Goal: Task Accomplishment & Management: Complete application form

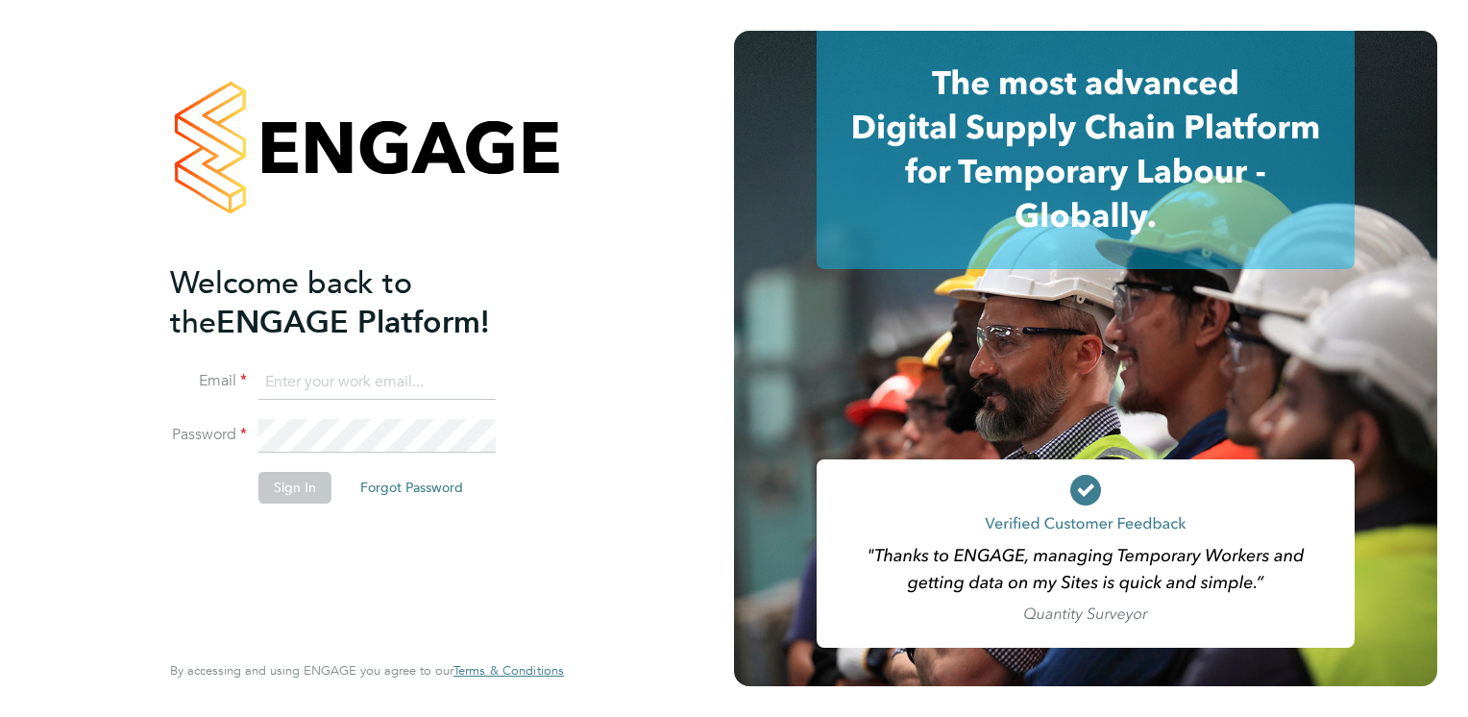
click at [343, 370] on input at bounding box center [376, 382] width 237 height 35
type input "ade.bademosi@gmail.com"
click at [277, 482] on button "Sign In" at bounding box center [294, 487] width 73 height 31
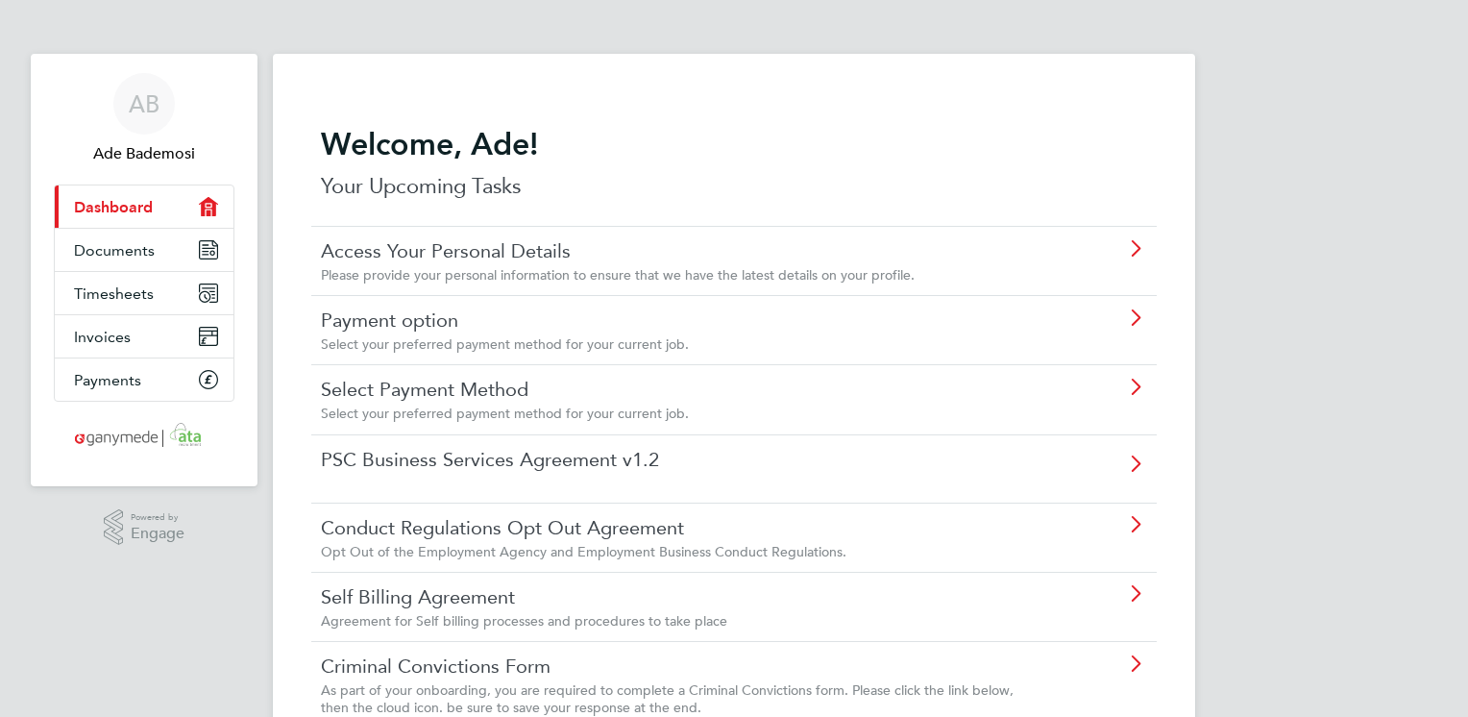
click at [779, 687] on span "As part of your onboarding, you are required to complete a Criminal Convictions…" at bounding box center [667, 698] width 693 height 35
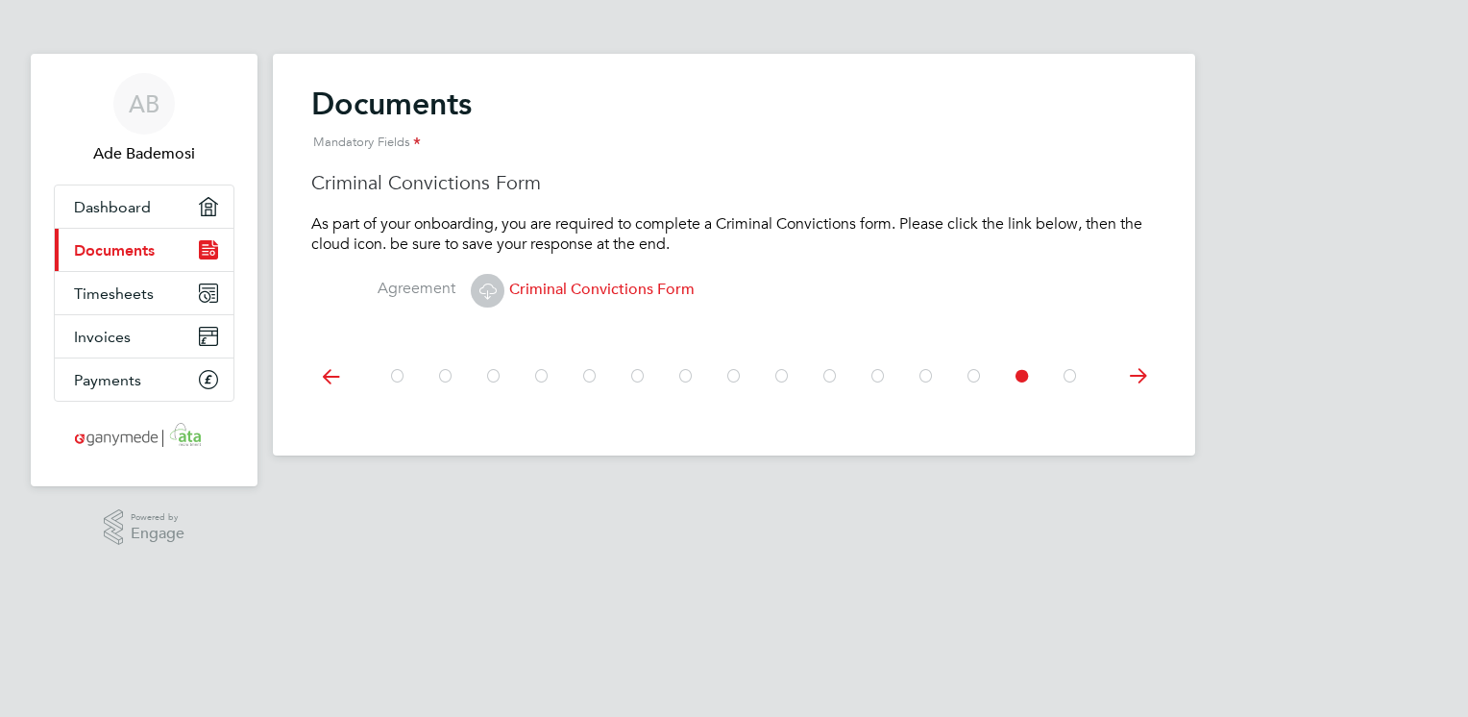
click at [666, 281] on span "Criminal Convictions Form" at bounding box center [583, 289] width 224 height 19
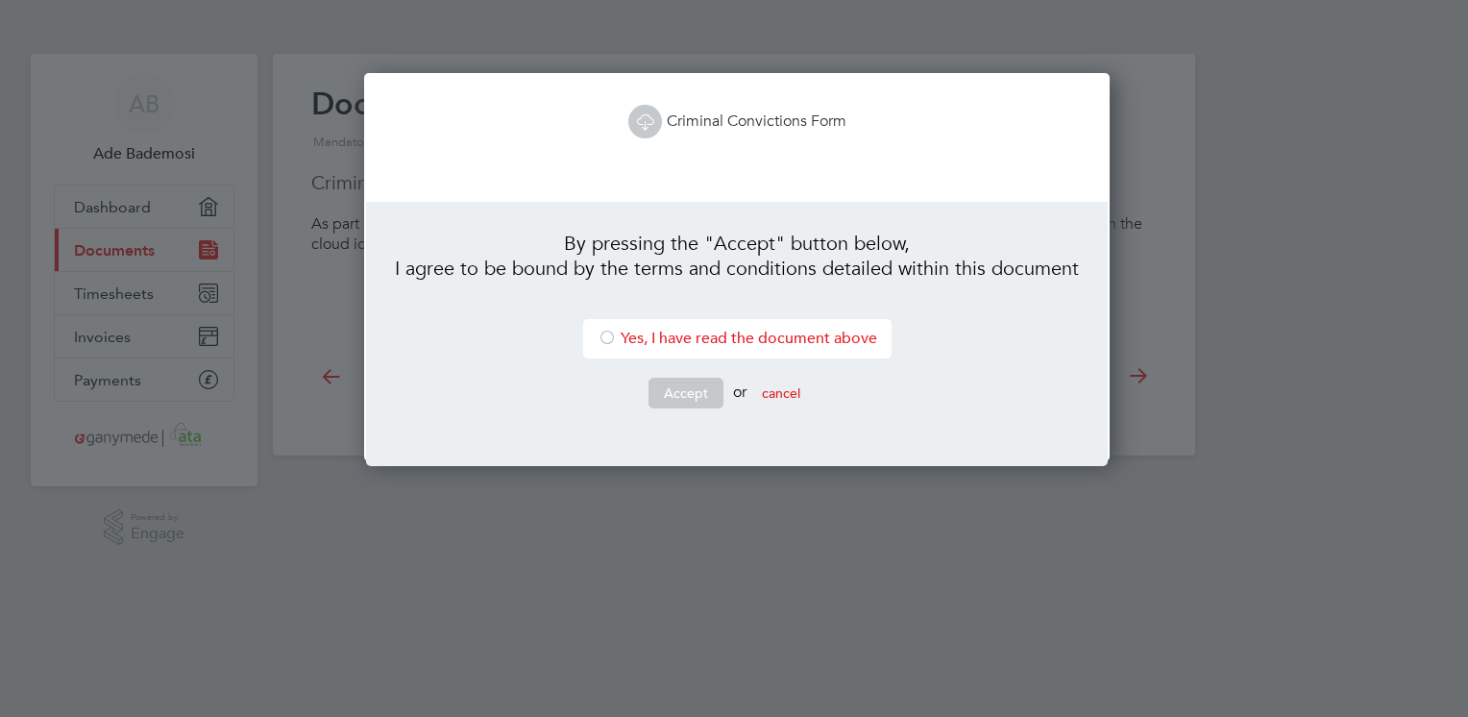
scroll to position [388, 739]
click at [723, 126] on link "Criminal Convictions Form" at bounding box center [737, 120] width 218 height 19
click at [783, 383] on button "cancel" at bounding box center [780, 393] width 69 height 31
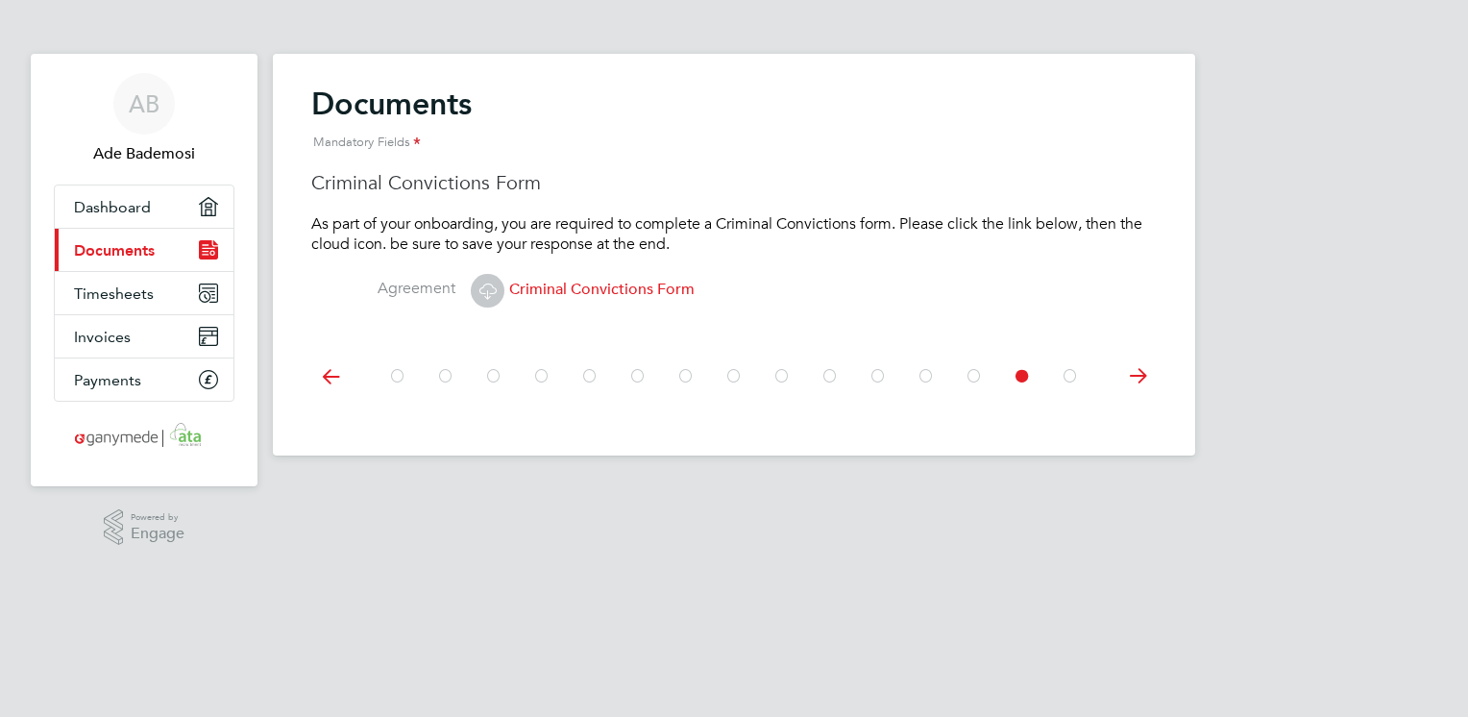
click at [644, 282] on span "Criminal Convictions Form" at bounding box center [583, 289] width 224 height 19
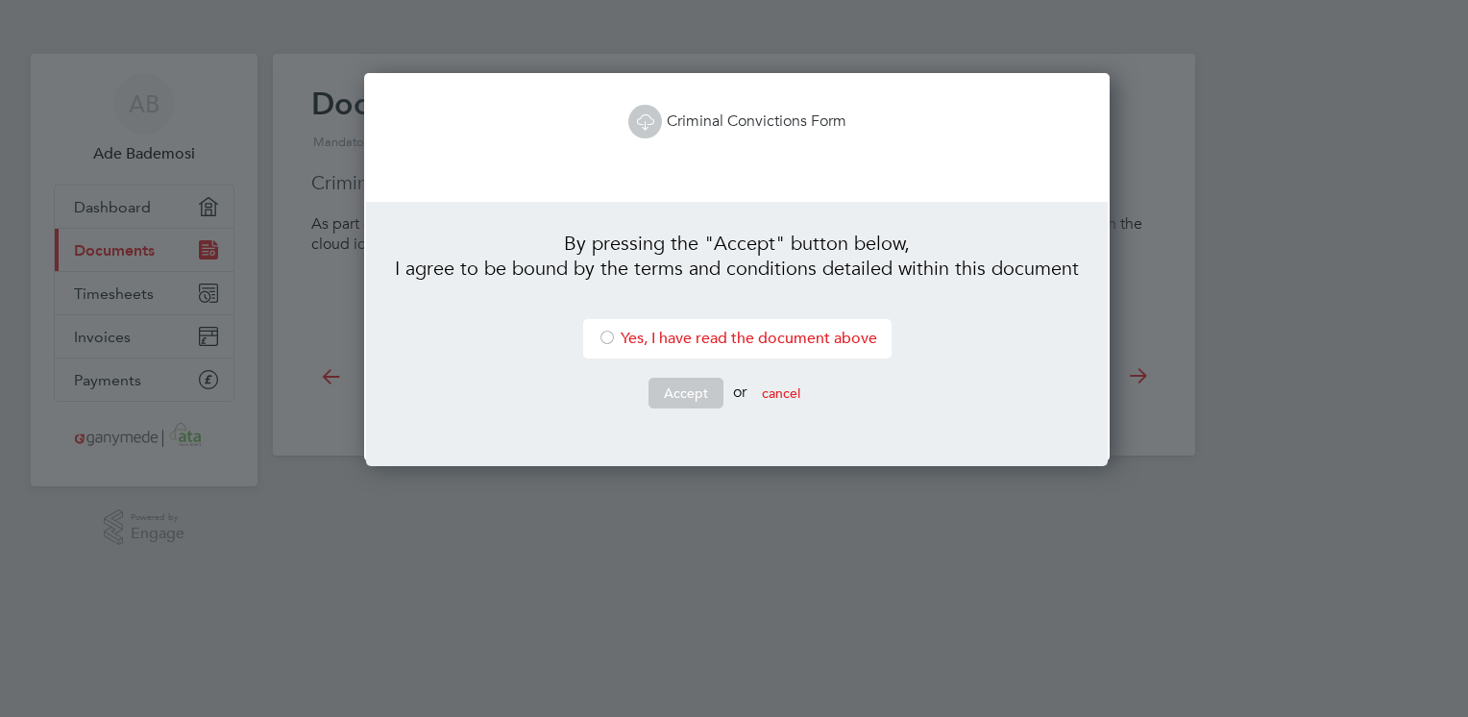
click at [692, 121] on link "Criminal Convictions Form" at bounding box center [737, 120] width 218 height 19
click at [629, 344] on li "Yes, I have read the document above" at bounding box center [737, 338] width 308 height 39
click at [674, 398] on button "Accept" at bounding box center [685, 393] width 75 height 31
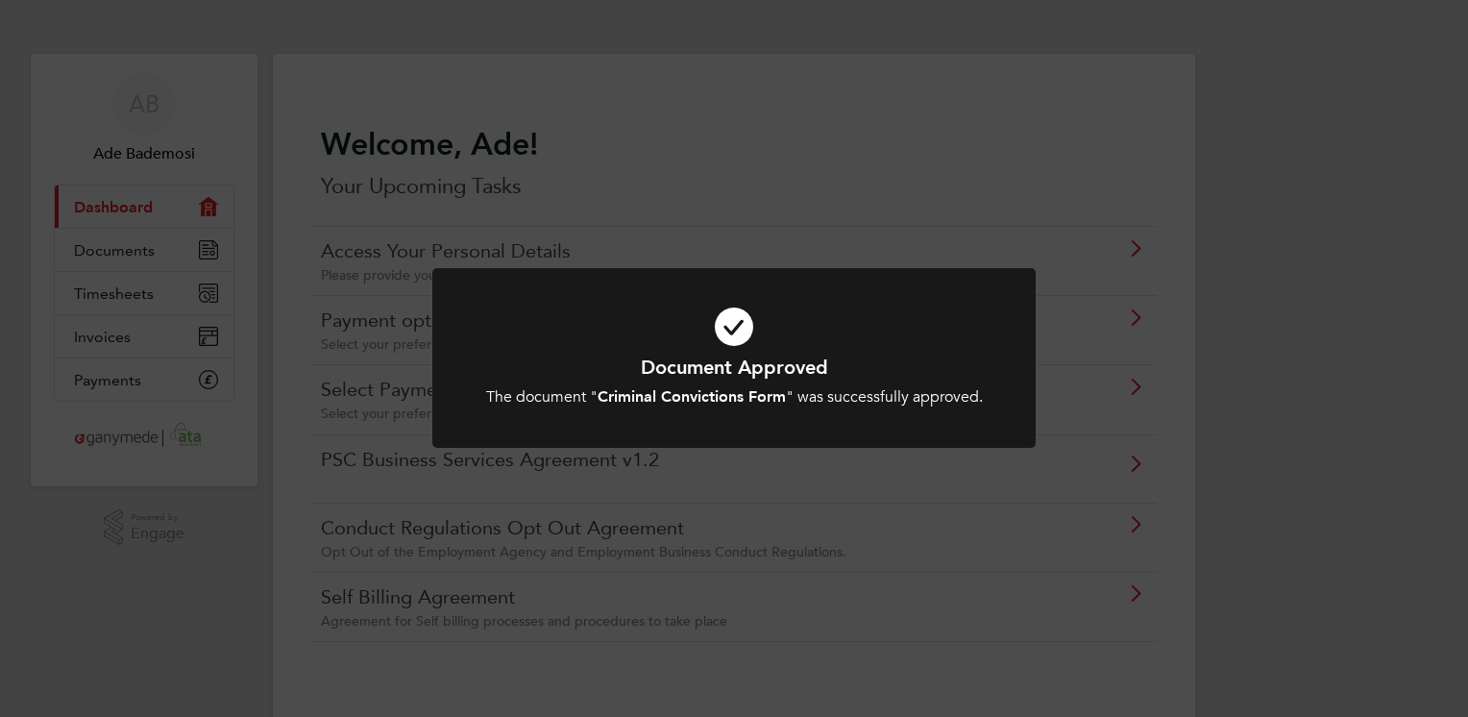
click at [221, 134] on div "Document Approved The document " Criminal Convictions Form " was successfully a…" at bounding box center [734, 358] width 1468 height 717
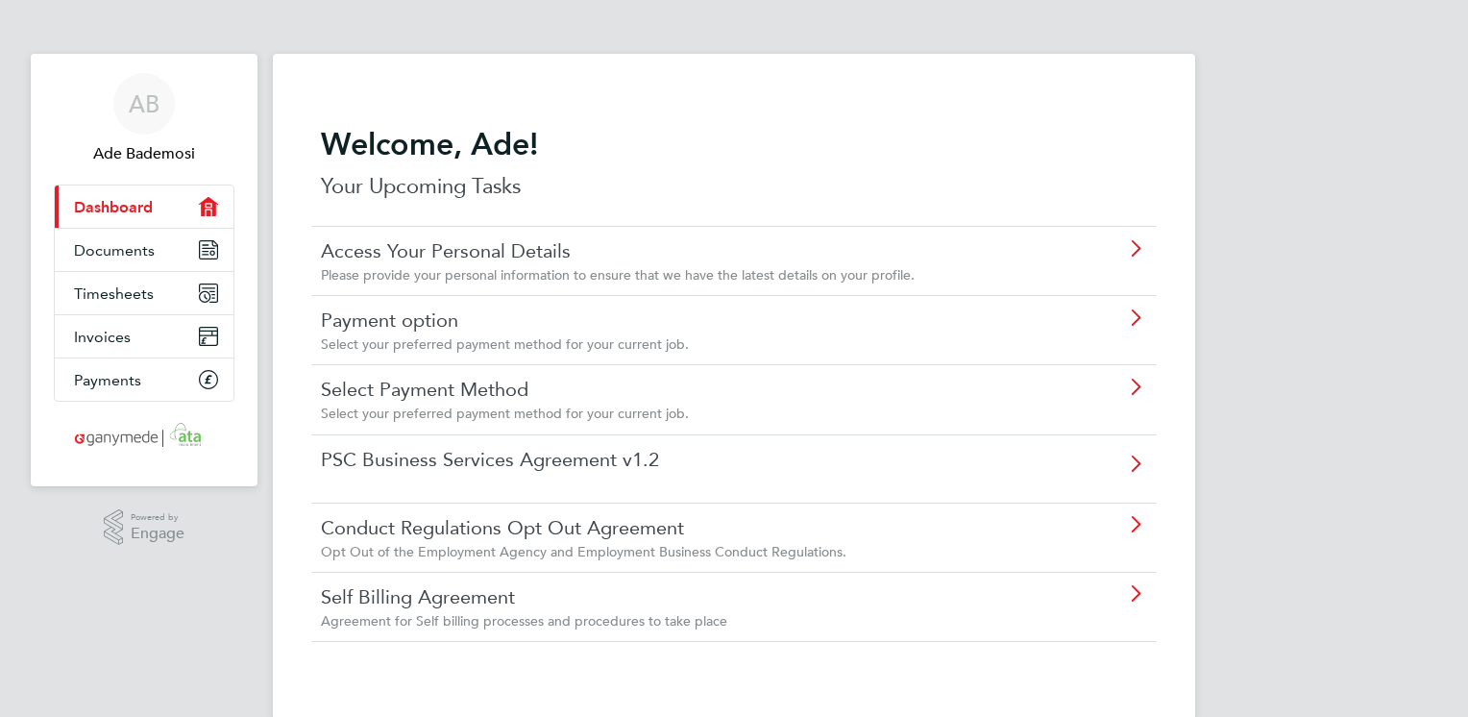
click at [534, 259] on link "Access Your Personal Details" at bounding box center [680, 250] width 718 height 25
click at [499, 543] on span "Opt Out of the Employment Agency and Employment Business Conduct Regulations." at bounding box center [583, 551] width 525 height 17
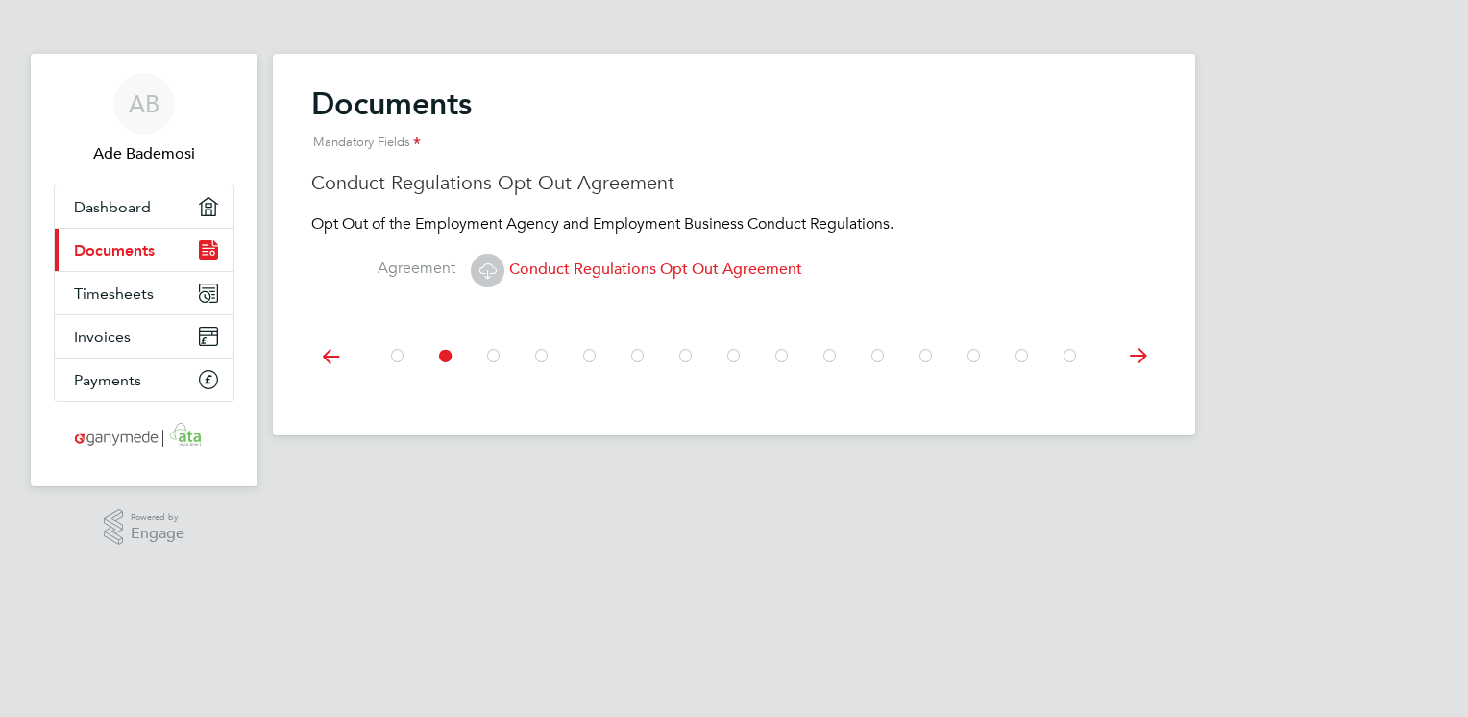
click at [626, 274] on span "Conduct Regulations Opt Out Agreement" at bounding box center [636, 268] width 331 height 19
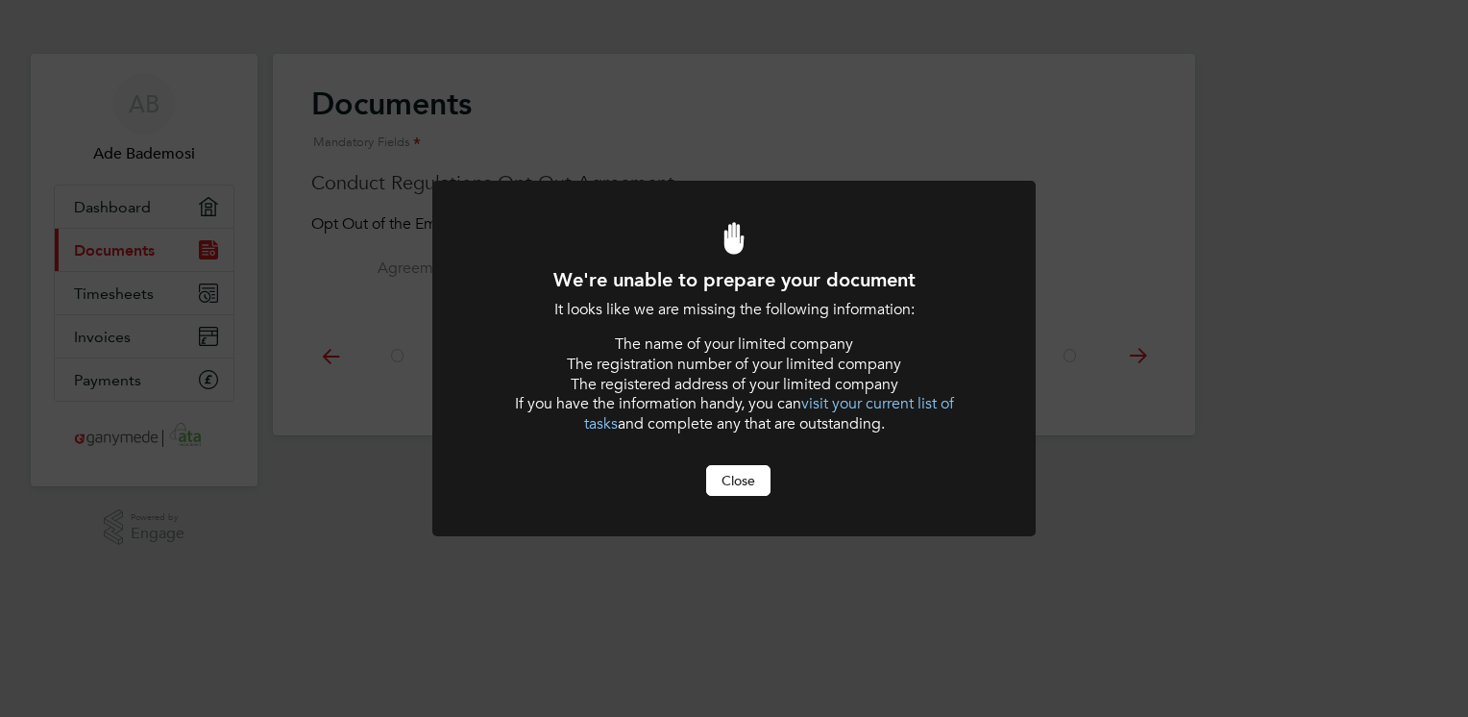
click at [734, 486] on button "Close" at bounding box center [738, 480] width 64 height 31
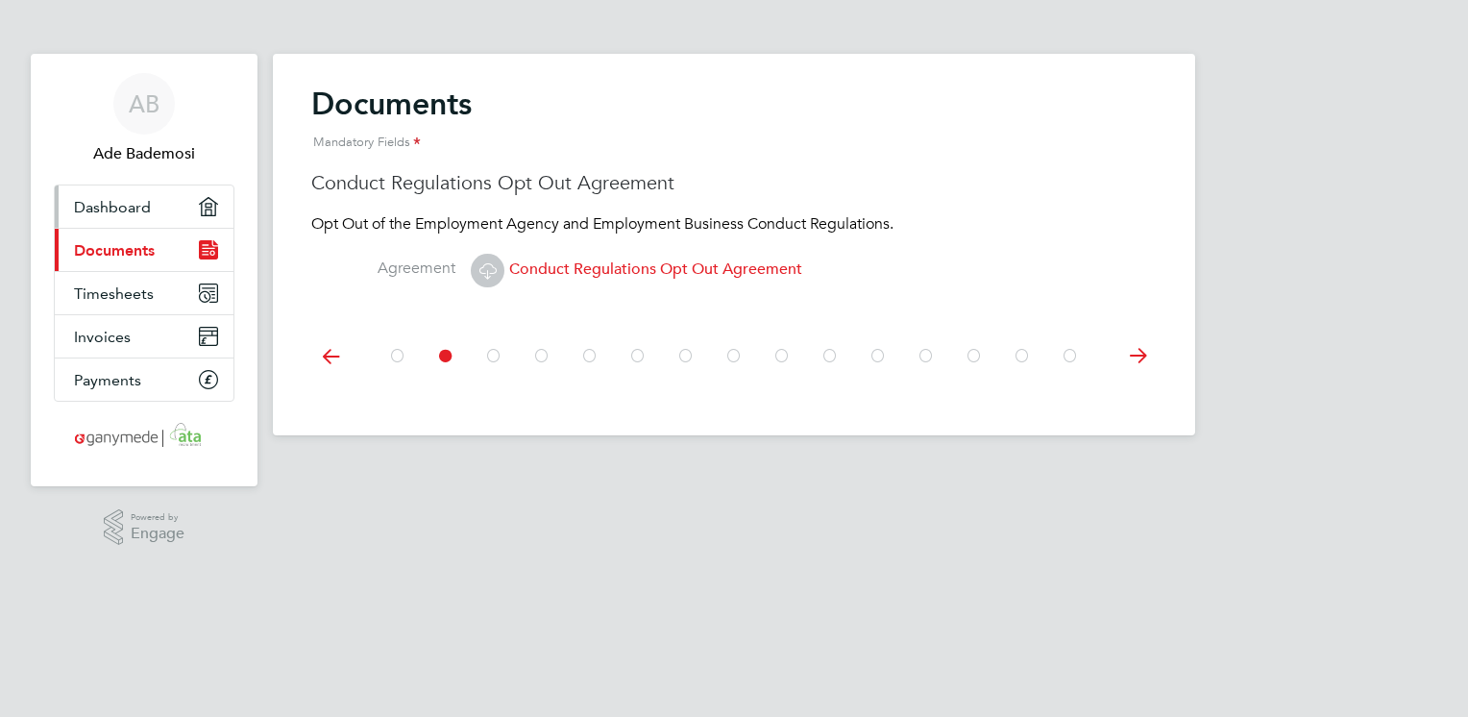
click at [137, 201] on span "Dashboard" at bounding box center [112, 207] width 77 height 18
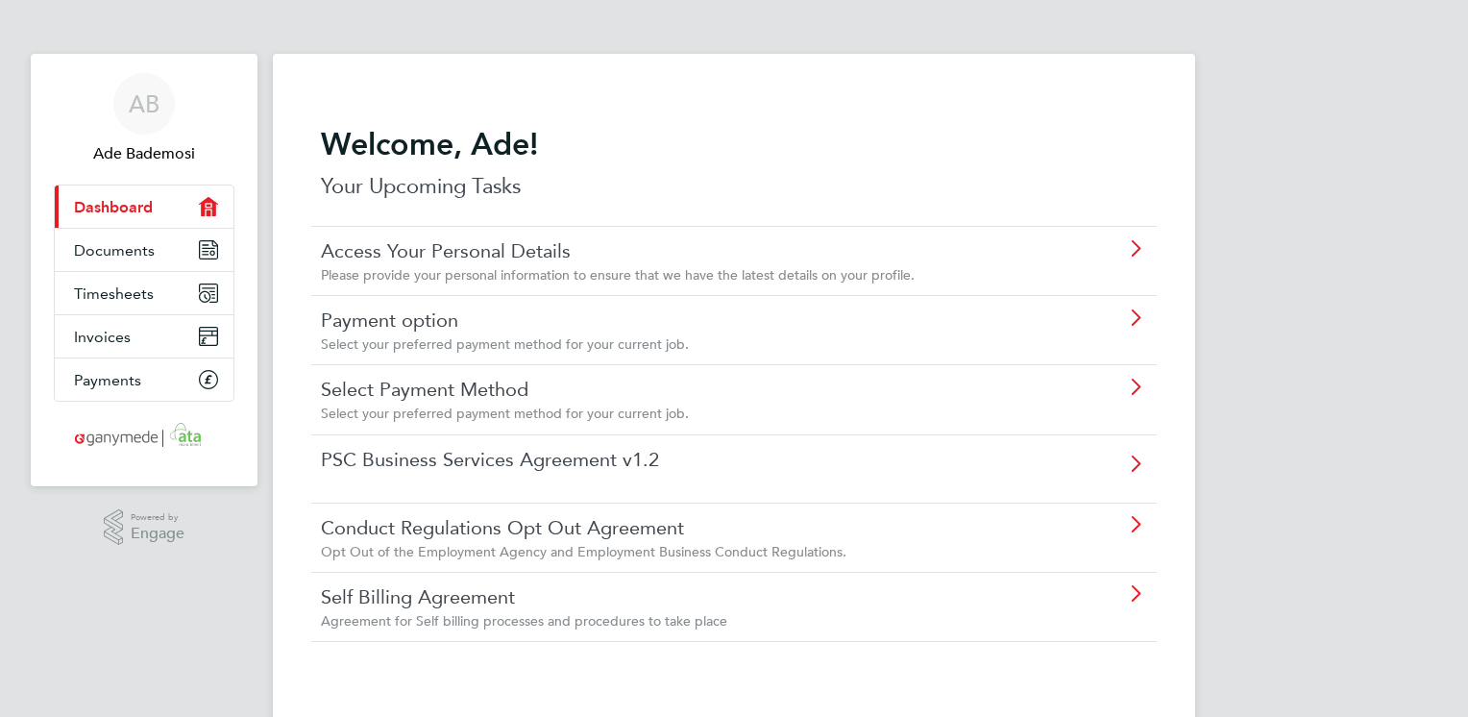
click at [490, 325] on link "Payment option" at bounding box center [680, 319] width 718 height 25
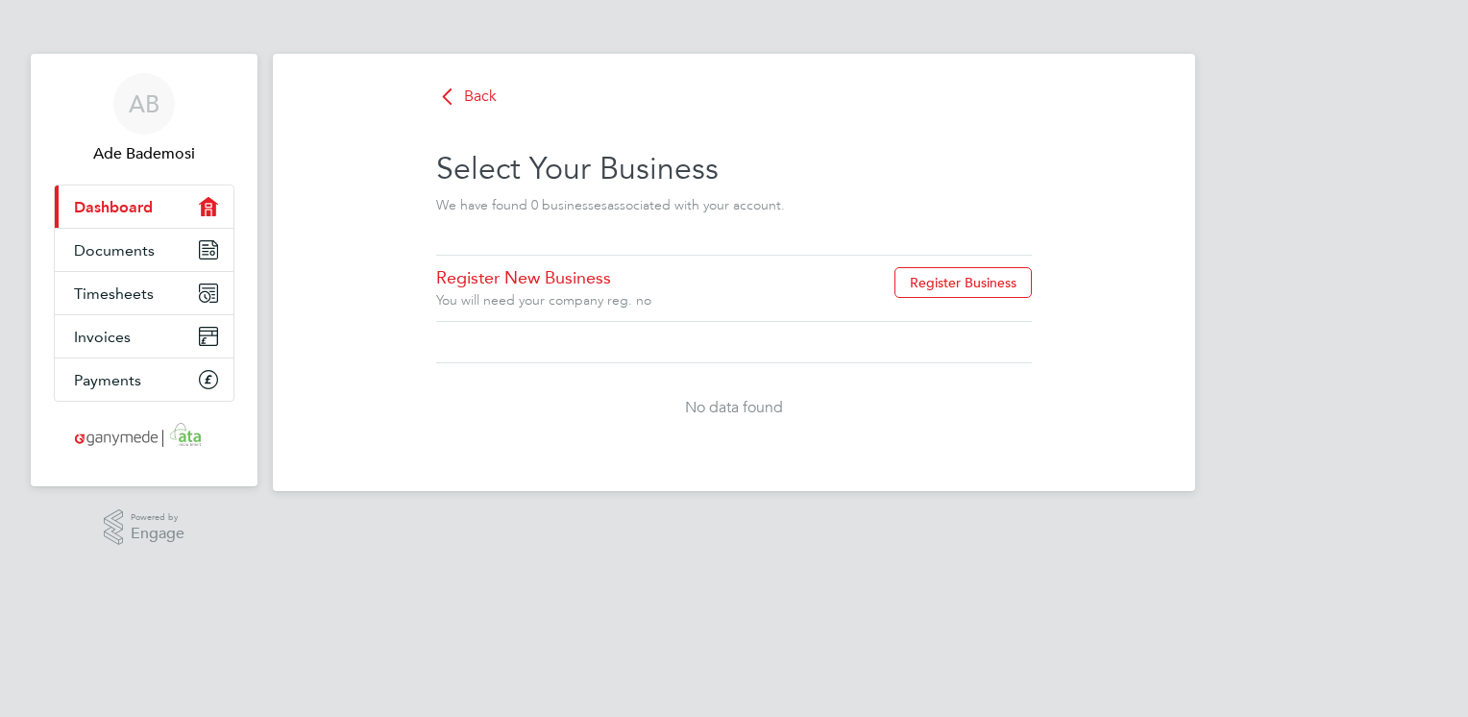
click at [781, 463] on div "Back Select Your Business We have found 0 business es associated with your acco…" at bounding box center [734, 272] width 922 height 437
click at [162, 208] on link "Current page: Dashboard" at bounding box center [144, 206] width 179 height 42
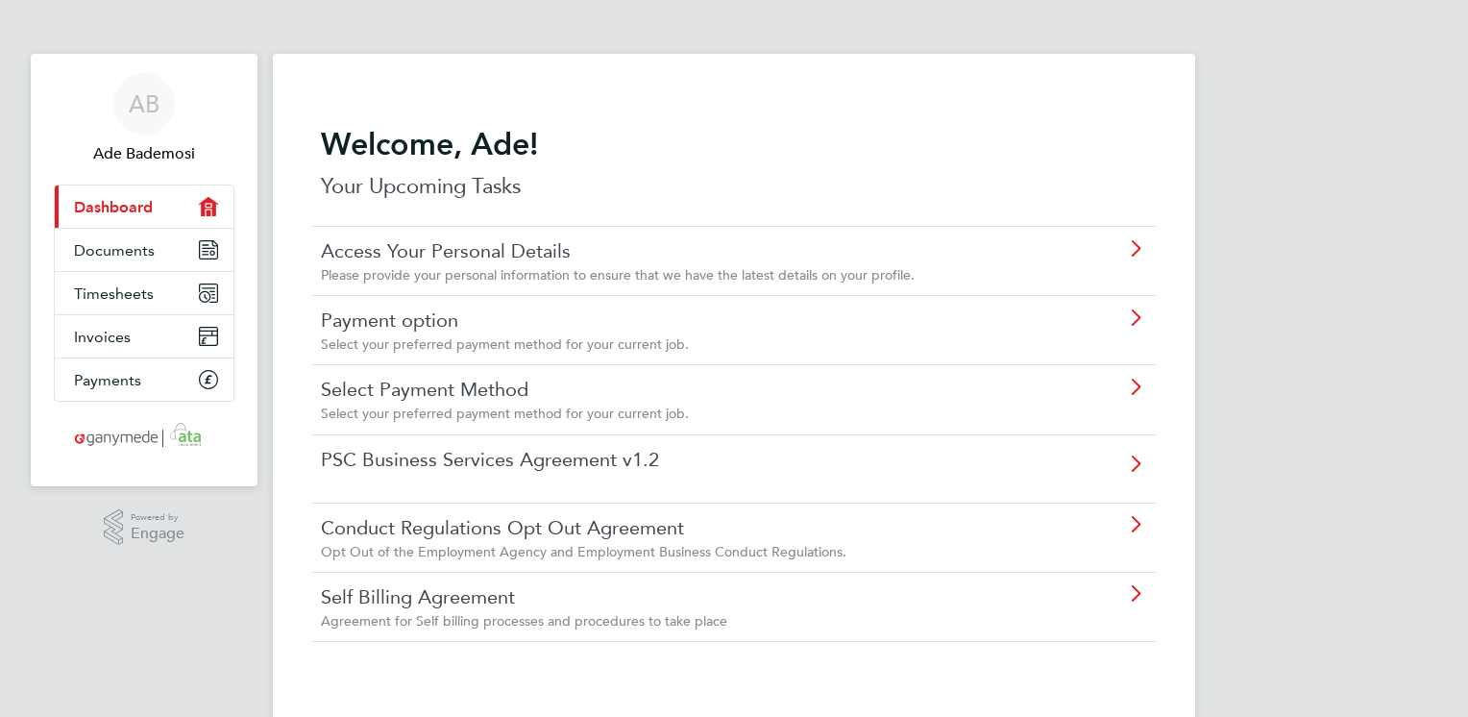
click at [573, 257] on link "Access Your Personal Details" at bounding box center [680, 250] width 718 height 25
click at [503, 340] on span "Select your preferred payment method for your current job." at bounding box center [505, 343] width 368 height 17
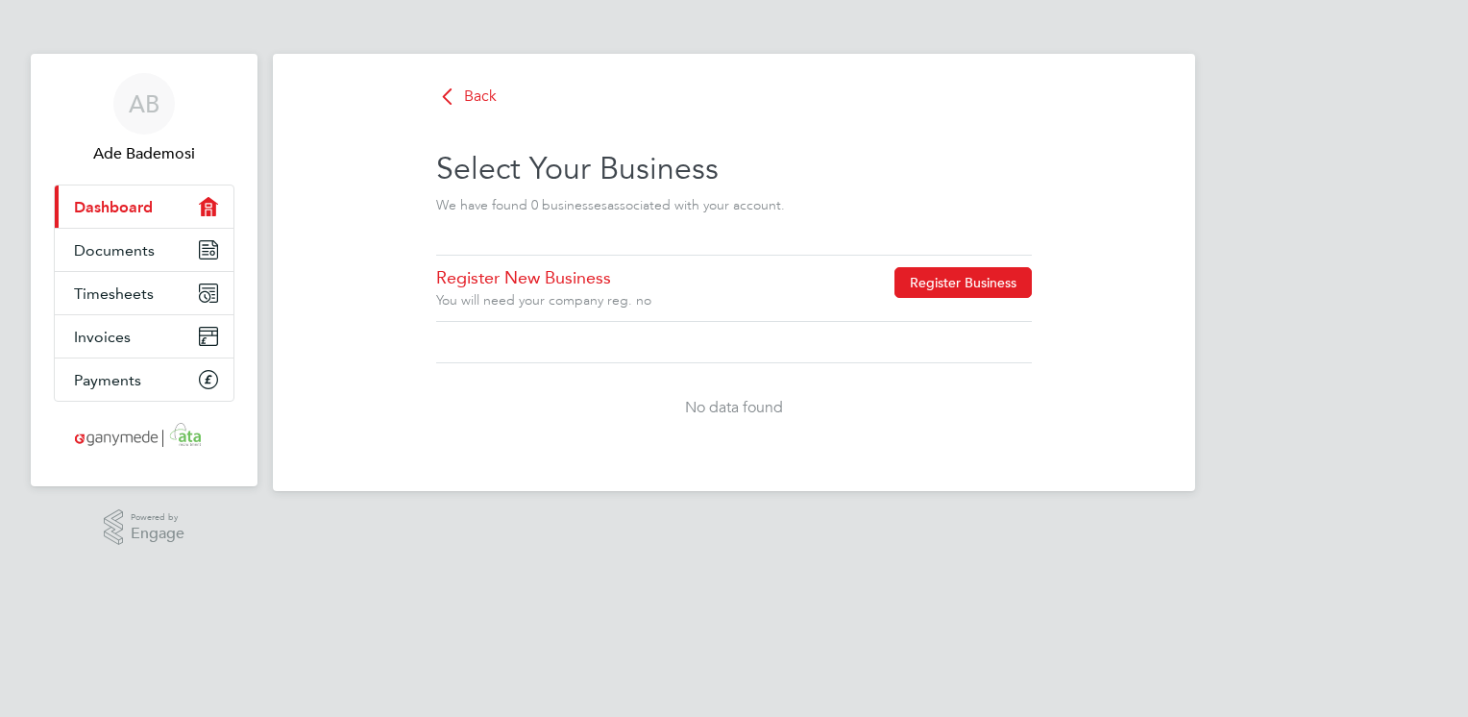
click at [982, 282] on button "Register Business" at bounding box center [962, 282] width 137 height 31
type input "United Kingdom"
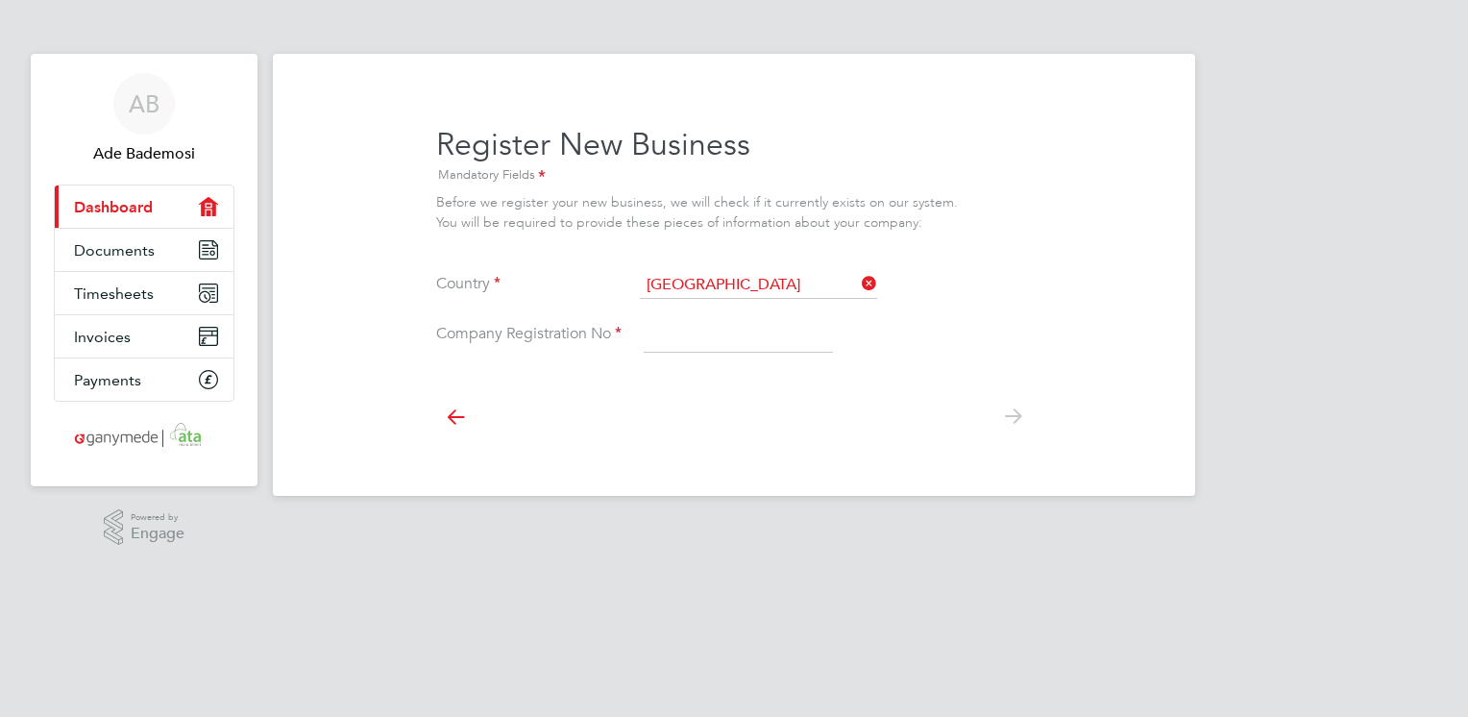
click at [664, 323] on input at bounding box center [738, 335] width 189 height 35
click at [1012, 415] on icon at bounding box center [1012, 416] width 38 height 43
click at [726, 332] on input "6901313" at bounding box center [738, 335] width 189 height 35
type input "6901313"
click at [683, 435] on div at bounding box center [734, 414] width 596 height 85
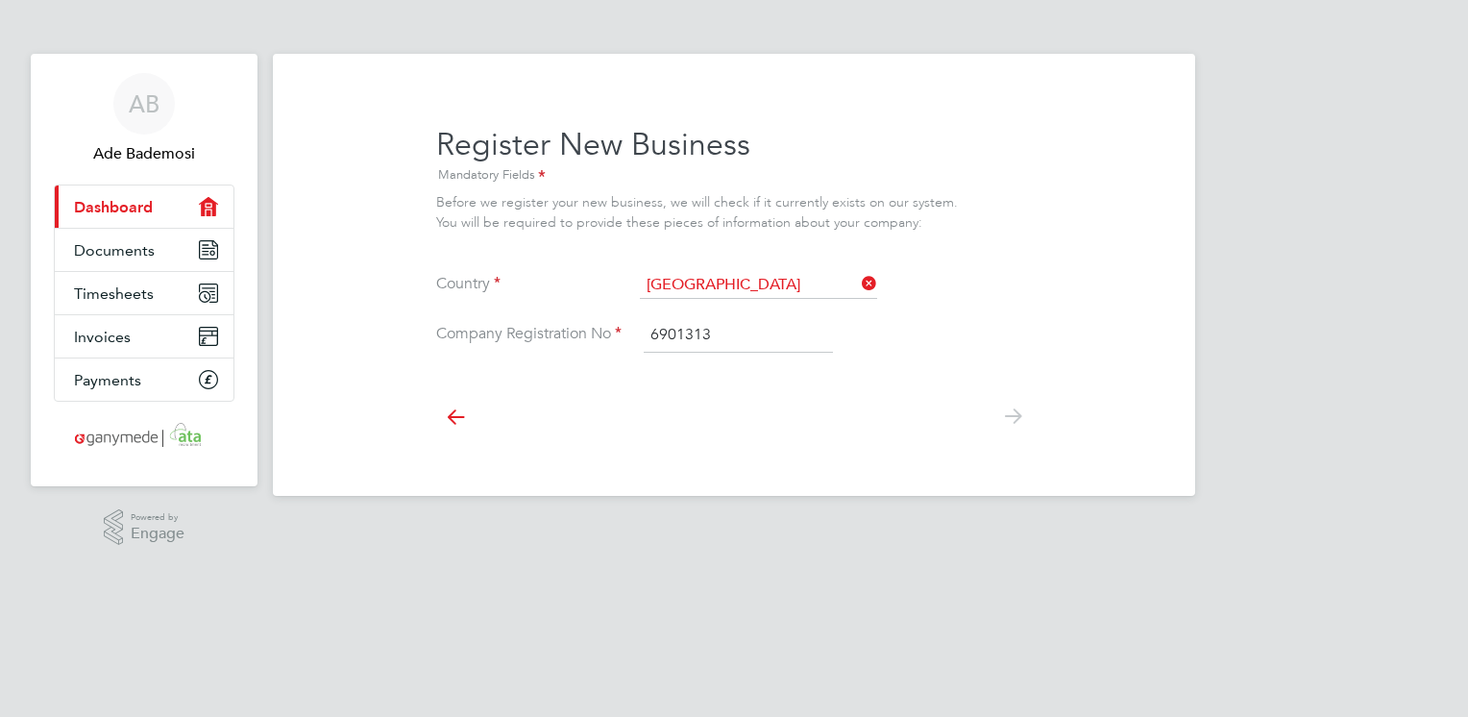
click at [1014, 424] on icon at bounding box center [1012, 416] width 38 height 43
click at [463, 414] on icon at bounding box center [455, 416] width 38 height 43
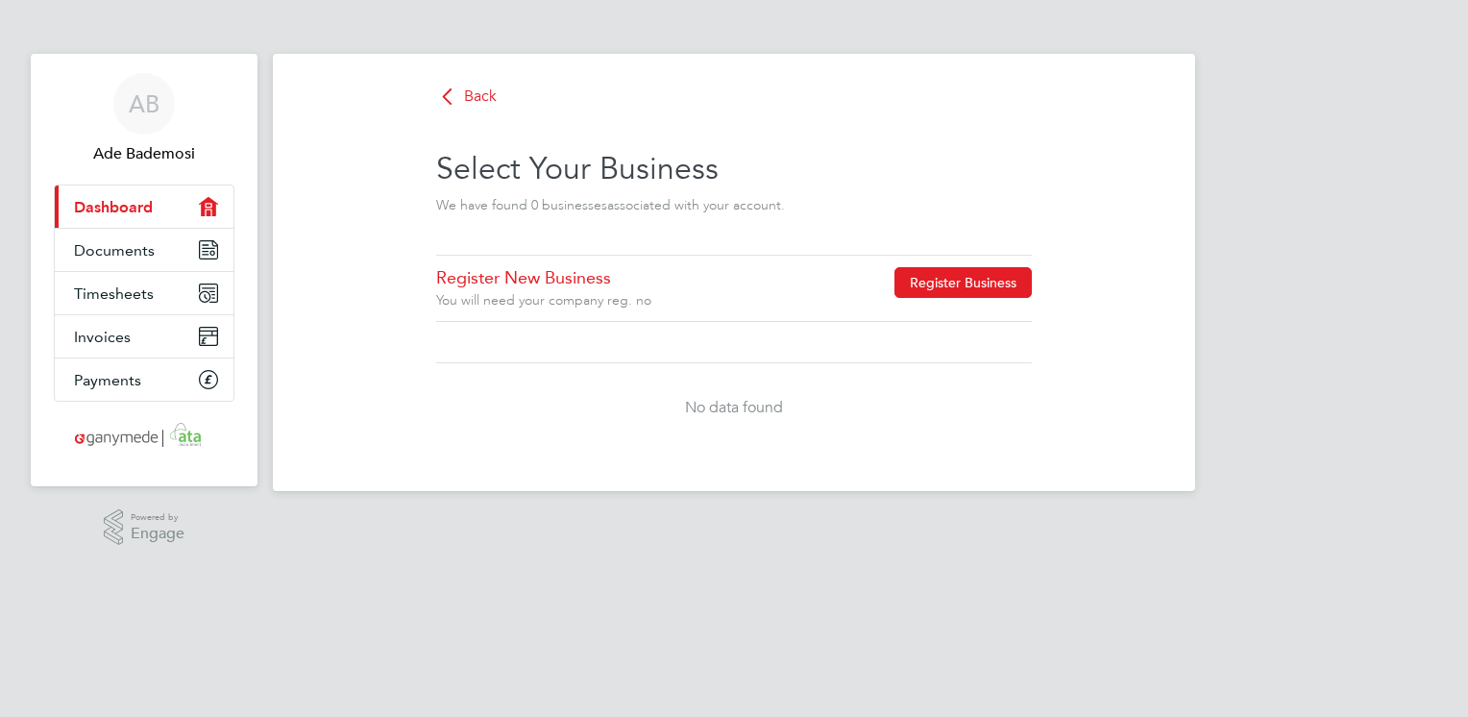
click at [937, 267] on button "Register Business" at bounding box center [962, 282] width 137 height 31
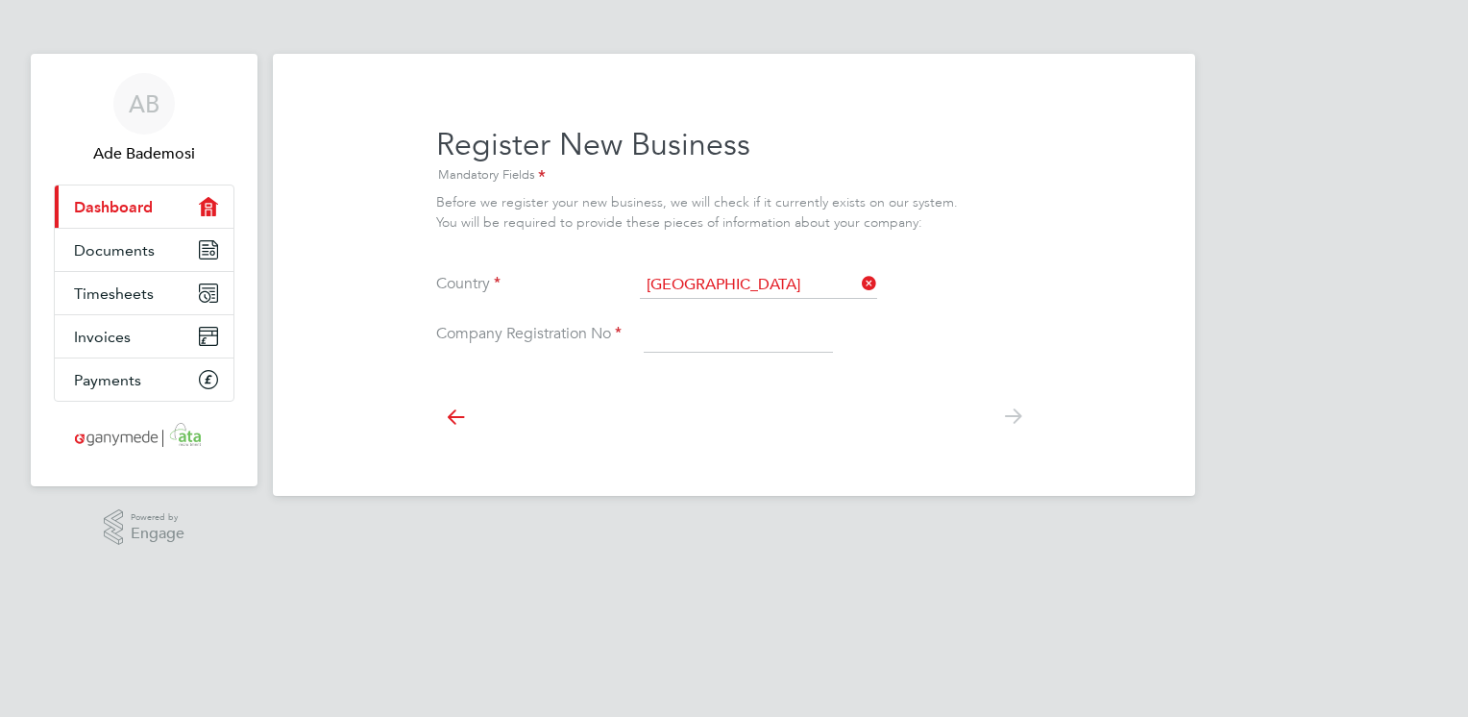
click at [718, 326] on input at bounding box center [738, 335] width 189 height 35
type input "6901313"
click at [1022, 428] on icon at bounding box center [1012, 416] width 38 height 43
click at [140, 237] on link "Documents" at bounding box center [144, 250] width 179 height 42
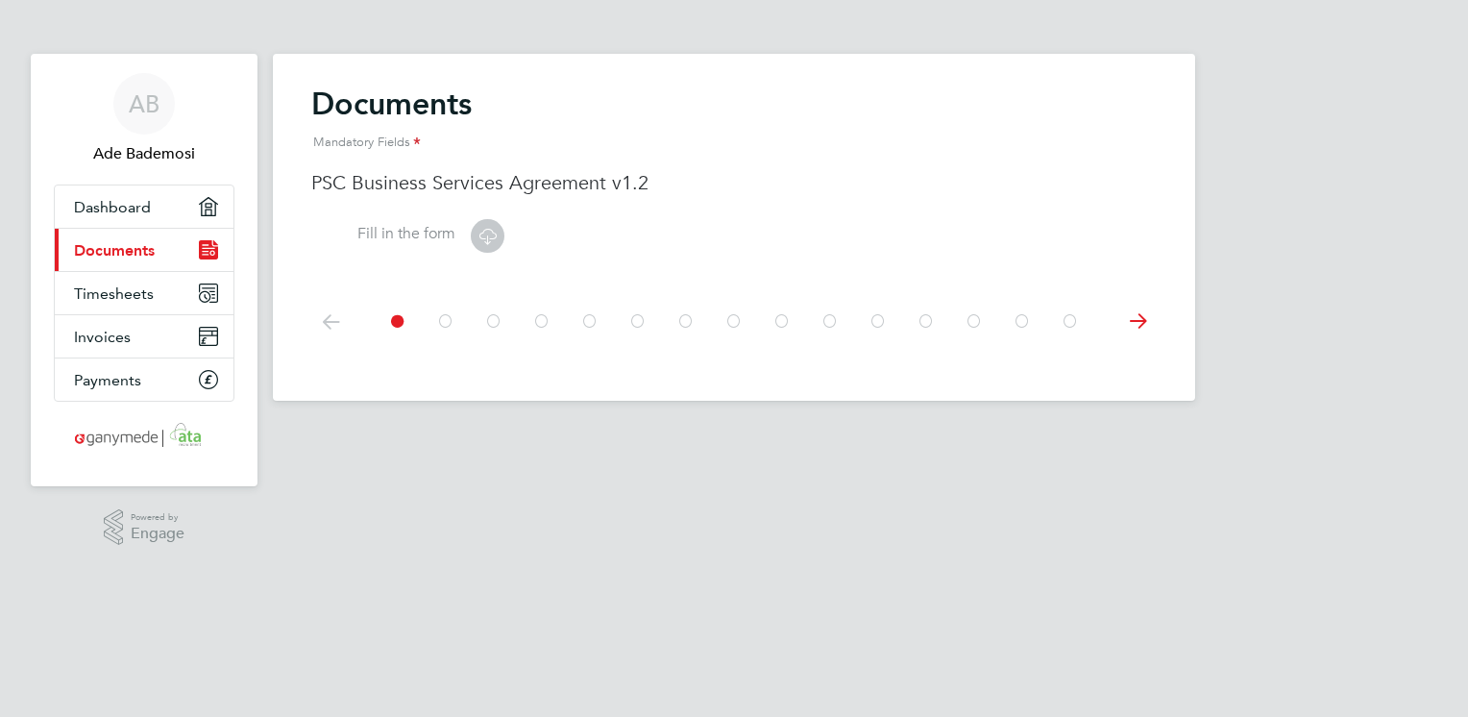
click at [1138, 322] on icon at bounding box center [1137, 321] width 38 height 43
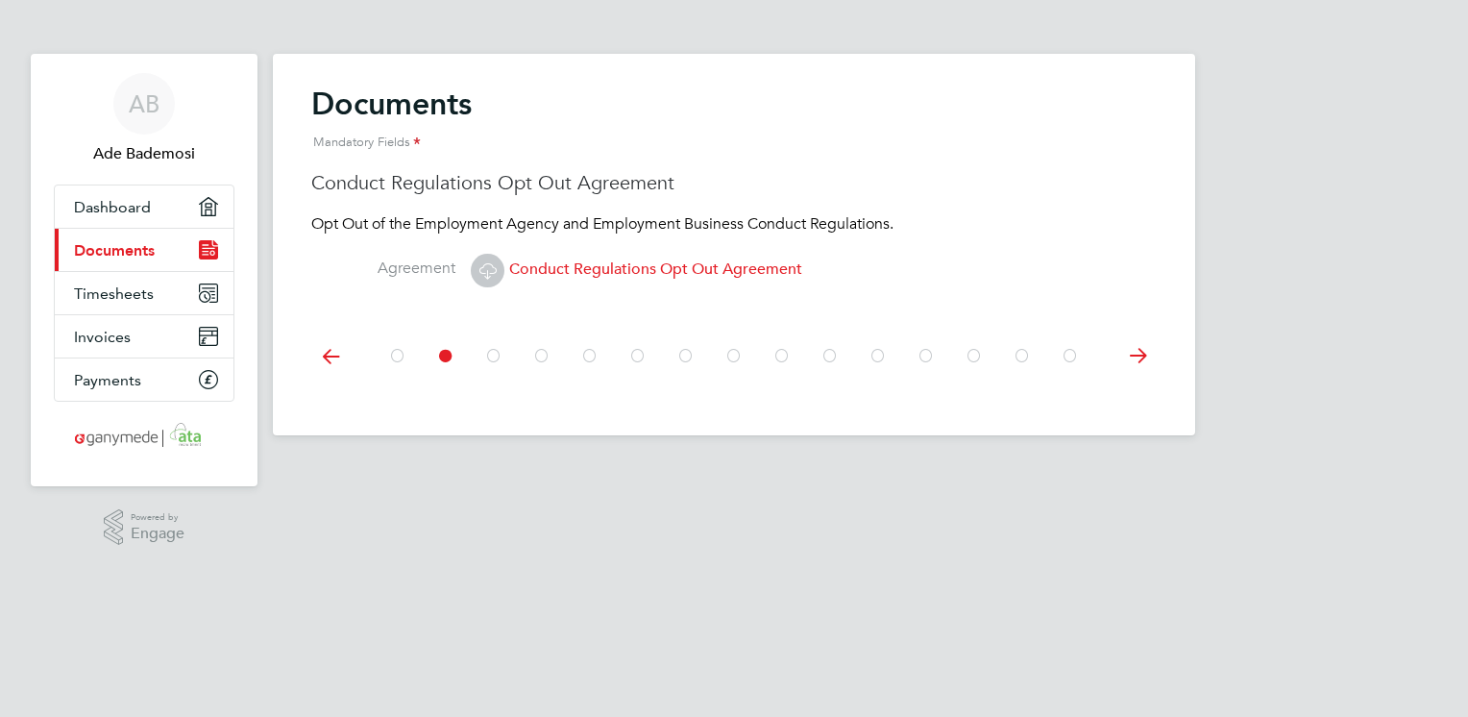
click at [1138, 322] on div at bounding box center [733, 353] width 845 height 85
click at [1136, 354] on icon at bounding box center [1137, 355] width 38 height 43
click at [638, 271] on span "Medical Self-Certification form" at bounding box center [597, 268] width 253 height 19
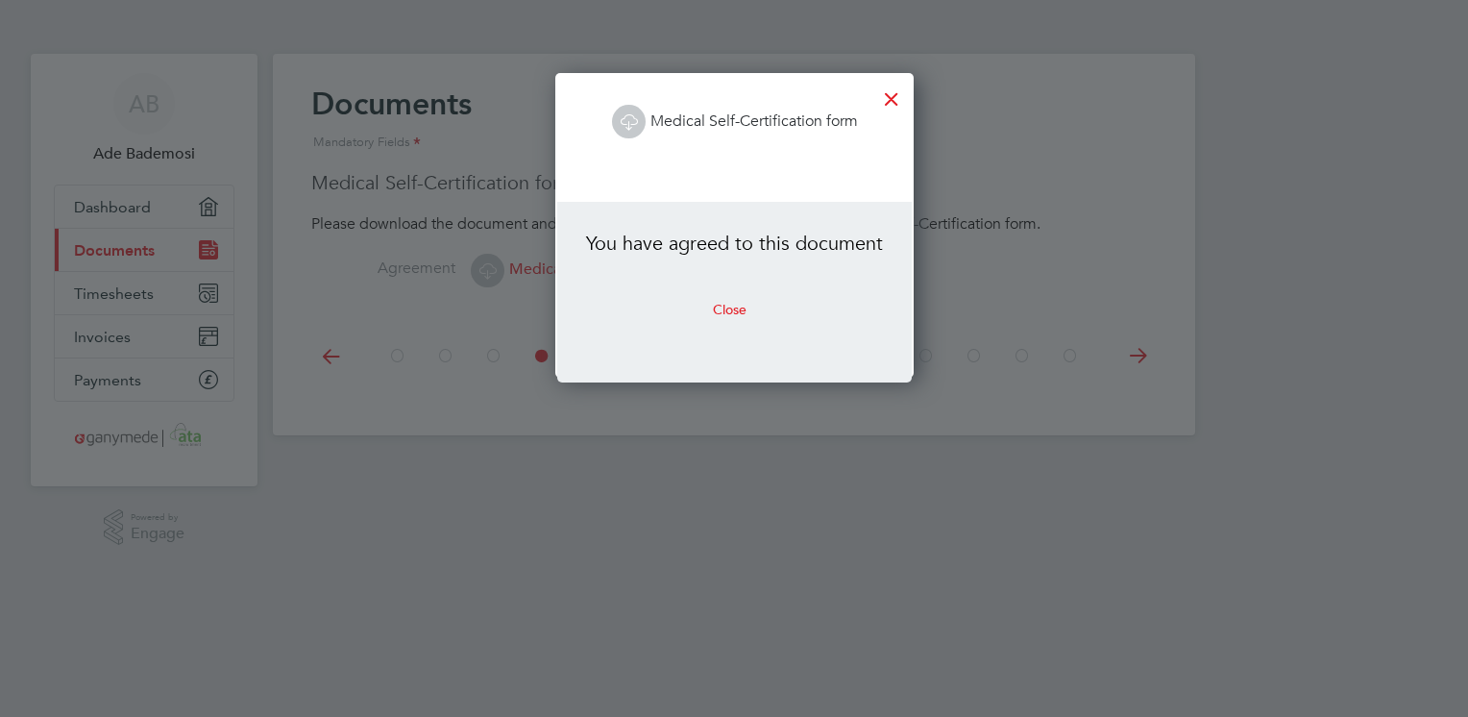
scroll to position [304, 356]
click at [896, 98] on div at bounding box center [891, 94] width 35 height 35
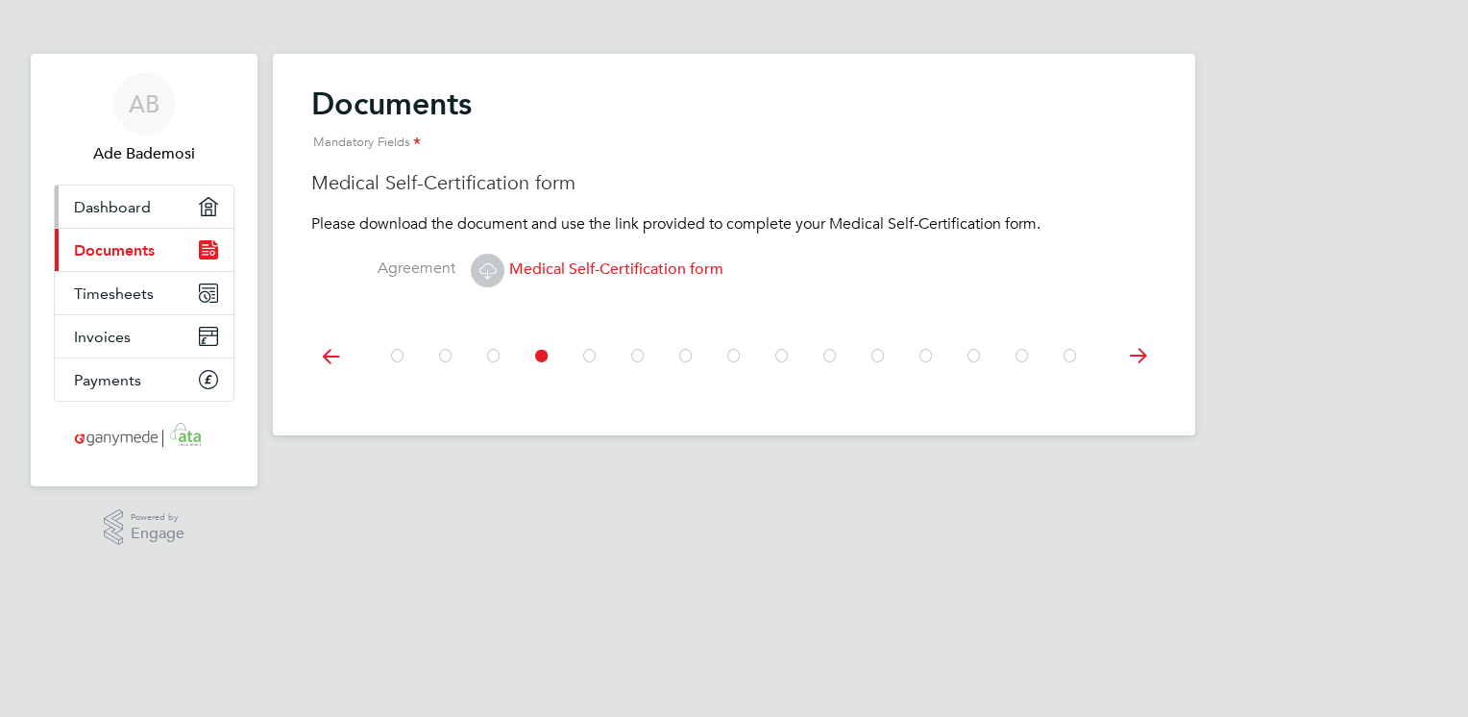
click at [119, 203] on span "Dashboard" at bounding box center [112, 207] width 77 height 18
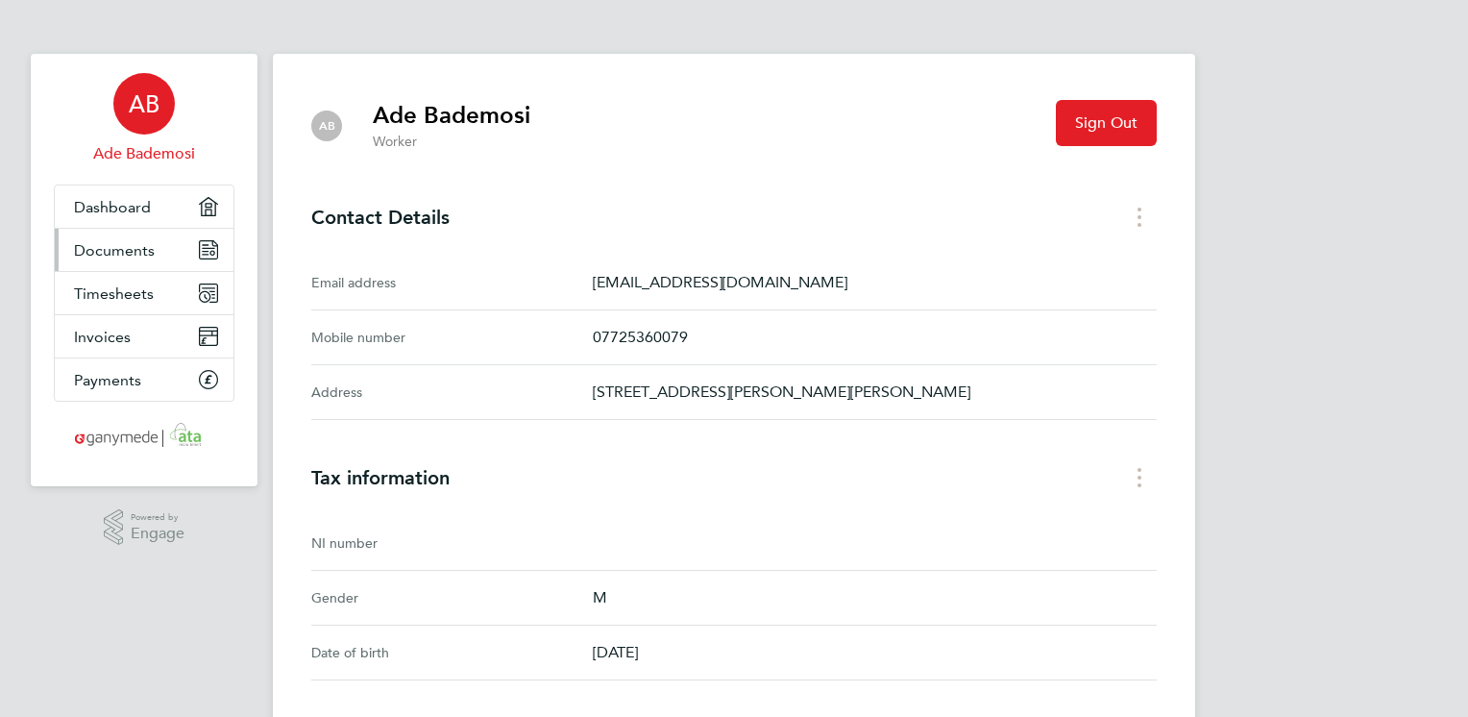
click at [131, 248] on span "Documents" at bounding box center [114, 250] width 81 height 18
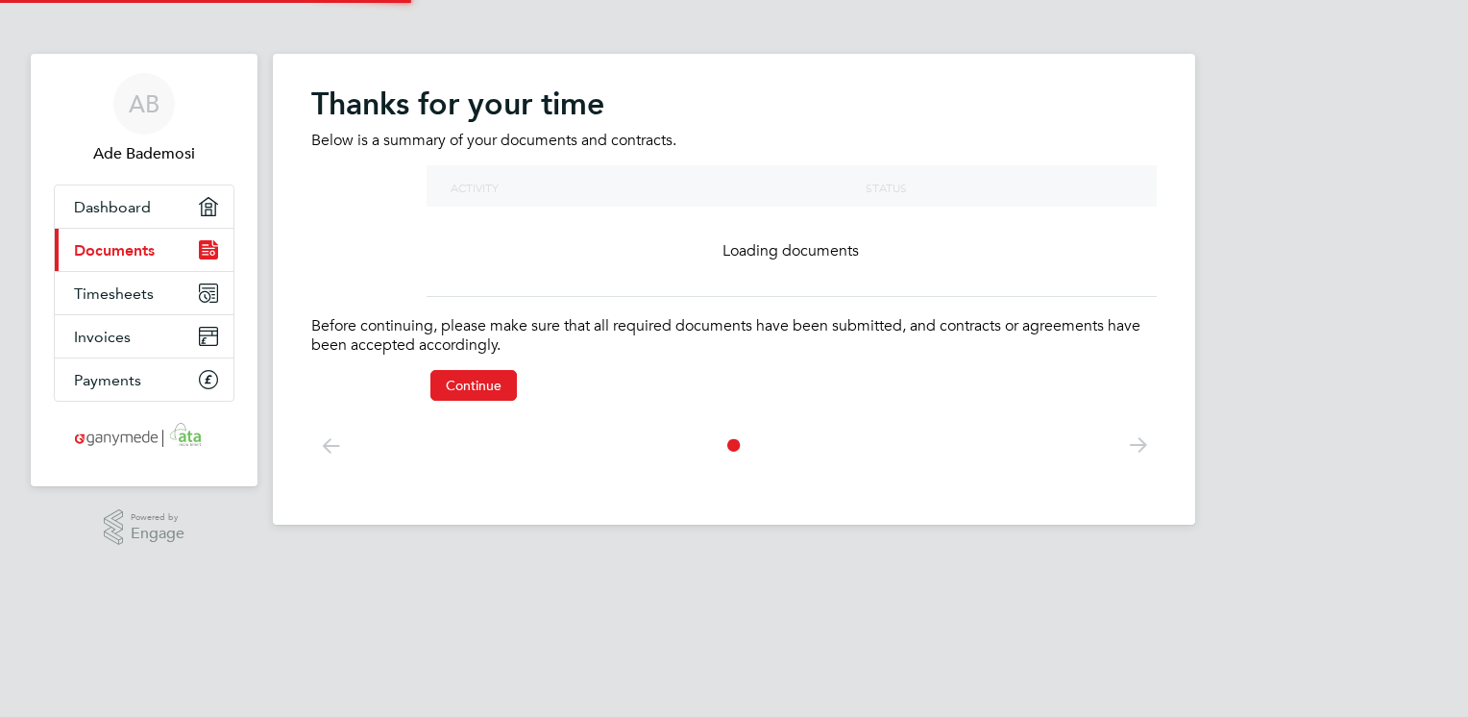
click at [131, 248] on span "Documents" at bounding box center [114, 250] width 81 height 18
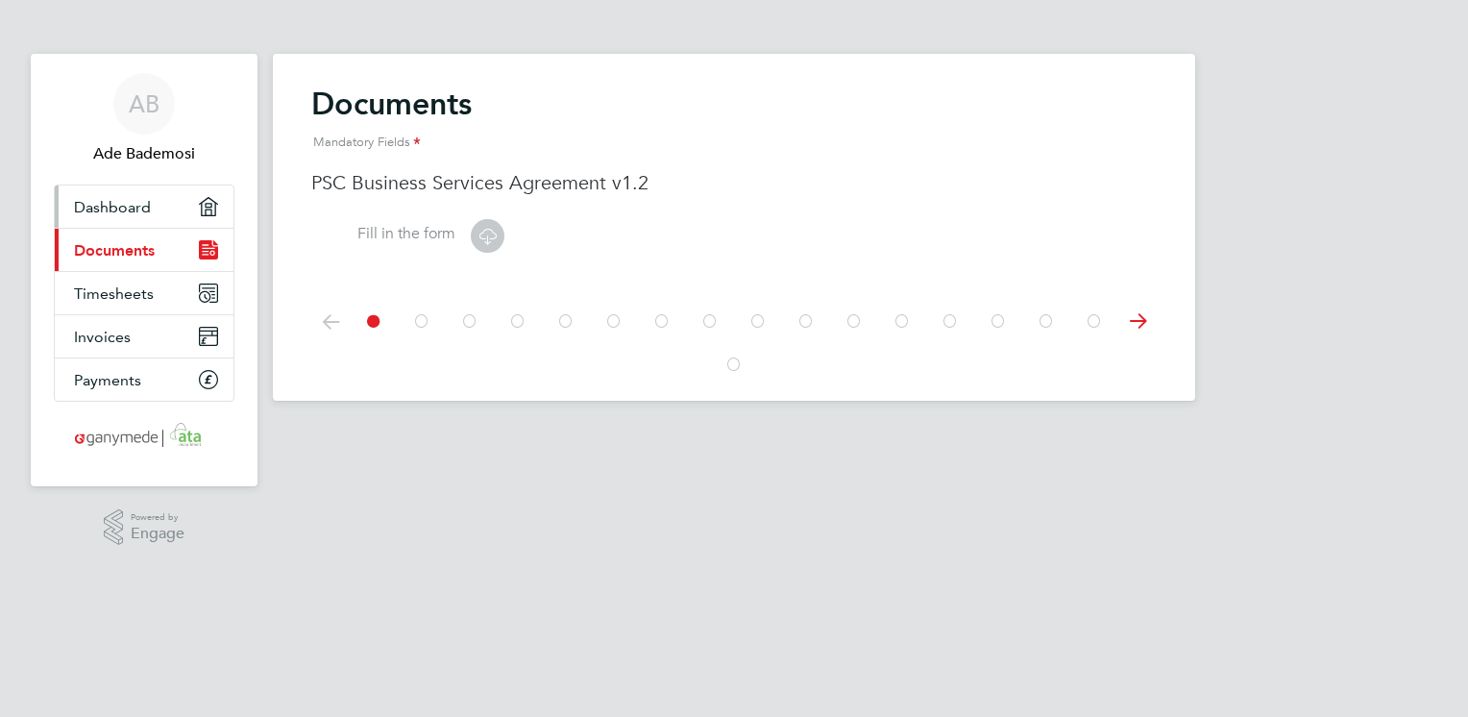
click at [126, 212] on span "Dashboard" at bounding box center [112, 207] width 77 height 18
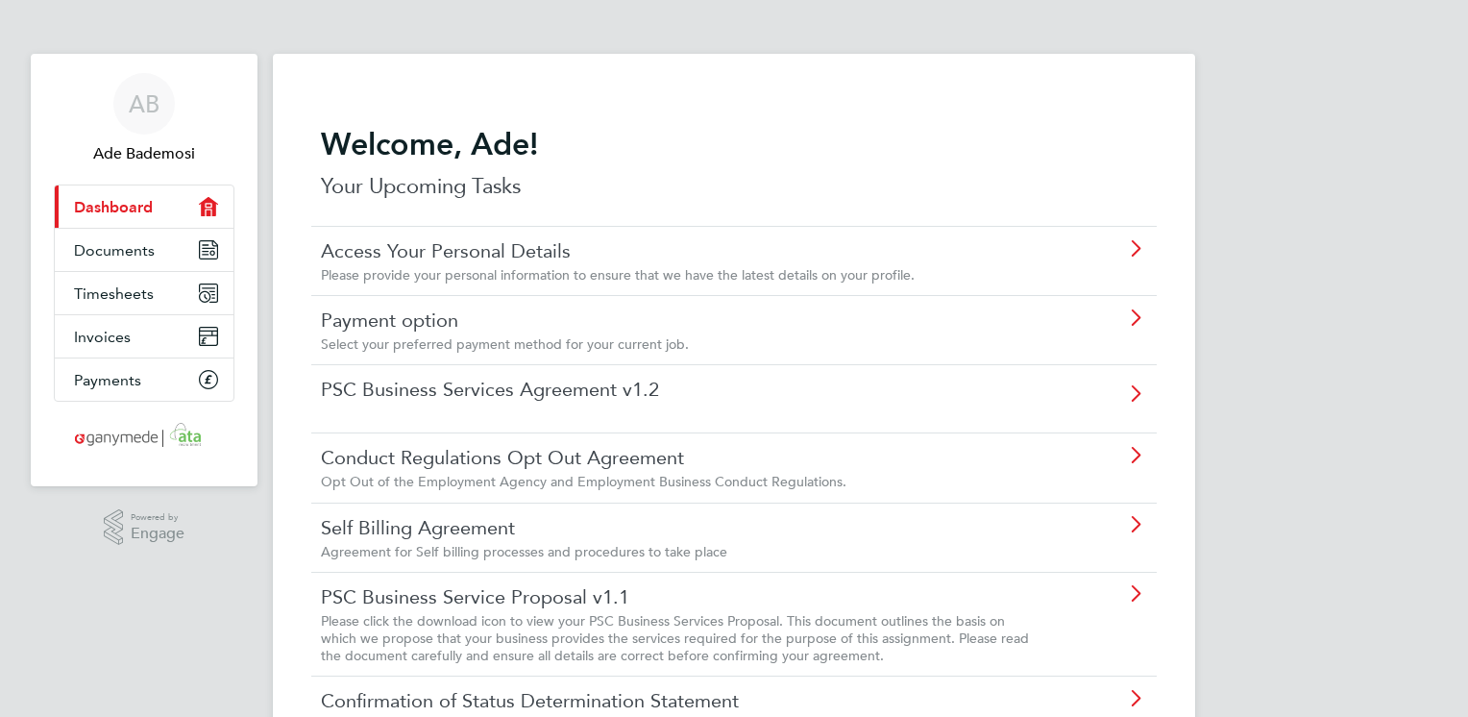
click at [507, 335] on span "Select your preferred payment method for your current job." at bounding box center [505, 343] width 368 height 17
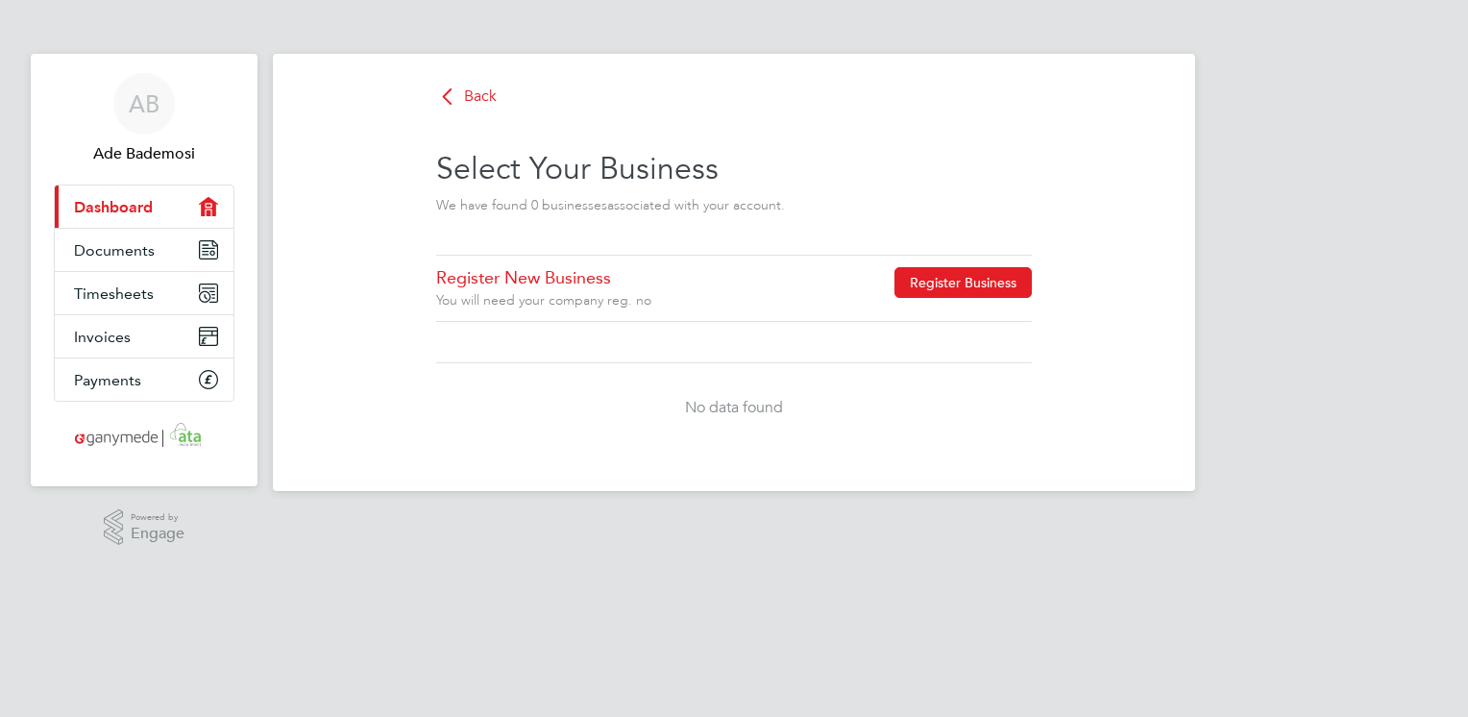
click at [989, 284] on button "Register Business" at bounding box center [962, 282] width 137 height 31
type input "[GEOGRAPHIC_DATA]"
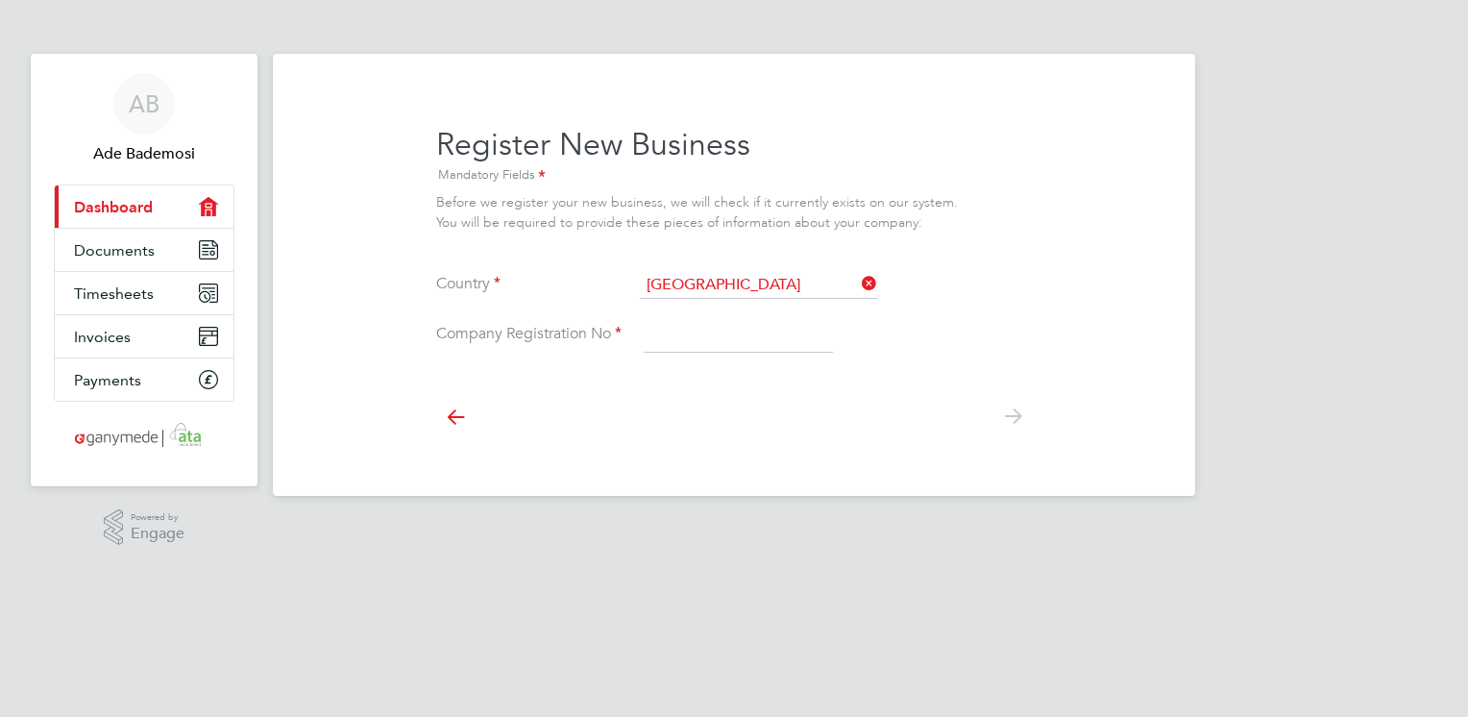
click at [734, 328] on input at bounding box center [738, 335] width 189 height 35
type input "6901313"
click at [1000, 407] on icon at bounding box center [1012, 416] width 38 height 43
click at [1014, 419] on icon at bounding box center [1012, 416] width 38 height 43
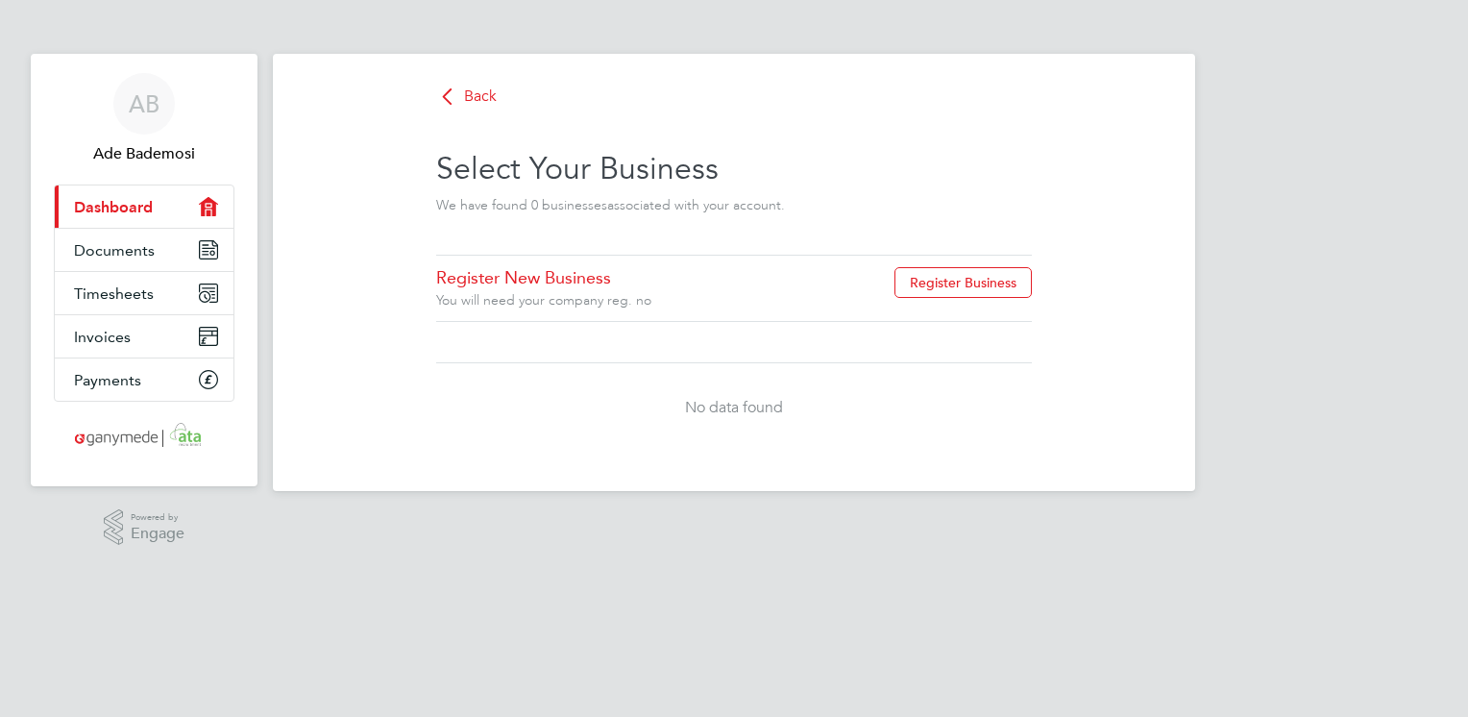
click at [659, 295] on div "You will need your company reg. no" at bounding box center [610, 300] width 348 height 17
type input "[GEOGRAPHIC_DATA]"
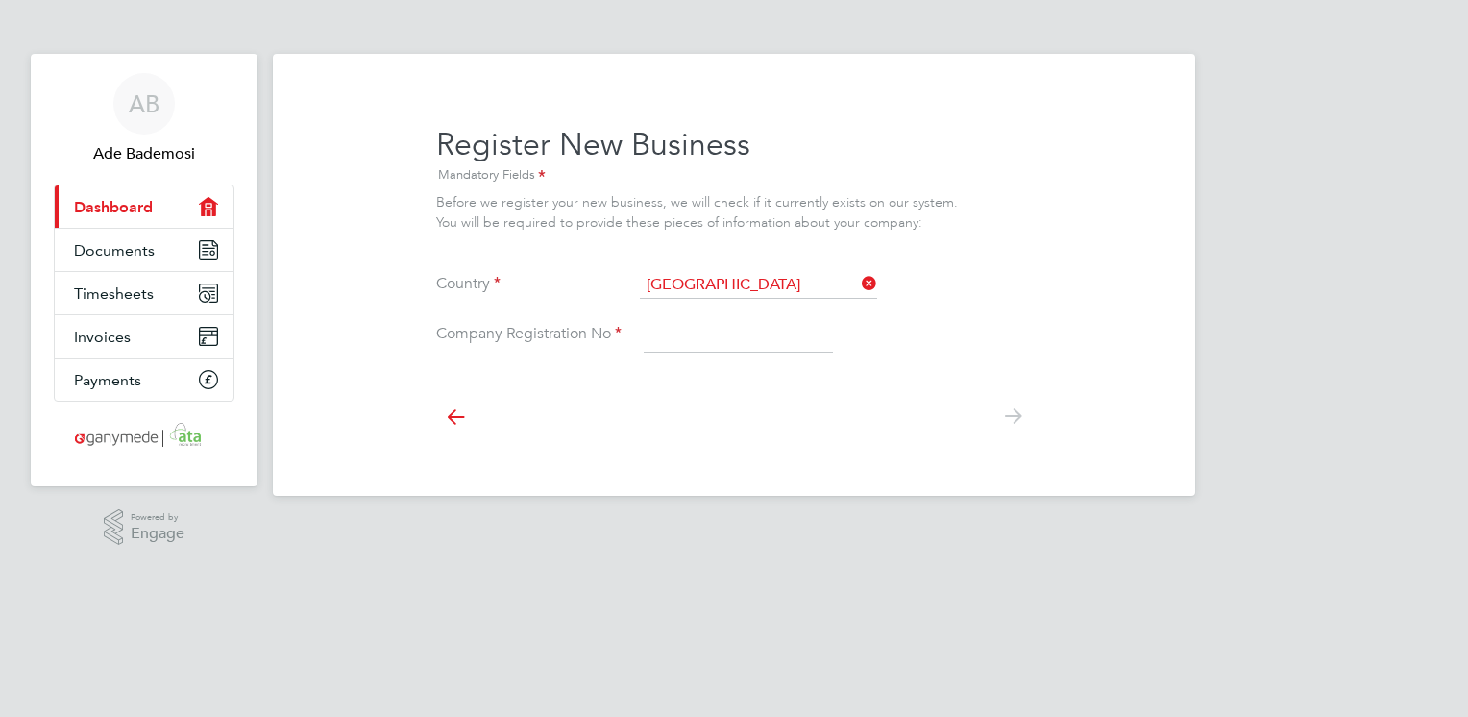
click at [711, 358] on li "Company Registration No" at bounding box center [734, 345] width 596 height 54
click at [714, 330] on input at bounding box center [738, 335] width 189 height 35
click at [1017, 425] on icon at bounding box center [1012, 416] width 38 height 43
click at [830, 427] on div at bounding box center [734, 414] width 596 height 85
click at [730, 318] on input "6901393" at bounding box center [738, 335] width 189 height 35
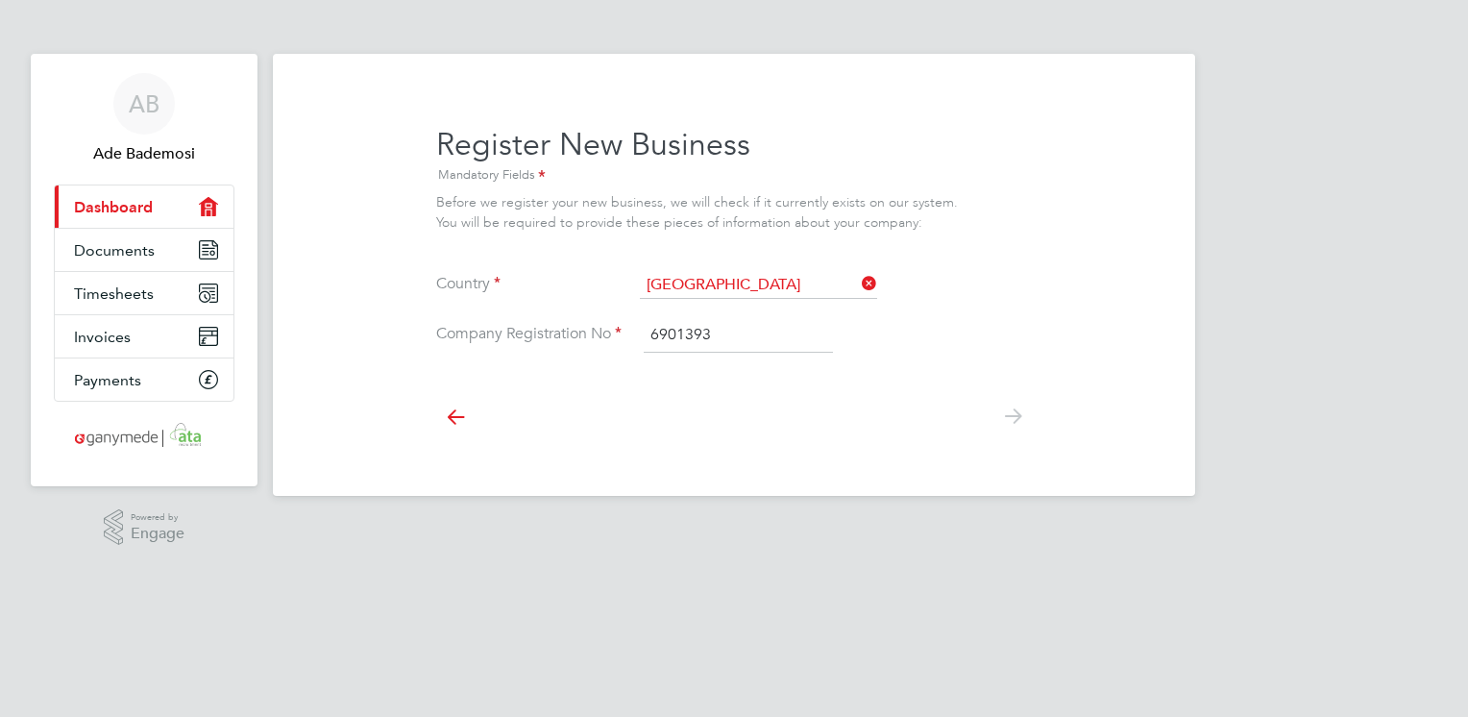
click at [718, 332] on input "6901393" at bounding box center [738, 335] width 189 height 35
type input "6901393"
click at [462, 423] on icon at bounding box center [455, 416] width 38 height 43
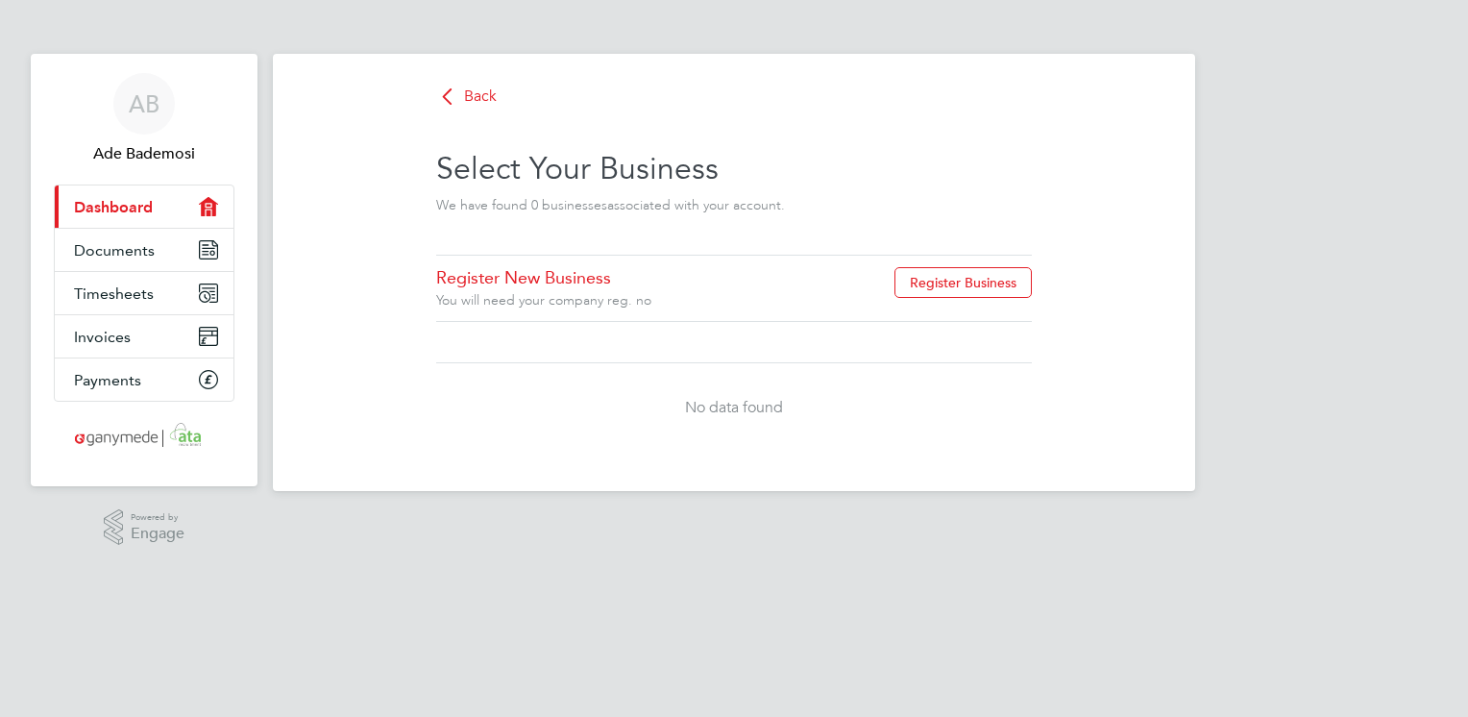
click at [684, 328] on div "Register New Business You will need your company reg. no Register Business No d…" at bounding box center [734, 354] width 596 height 198
click at [611, 286] on link "Register New Business" at bounding box center [610, 278] width 348 height 22
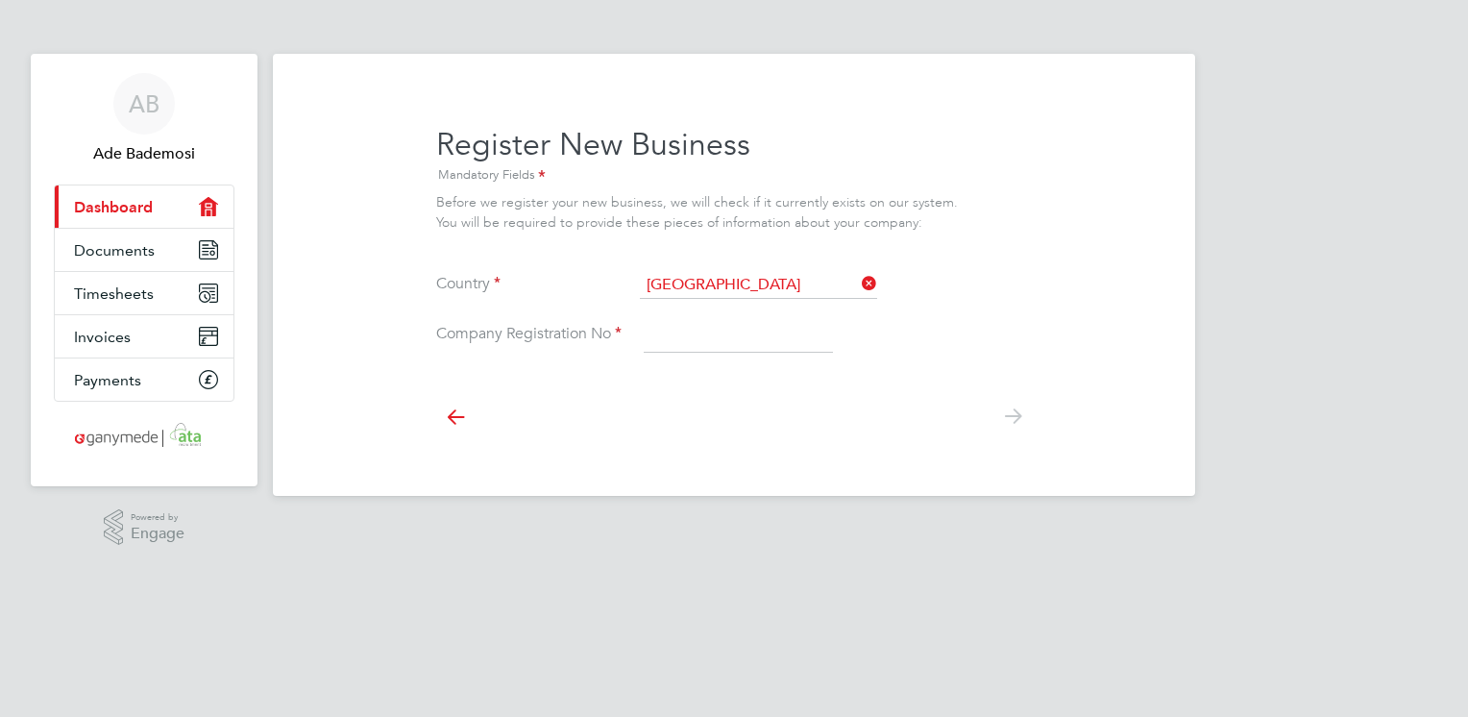
click at [657, 325] on input at bounding box center [738, 335] width 189 height 35
type input "6901393"
click at [657, 457] on div "Back Select Your Business We have found 0 business es associated with your acco…" at bounding box center [734, 275] width 922 height 442
click at [767, 344] on input "6901393" at bounding box center [738, 335] width 189 height 35
drag, startPoint x: 719, startPoint y: 338, endPoint x: 557, endPoint y: 330, distance: 161.6
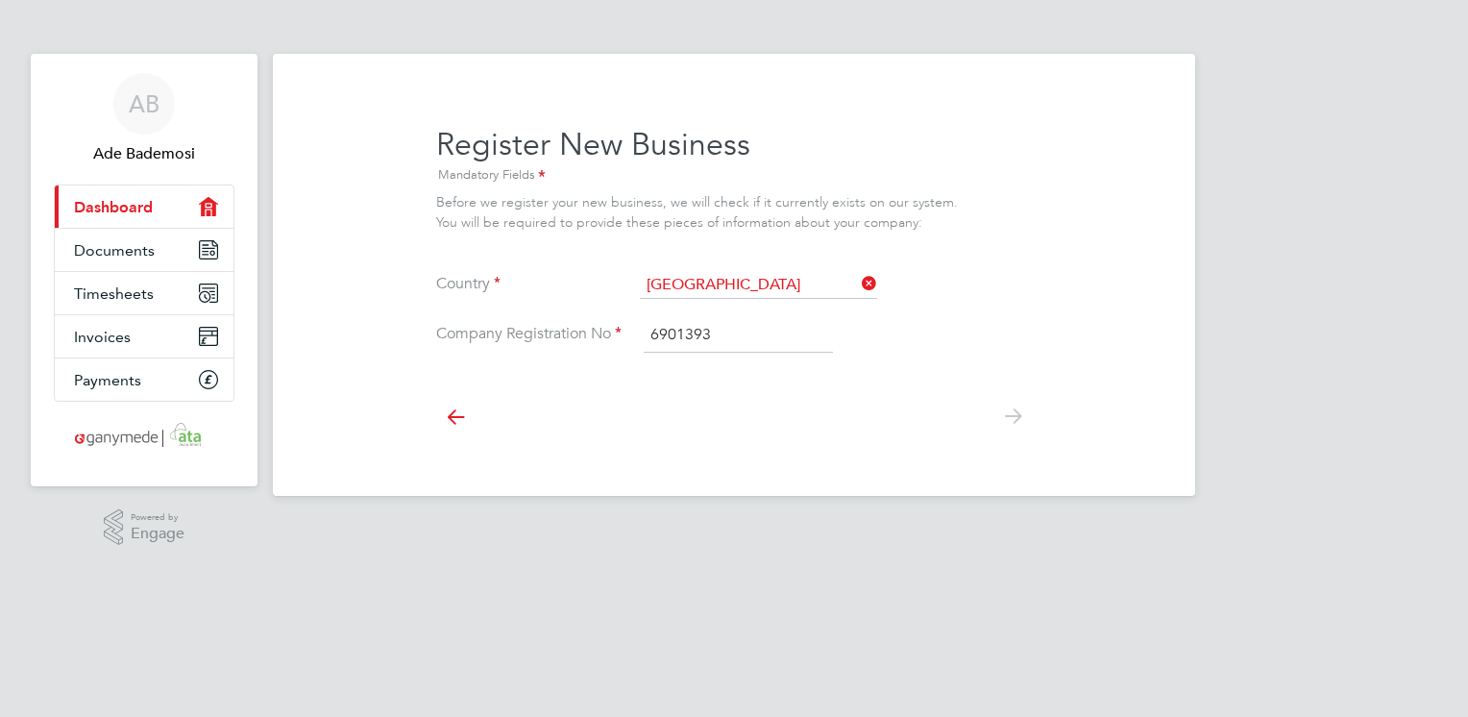
click at [557, 330] on li "Company Registration No 6901393" at bounding box center [734, 345] width 596 height 54
paste input "06901393"
type input "06901393"
click at [1012, 423] on icon at bounding box center [1012, 416] width 38 height 43
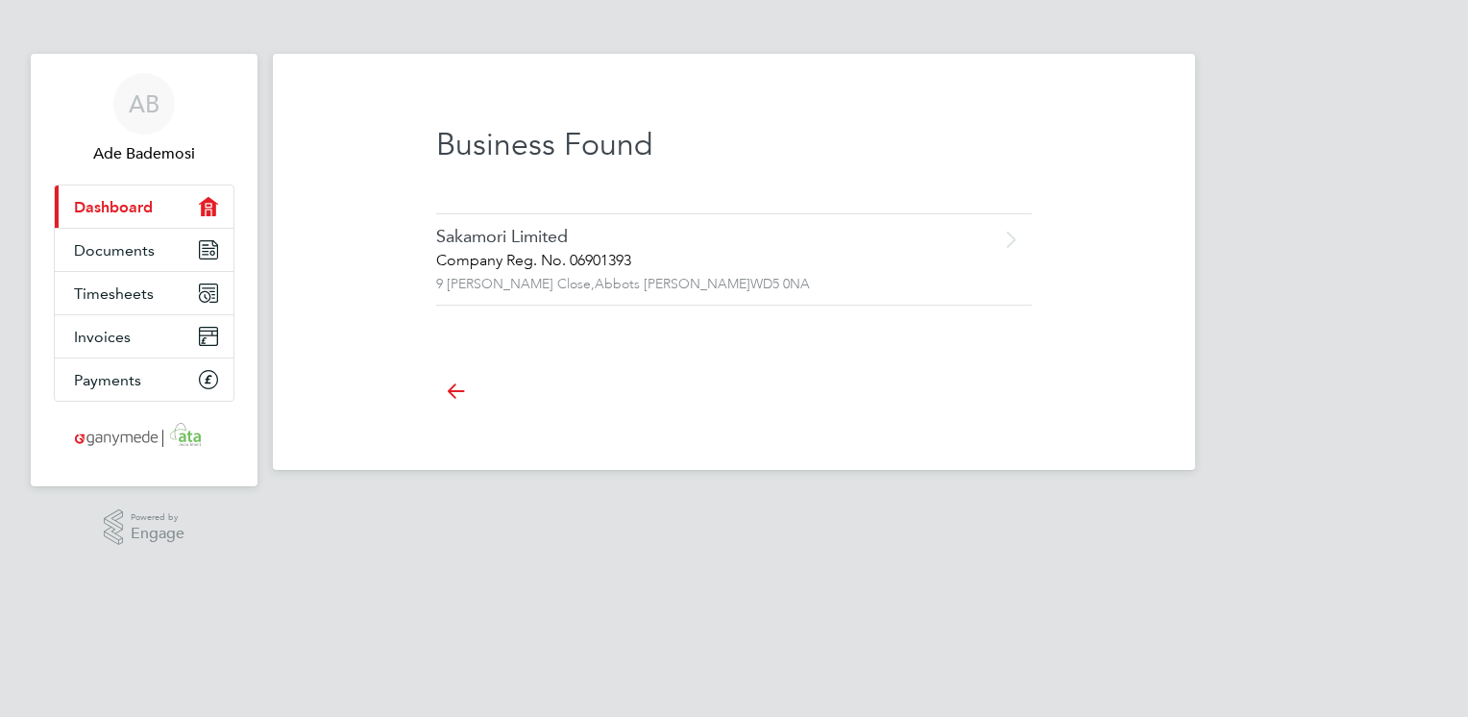
click at [699, 256] on div "Company Reg. No. 06901393" at bounding box center [693, 261] width 515 height 20
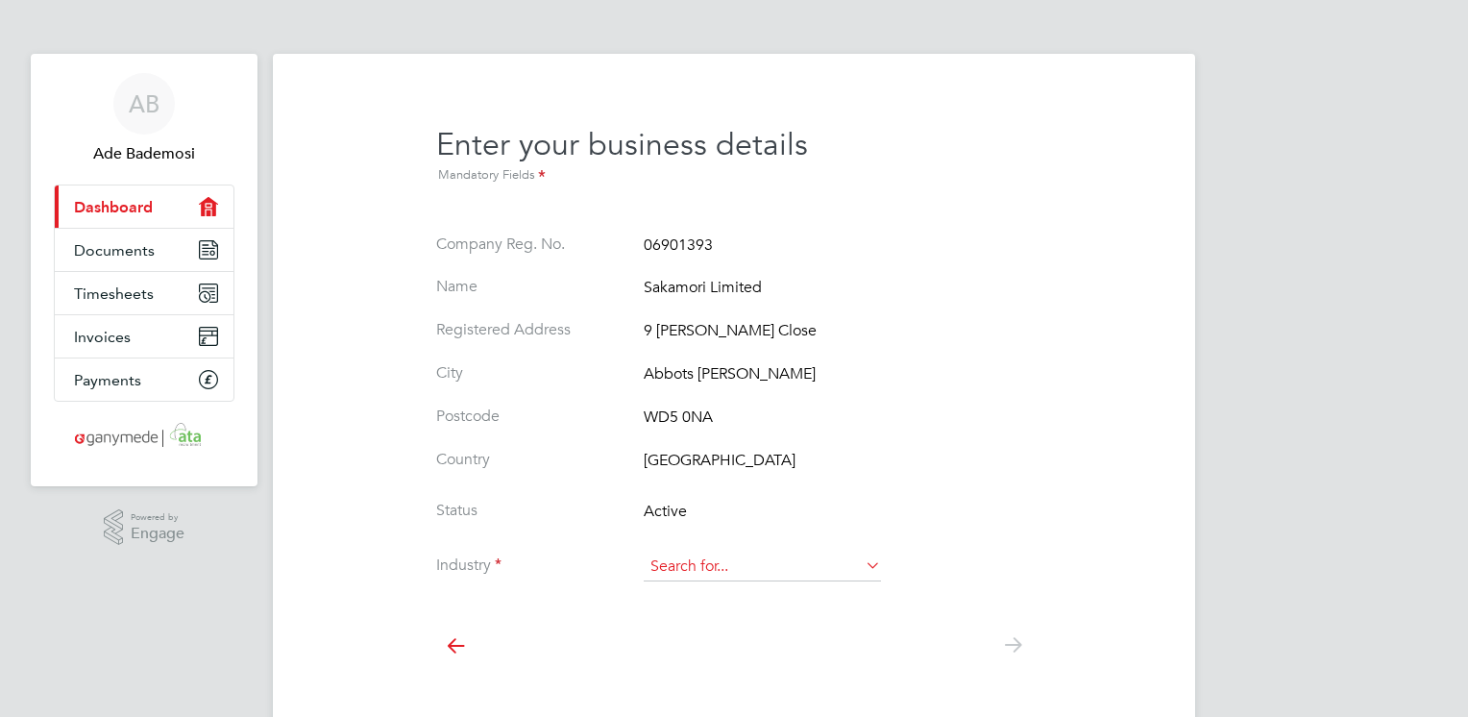
click at [813, 572] on input at bounding box center [762, 566] width 237 height 29
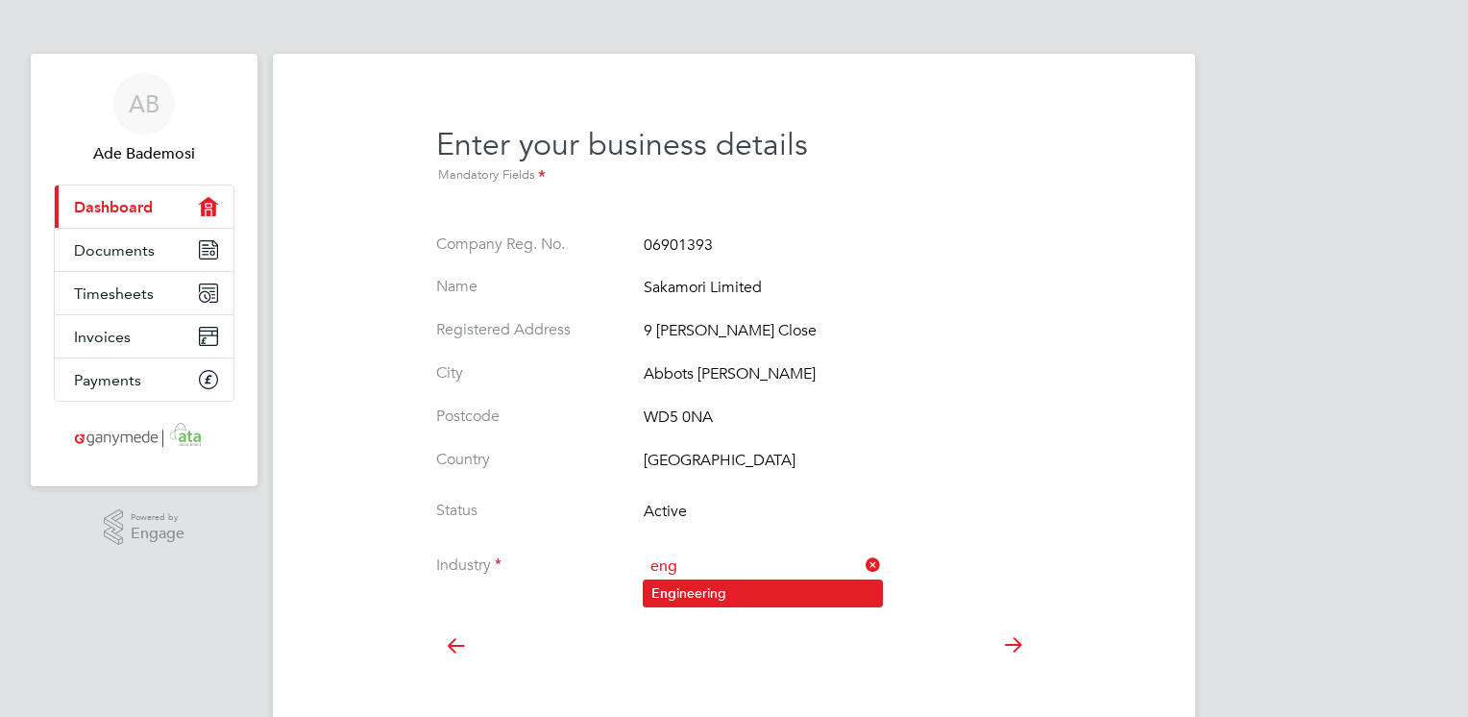
click at [772, 589] on li "Eng ineering" at bounding box center [763, 593] width 238 height 26
type input "Engineering"
click at [1014, 646] on icon at bounding box center [1012, 644] width 38 height 43
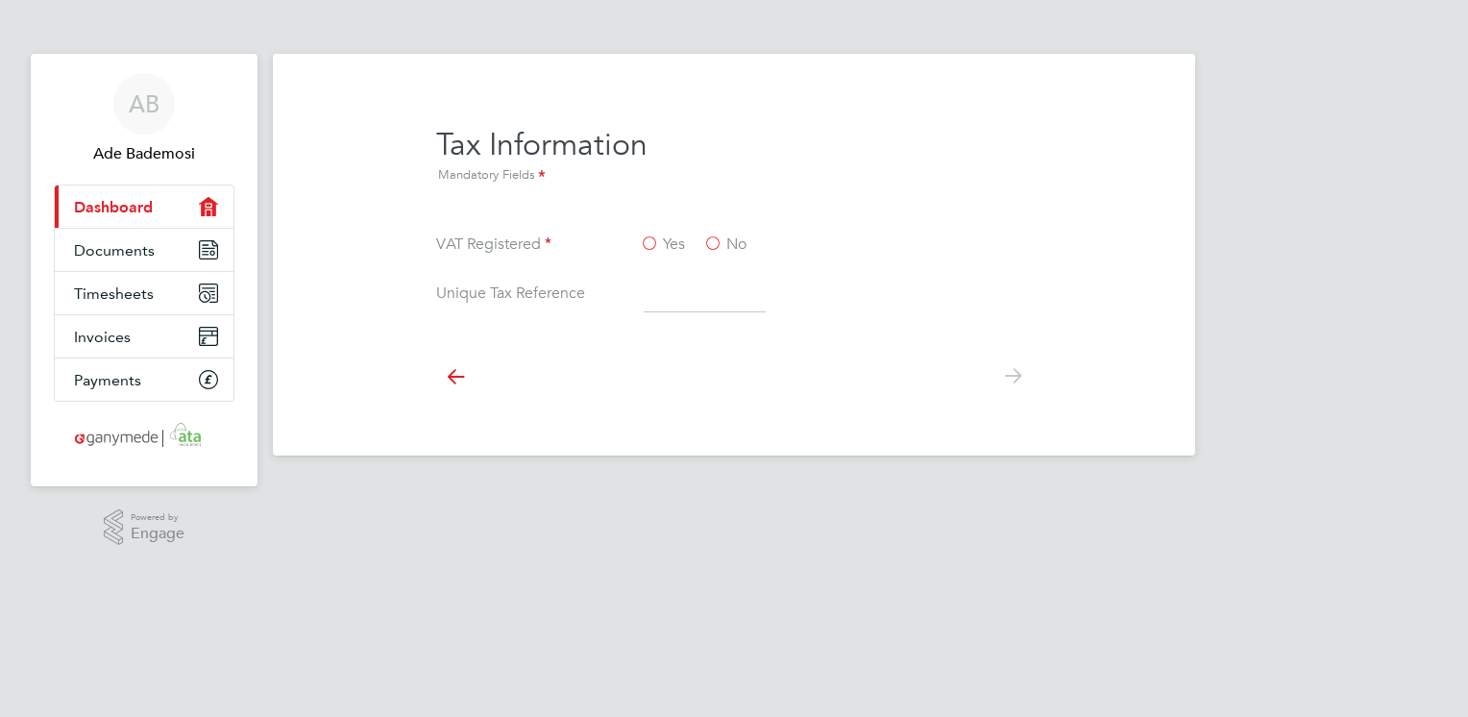
click at [974, 298] on li "Unique Tax Reference" at bounding box center [734, 305] width 596 height 54
click at [150, 215] on link "Current page: Dashboard" at bounding box center [144, 206] width 179 height 42
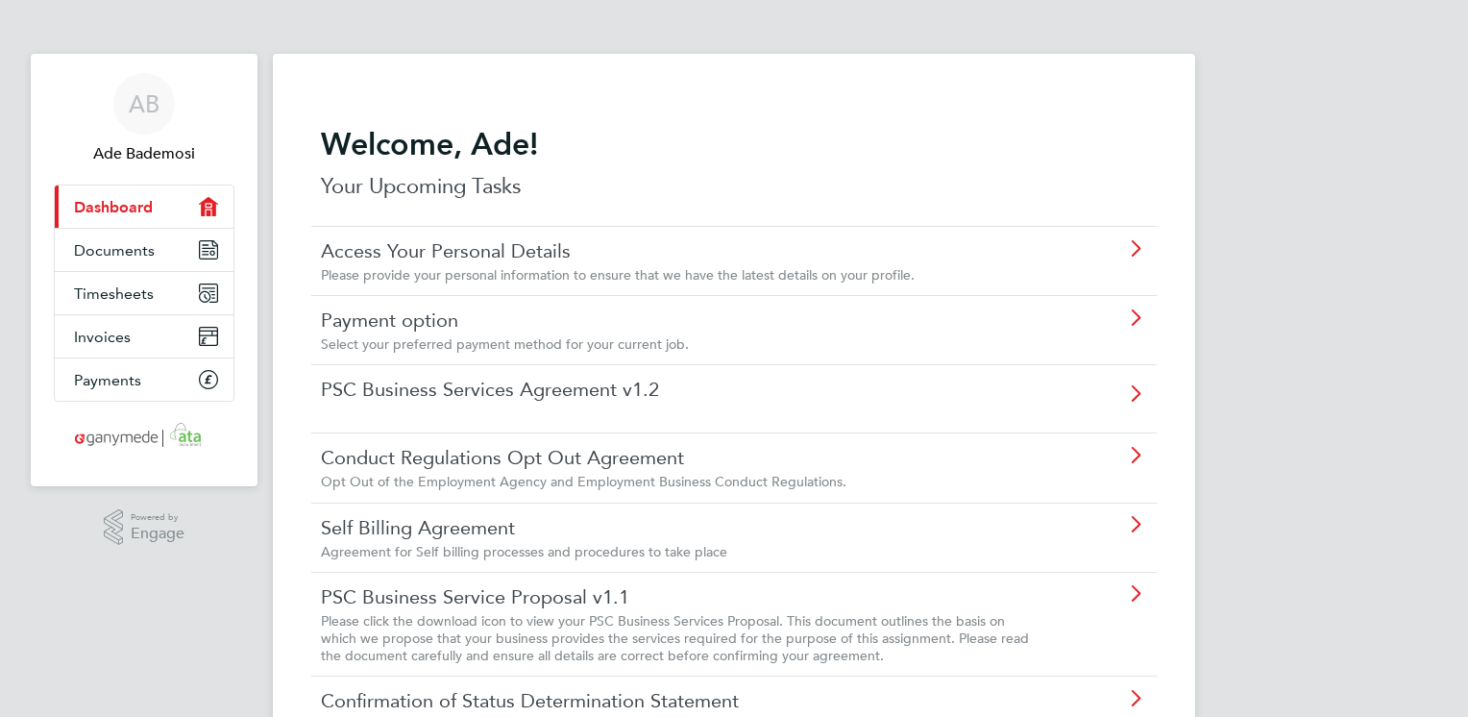
click at [571, 344] on span "Select your preferred payment method for your current job." at bounding box center [505, 343] width 368 height 17
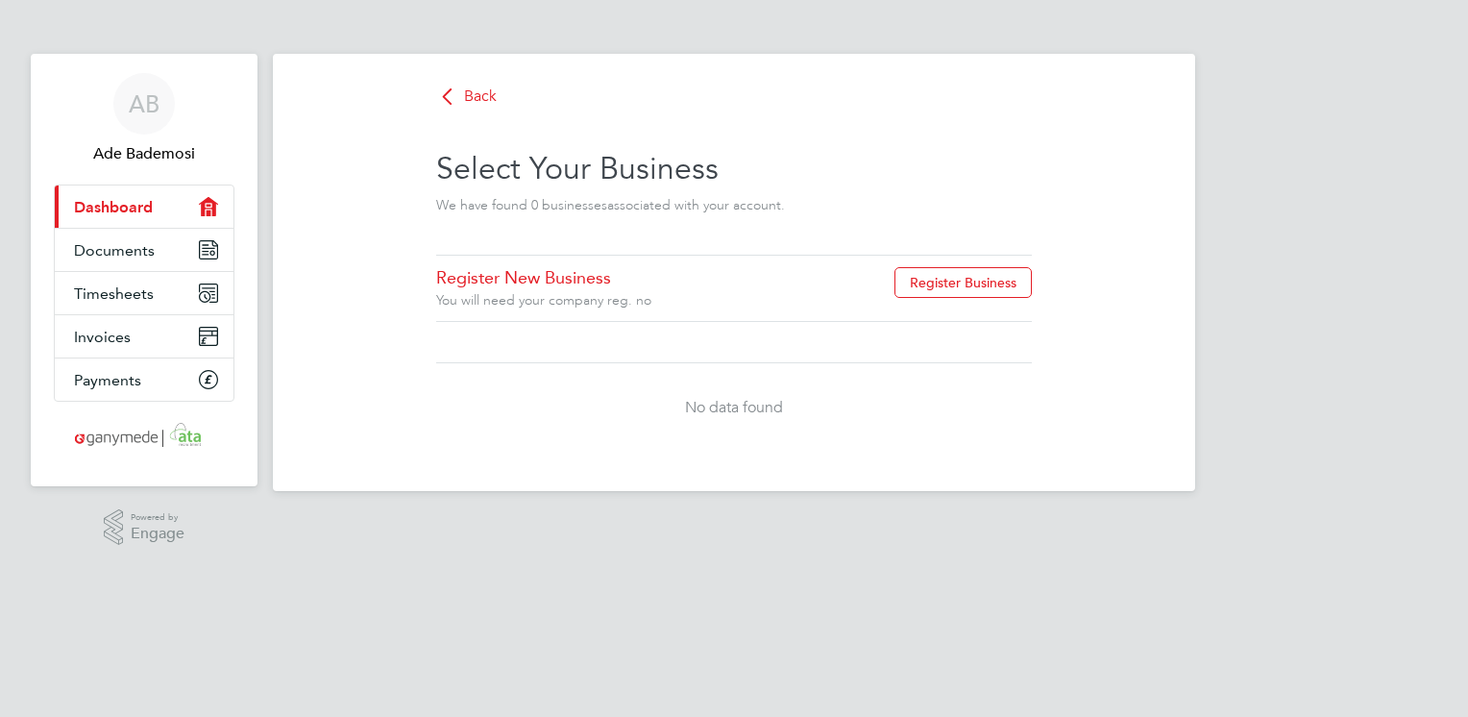
click at [145, 206] on span "Dashboard" at bounding box center [113, 207] width 79 height 18
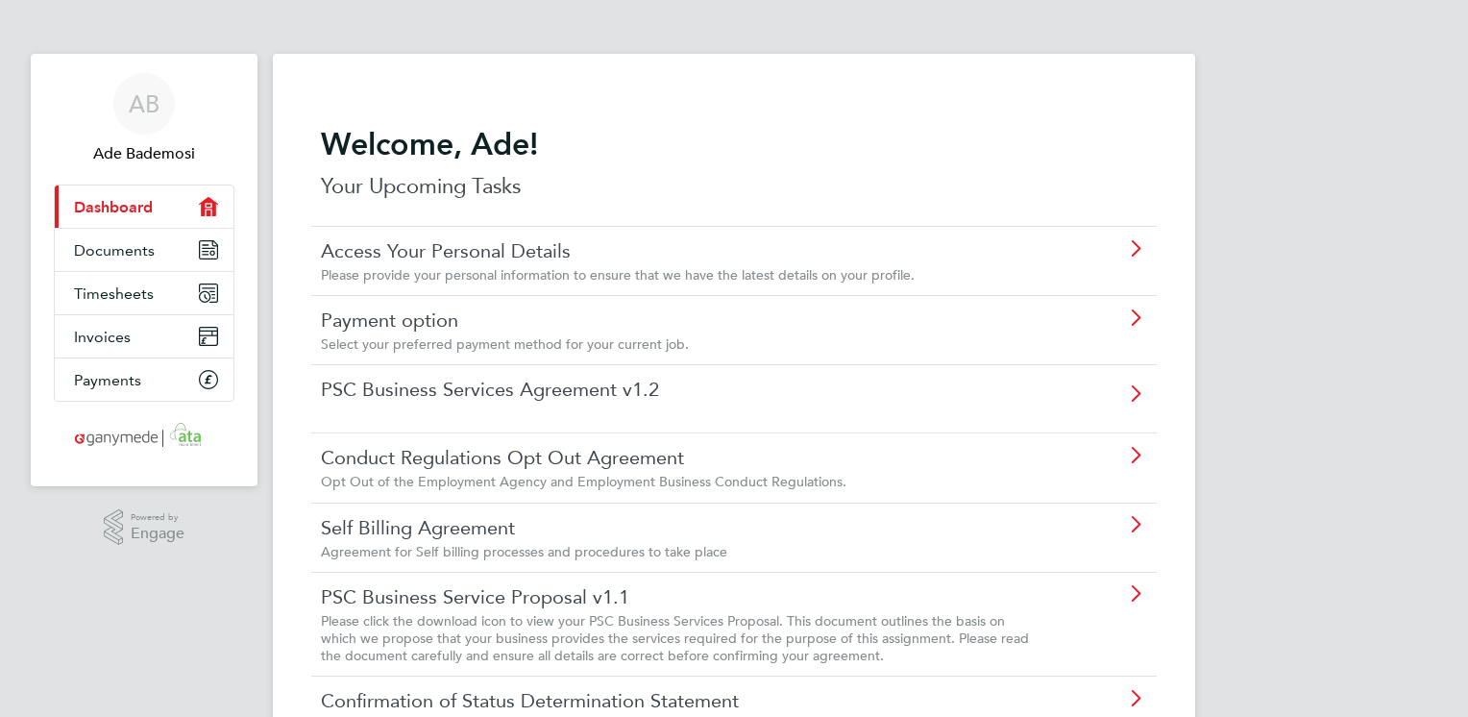
click at [1426, 307] on div "AB Ade Bademosi Applications: Current page: Dashboard Documents Timesheets Invo…" at bounding box center [734, 428] width 1468 height 856
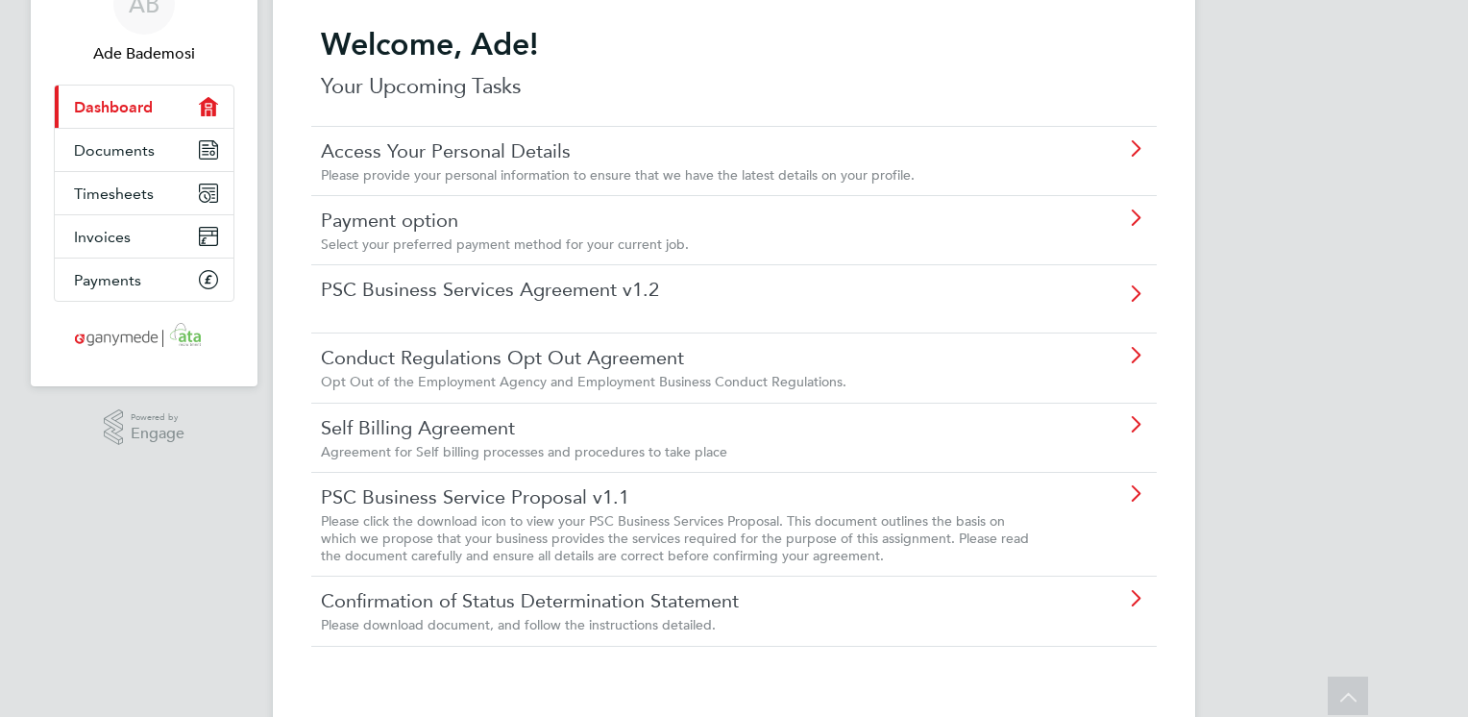
scroll to position [98, 0]
click at [610, 314] on div "PSC Business Services Agreement v1.2" at bounding box center [733, 300] width 845 height 68
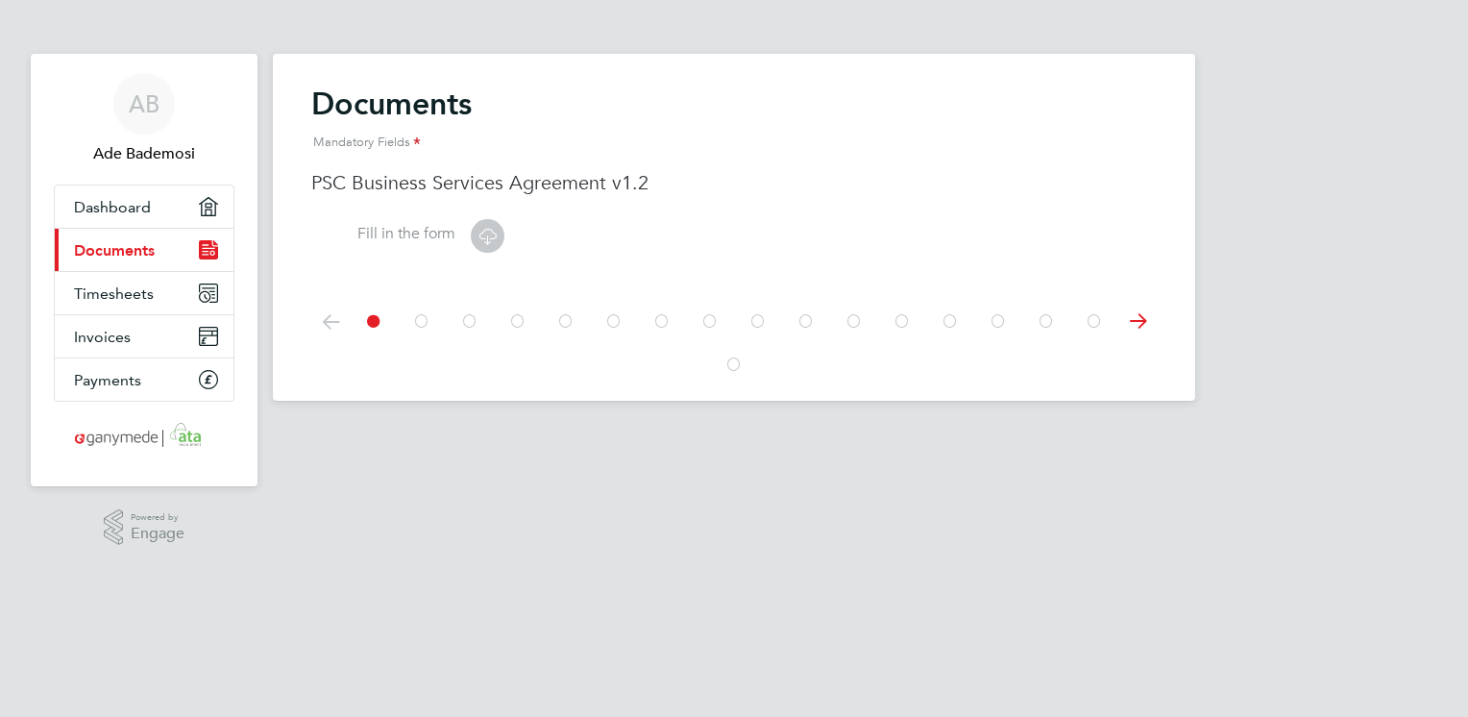
click at [491, 236] on icon at bounding box center [487, 236] width 24 height 24
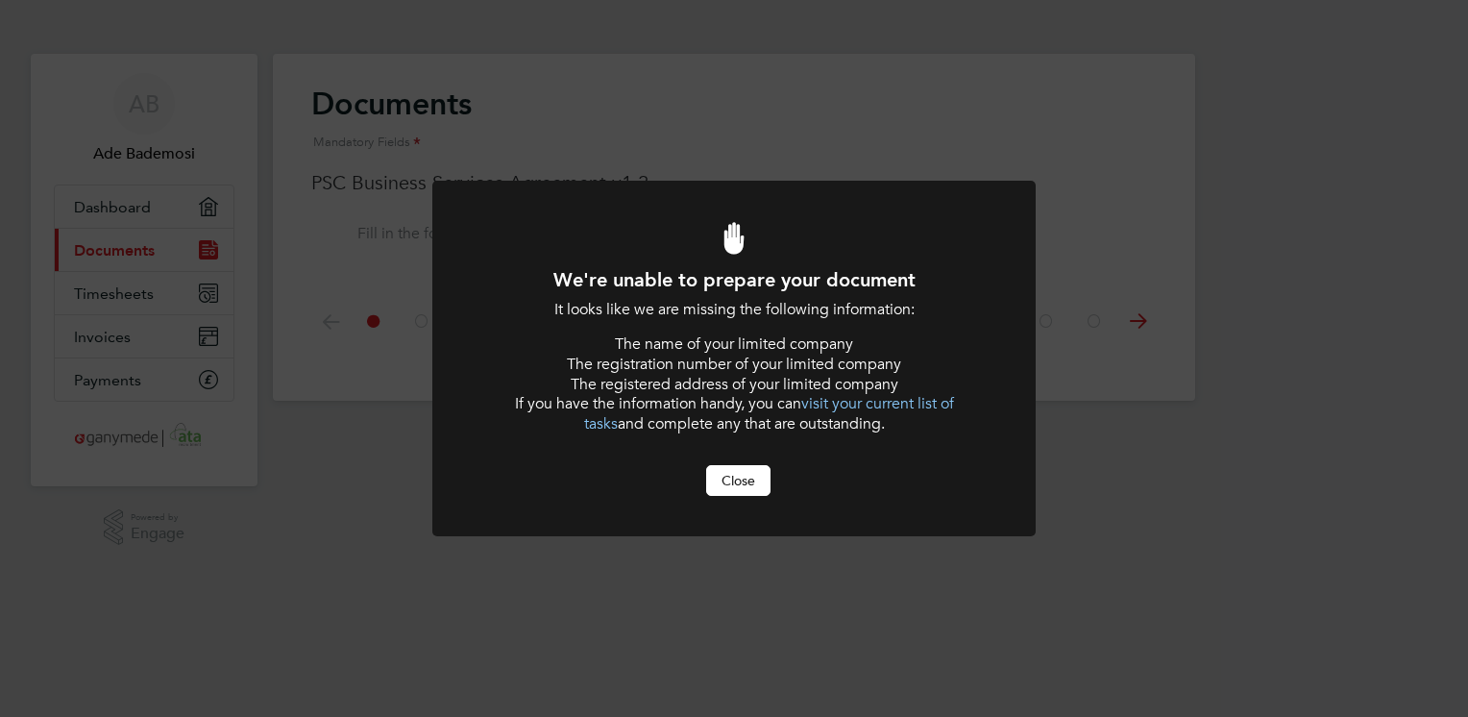
click at [740, 478] on button "Close" at bounding box center [738, 480] width 64 height 31
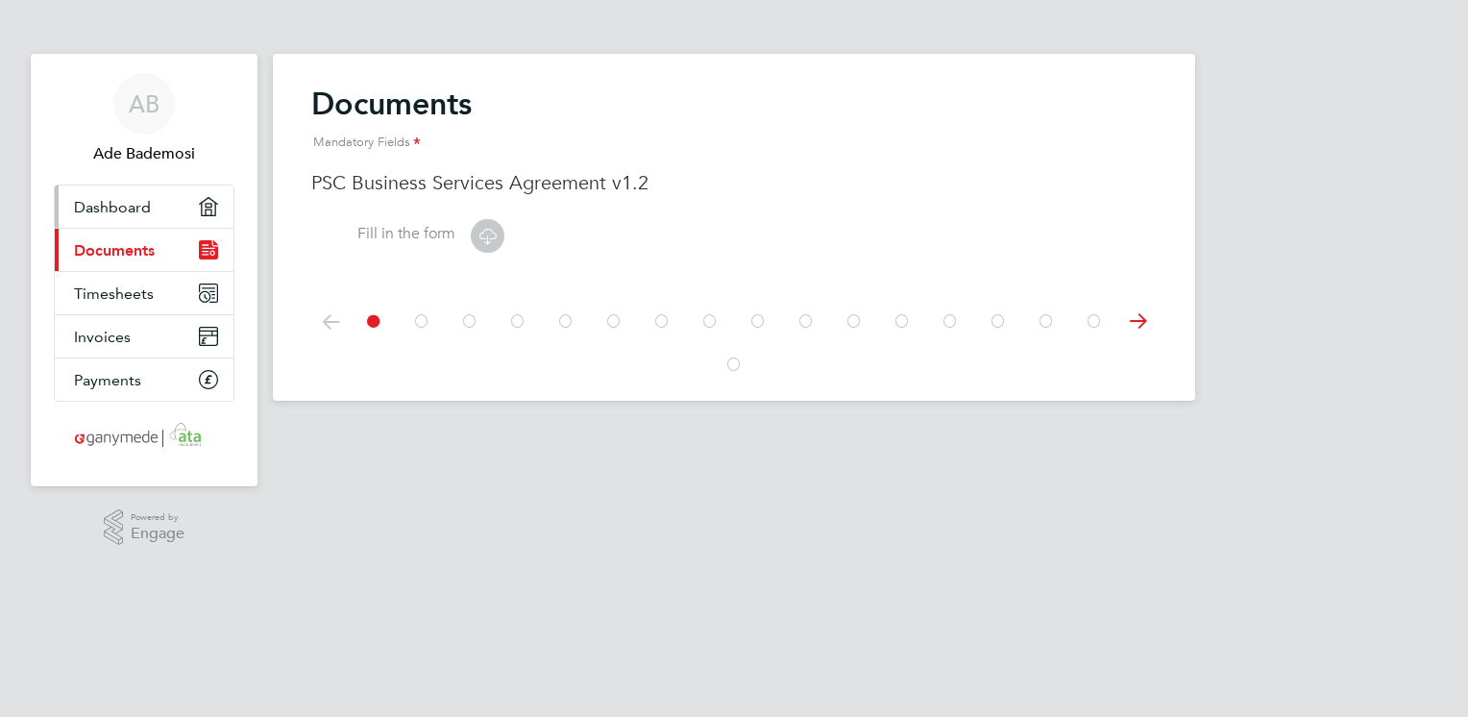
click at [128, 199] on span "Dashboard" at bounding box center [112, 207] width 77 height 18
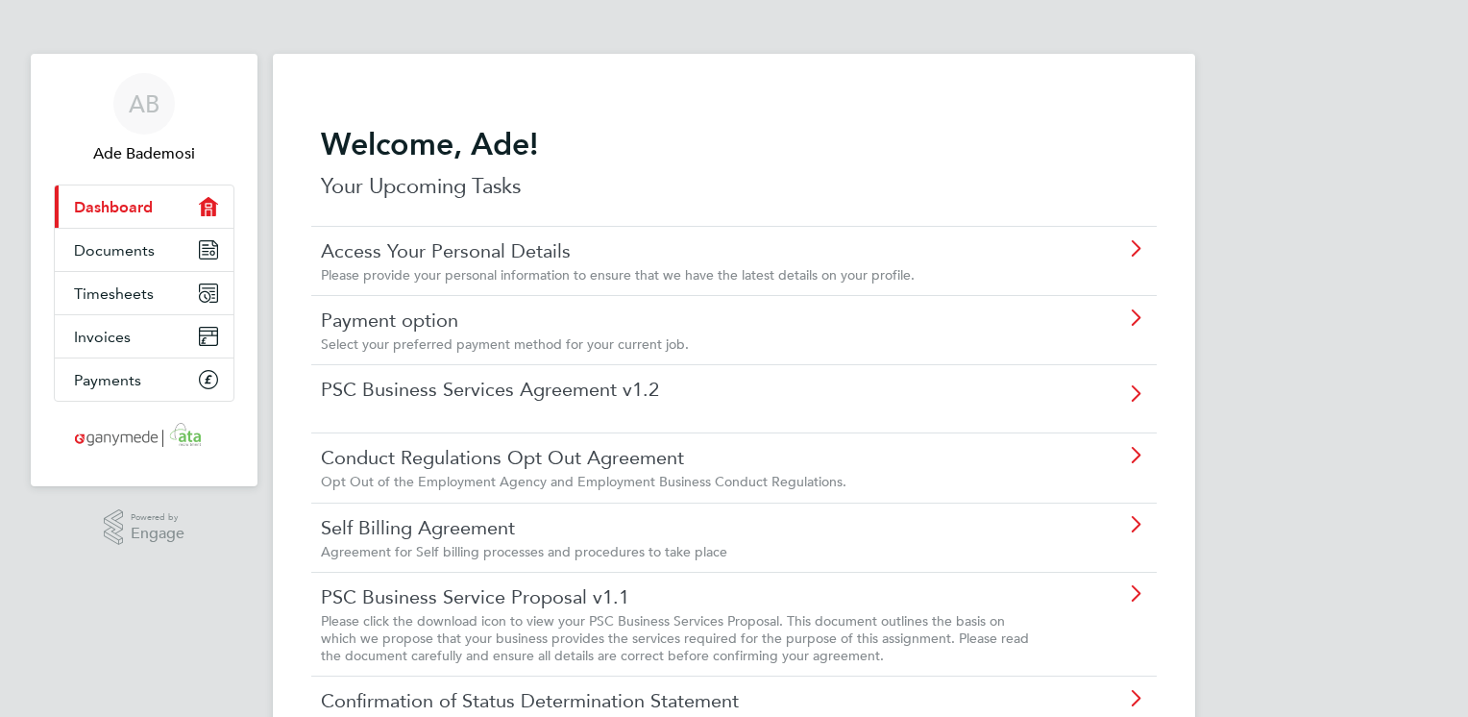
click at [431, 329] on link "Payment option" at bounding box center [680, 319] width 718 height 25
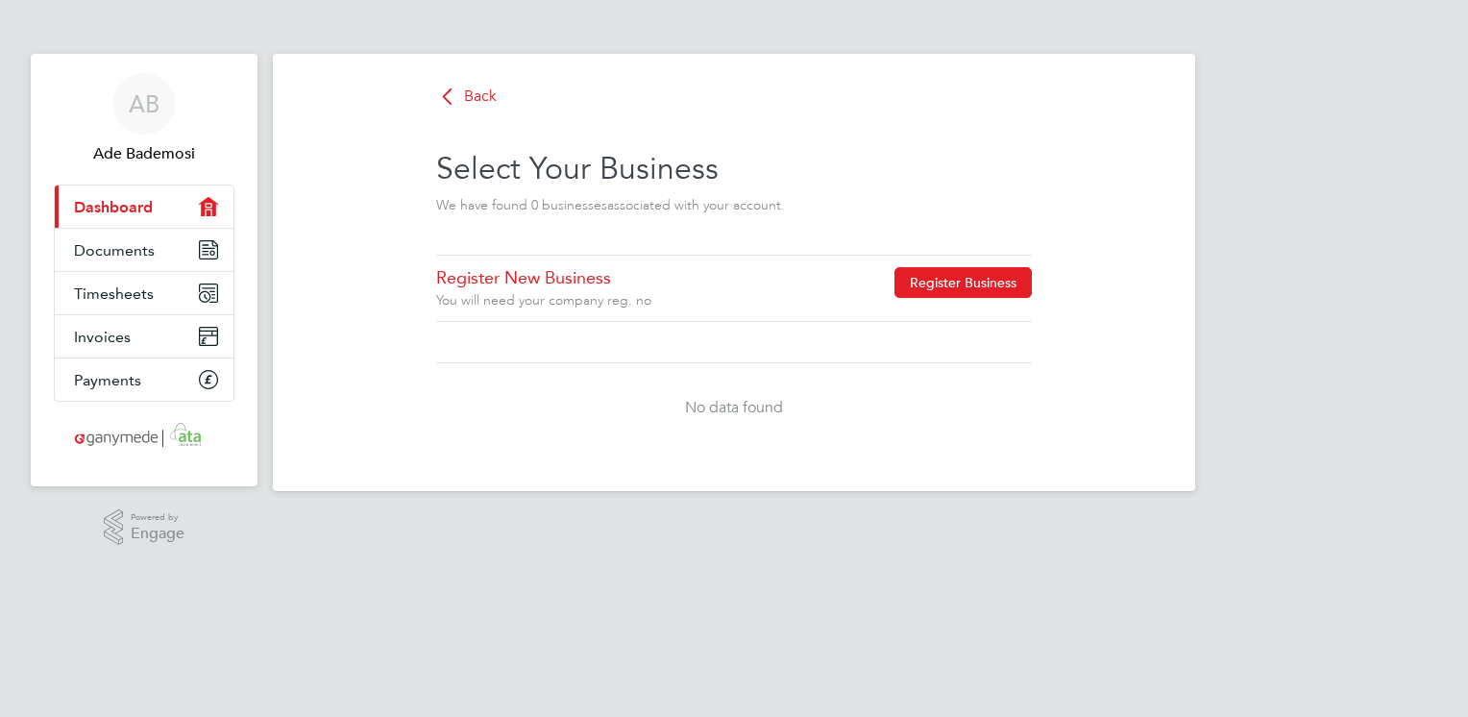
click at [944, 290] on button "Register Business" at bounding box center [962, 282] width 137 height 31
type input "United Kingdom"
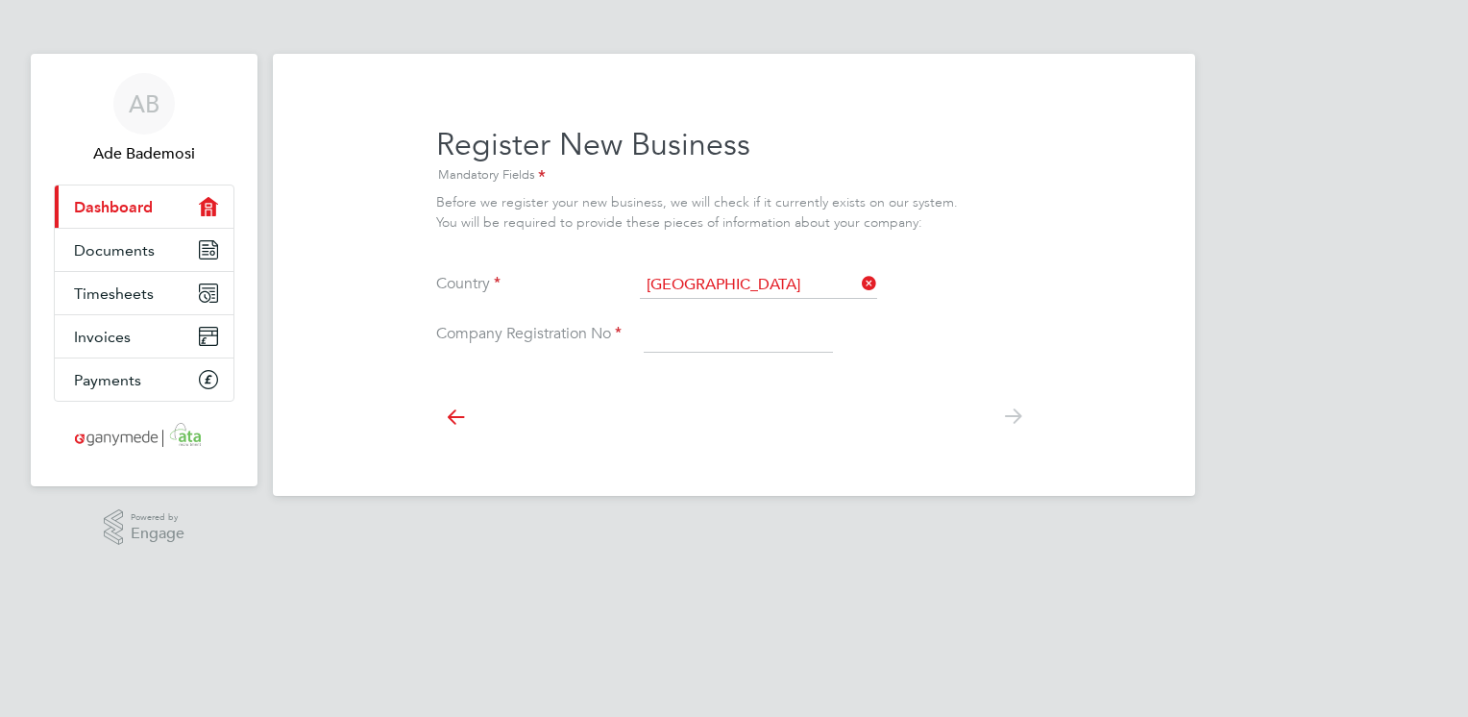
click at [734, 344] on input at bounding box center [738, 335] width 189 height 35
click at [764, 332] on input at bounding box center [738, 335] width 189 height 35
paste input "06901393"
type input "06901393"
click at [1006, 419] on icon at bounding box center [1012, 416] width 38 height 43
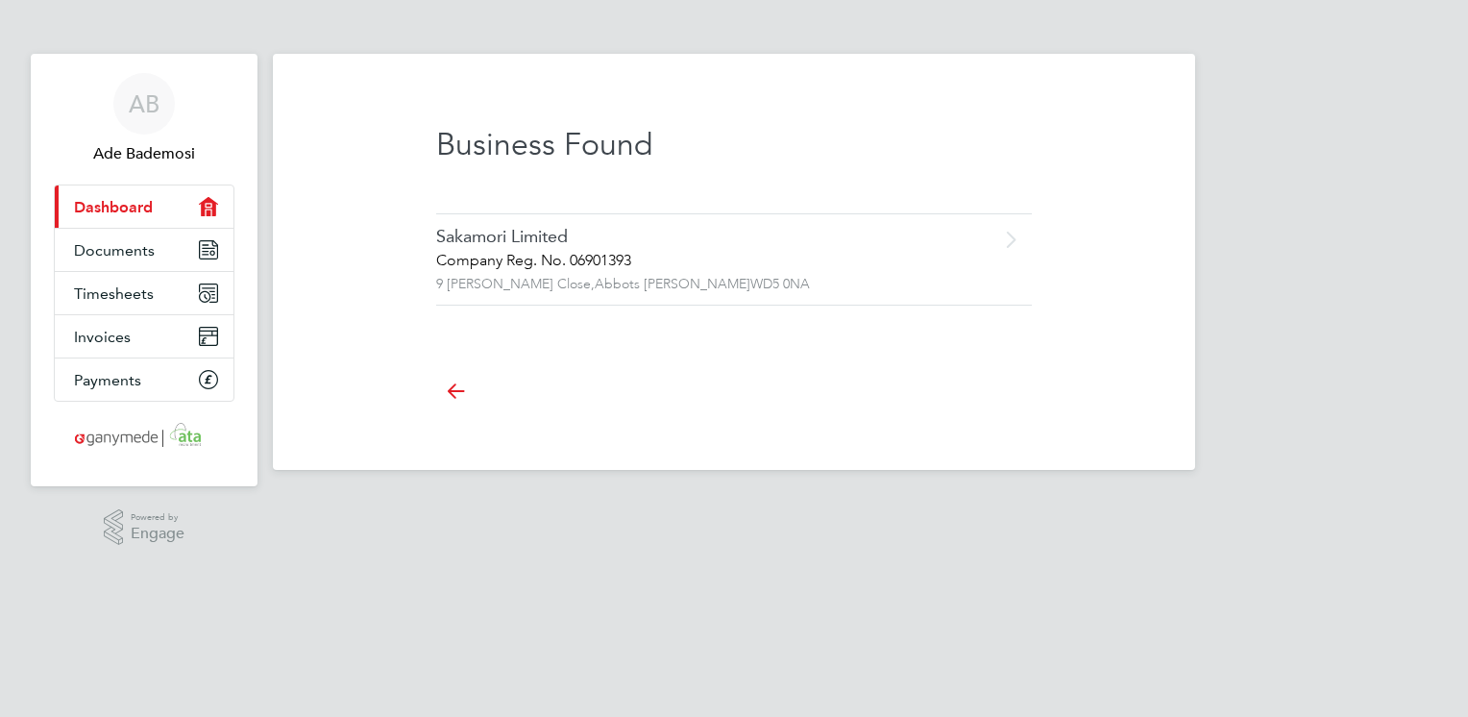
click at [605, 273] on div "Sakamori Limited Company Reg. No. 06901393 9 Pryor Close, Abbots Langley WD5 0N…" at bounding box center [698, 259] width 524 height 67
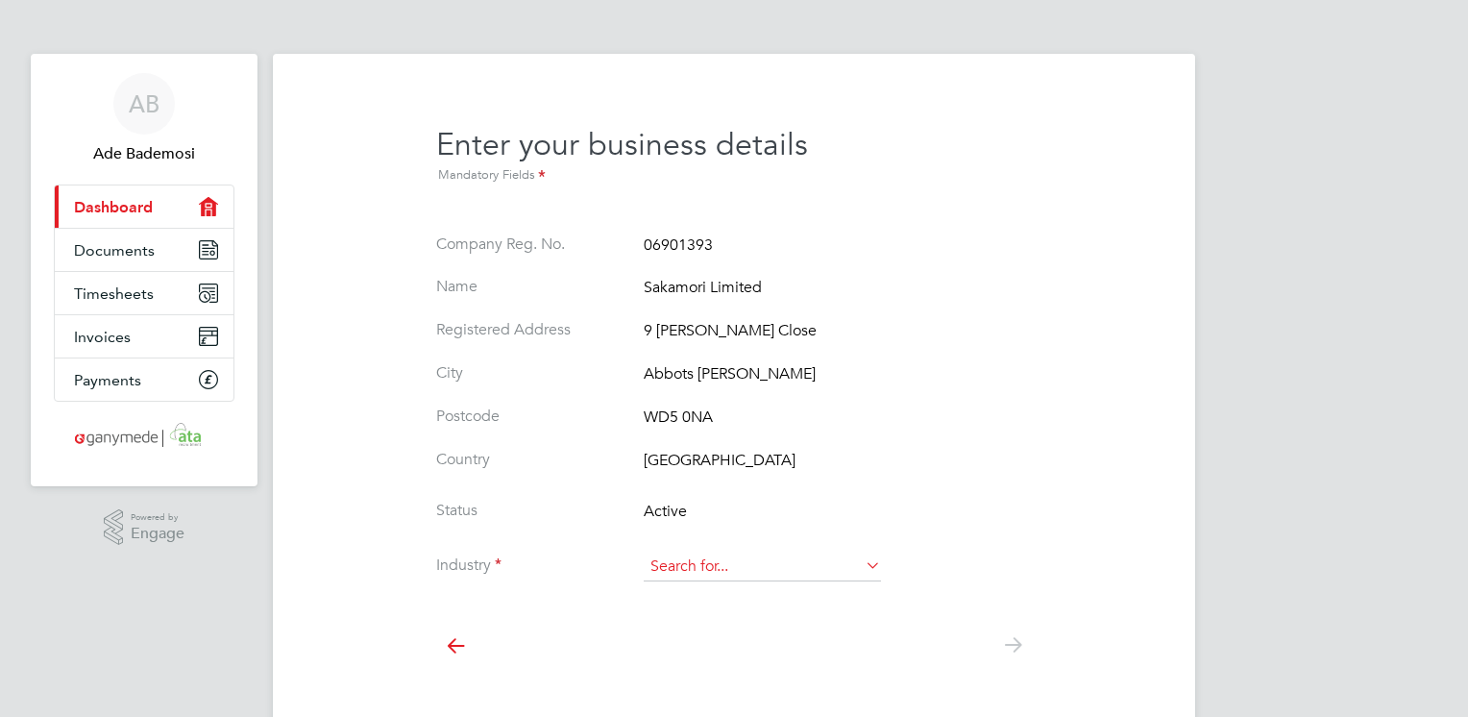
click at [723, 563] on input at bounding box center [762, 566] width 237 height 29
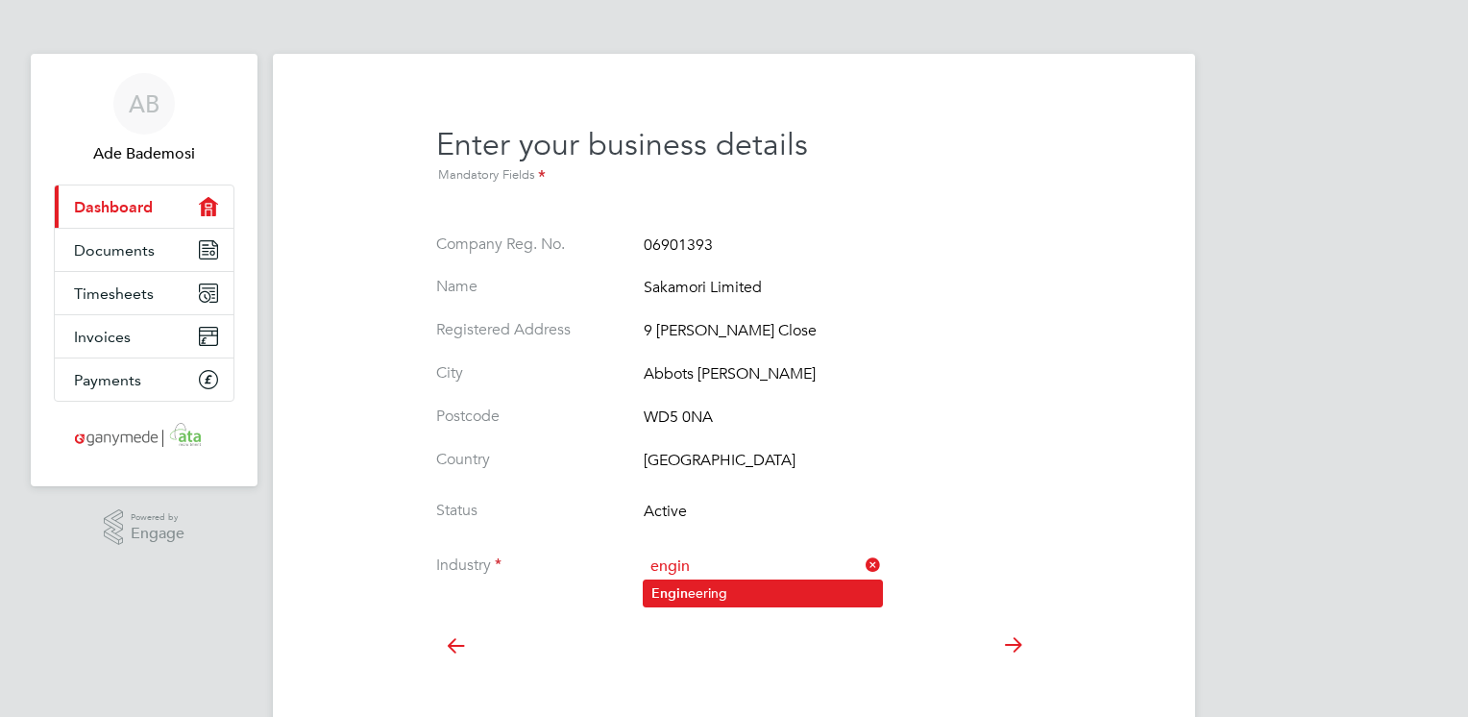
click at [710, 586] on li "Engin eering" at bounding box center [763, 593] width 238 height 26
type input "Engineering"
click at [1012, 646] on icon at bounding box center [1012, 644] width 38 height 43
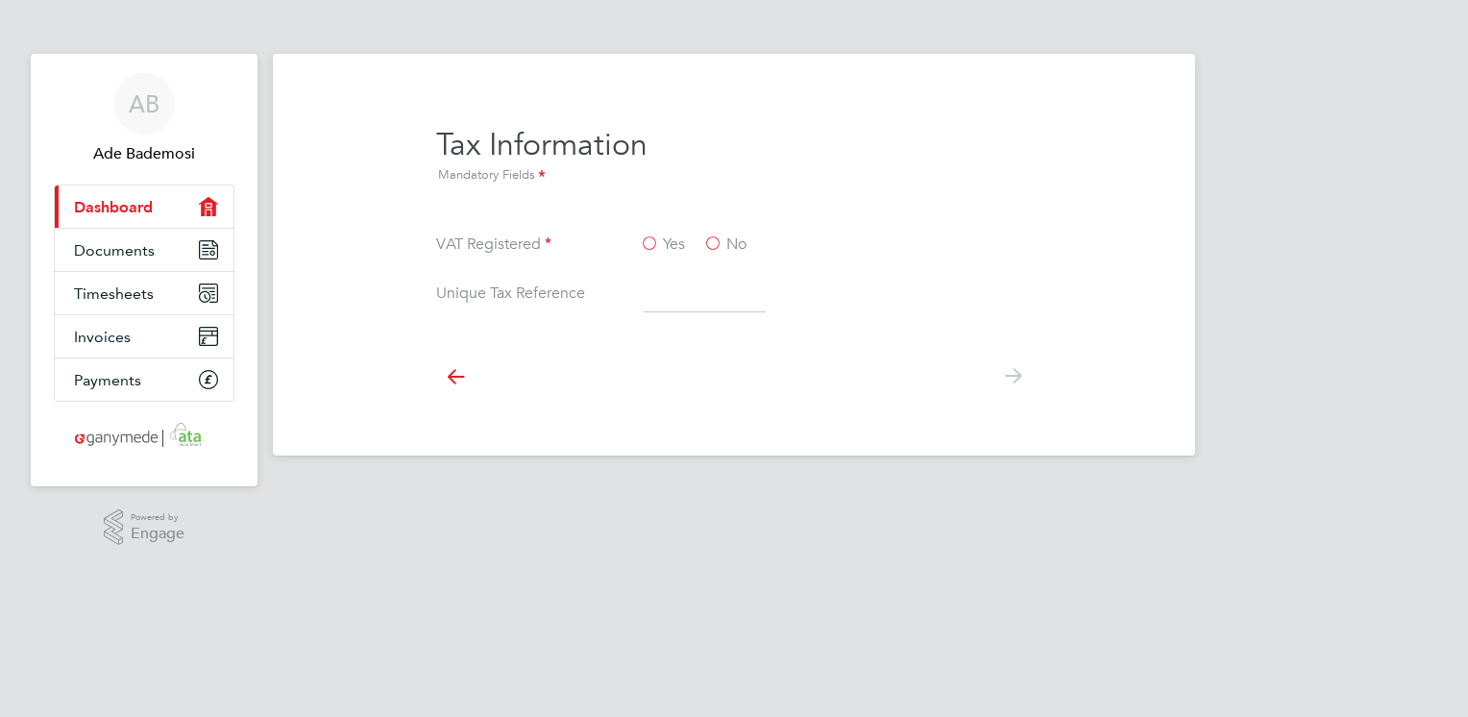
click at [719, 241] on label "No" at bounding box center [724, 244] width 43 height 20
click at [0, 0] on input "No" at bounding box center [0, 0] width 0 height 0
click at [1011, 367] on icon at bounding box center [1012, 375] width 38 height 43
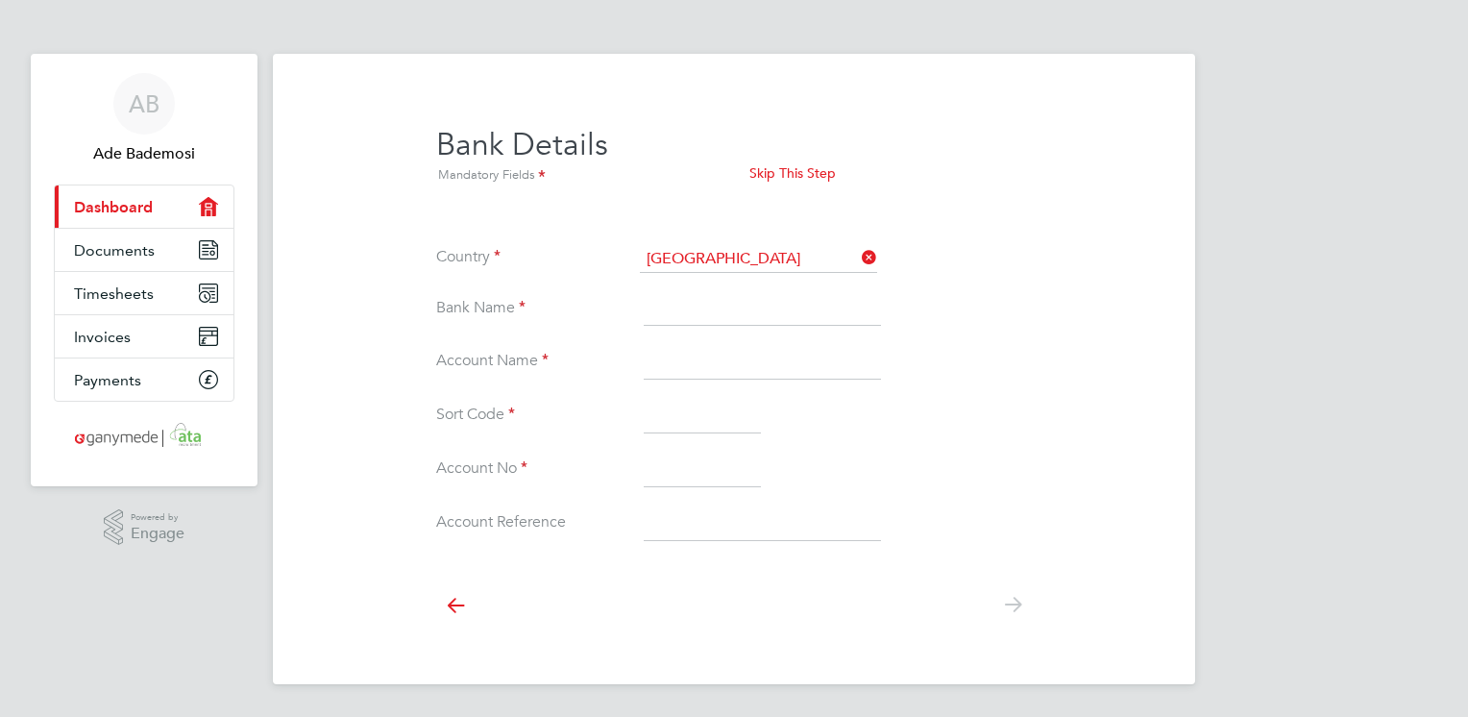
click at [684, 315] on input at bounding box center [762, 309] width 237 height 35
paste input "SAKAMORI LIMITED"
type input "SAKAMORI LIMITED"
click at [683, 411] on input at bounding box center [702, 416] width 117 height 35
paste input "20-46-73"
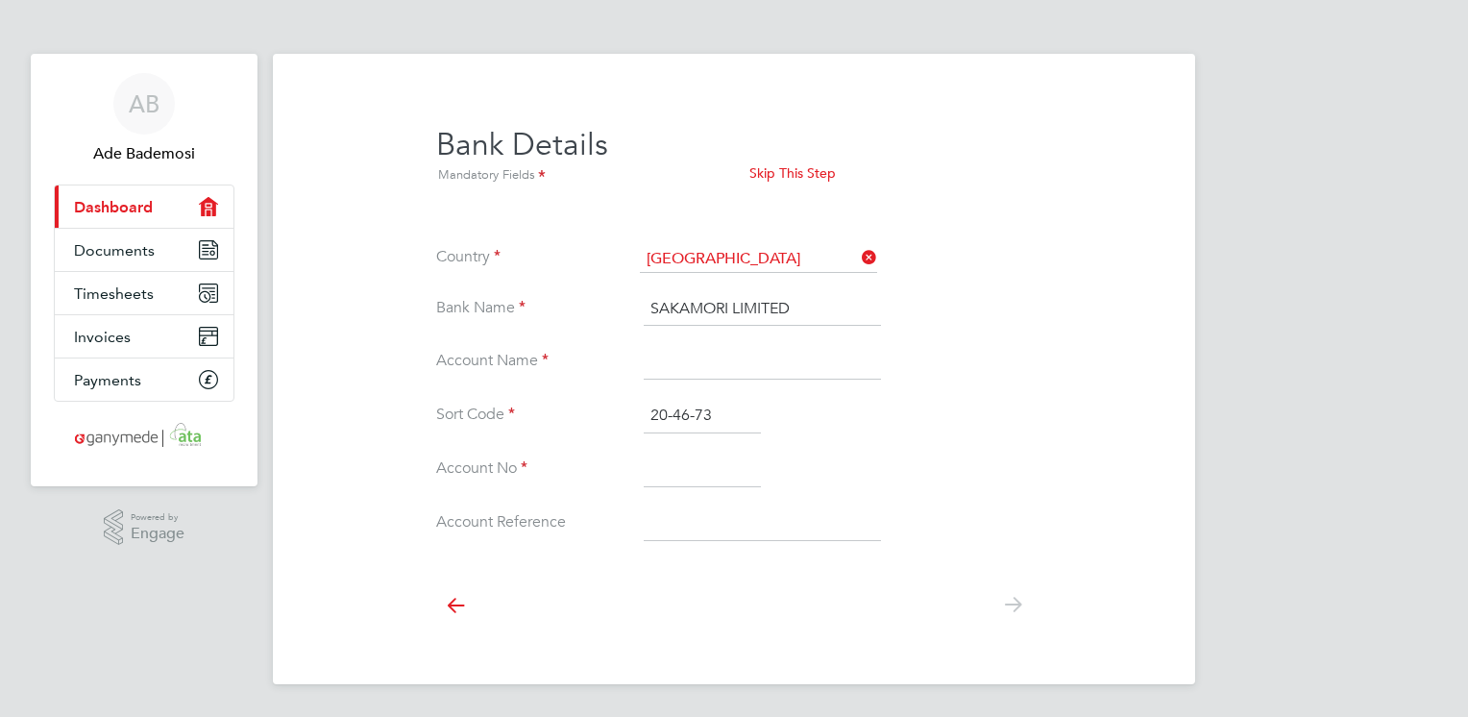
type input "20-46-73"
drag, startPoint x: 818, startPoint y: 311, endPoint x: 581, endPoint y: 298, distance: 237.6
click at [581, 298] on li "Bank Name SAKAMORI LIMITED" at bounding box center [734, 319] width 596 height 54
type input "Barclays"
click at [661, 359] on input at bounding box center [762, 362] width 237 height 35
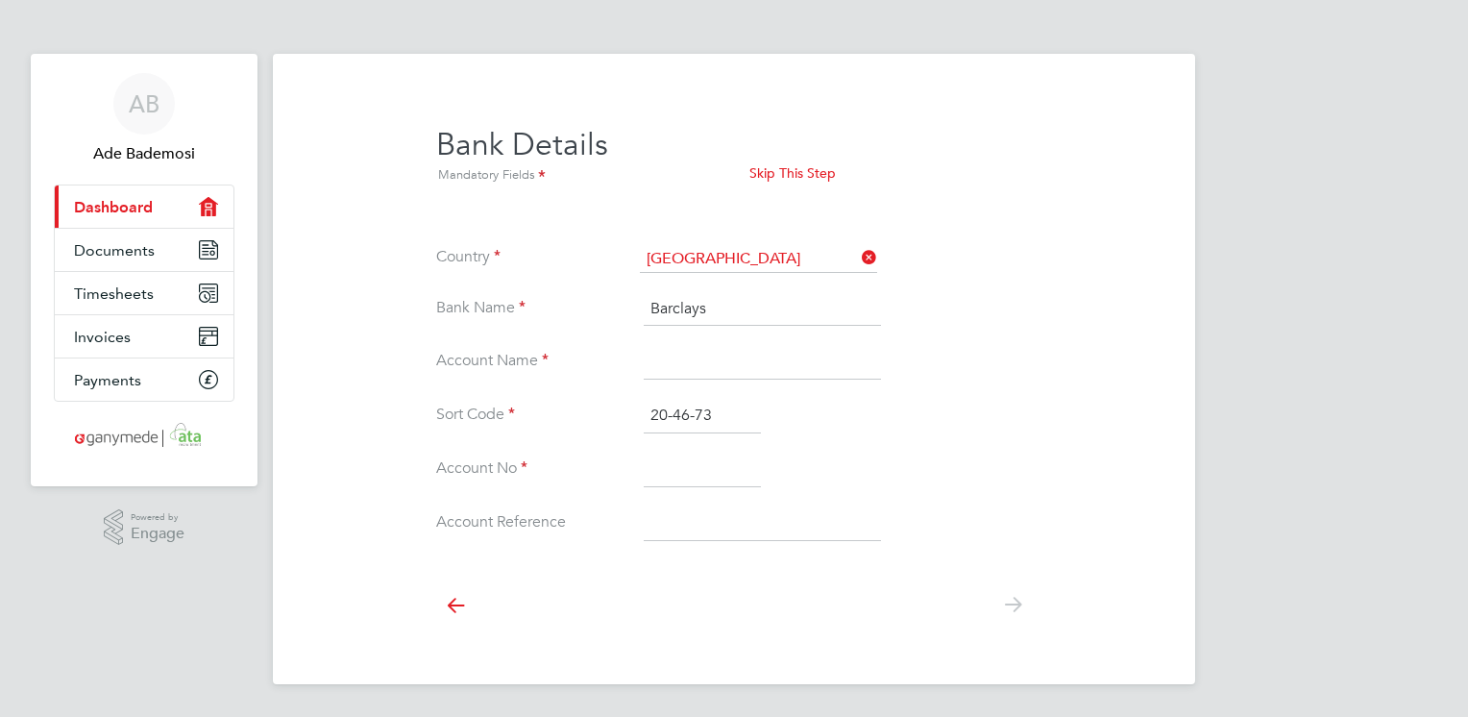
paste input "SAKAMORI LIMITED"
type input "SAKAMORI LIMITED"
click at [678, 471] on input at bounding box center [702, 469] width 117 height 35
paste input "63466787"
type input "63466787"
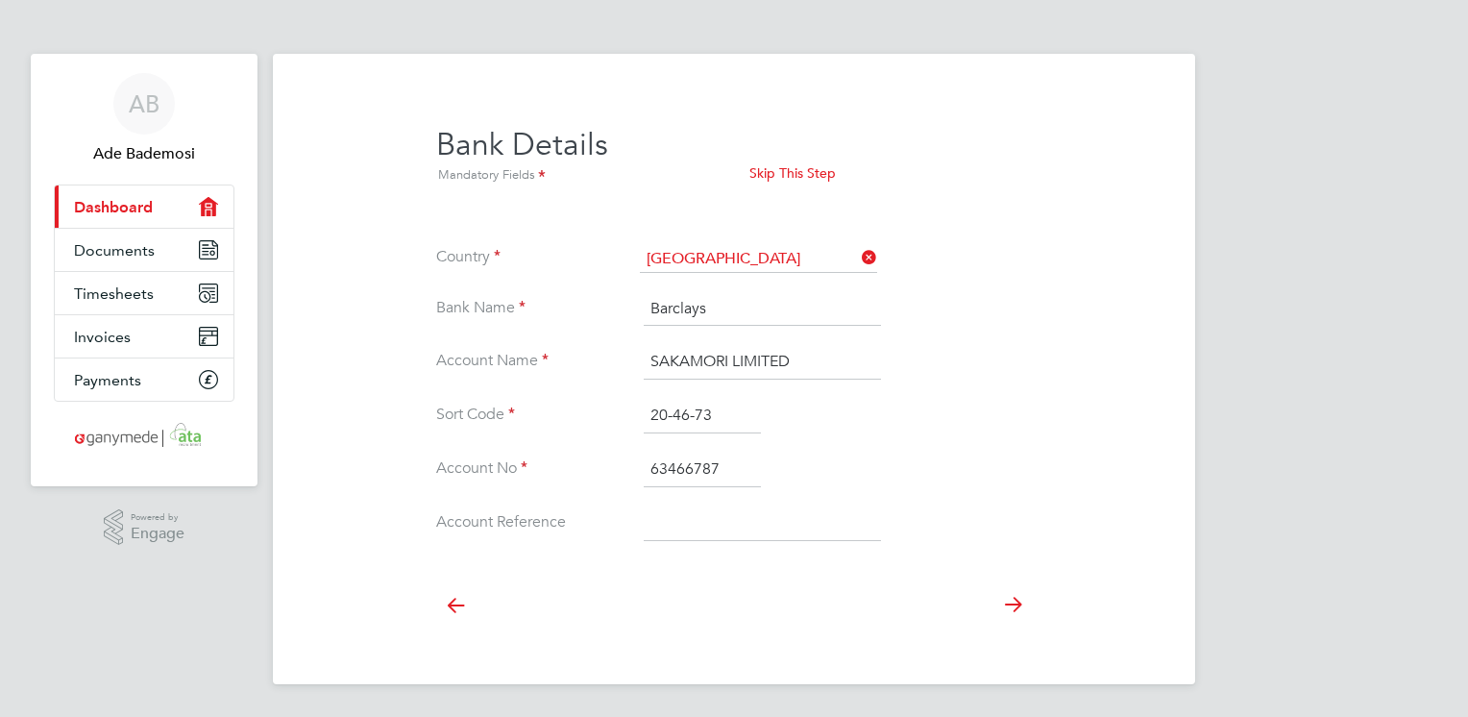
click at [1012, 606] on icon at bounding box center [1012, 604] width 38 height 43
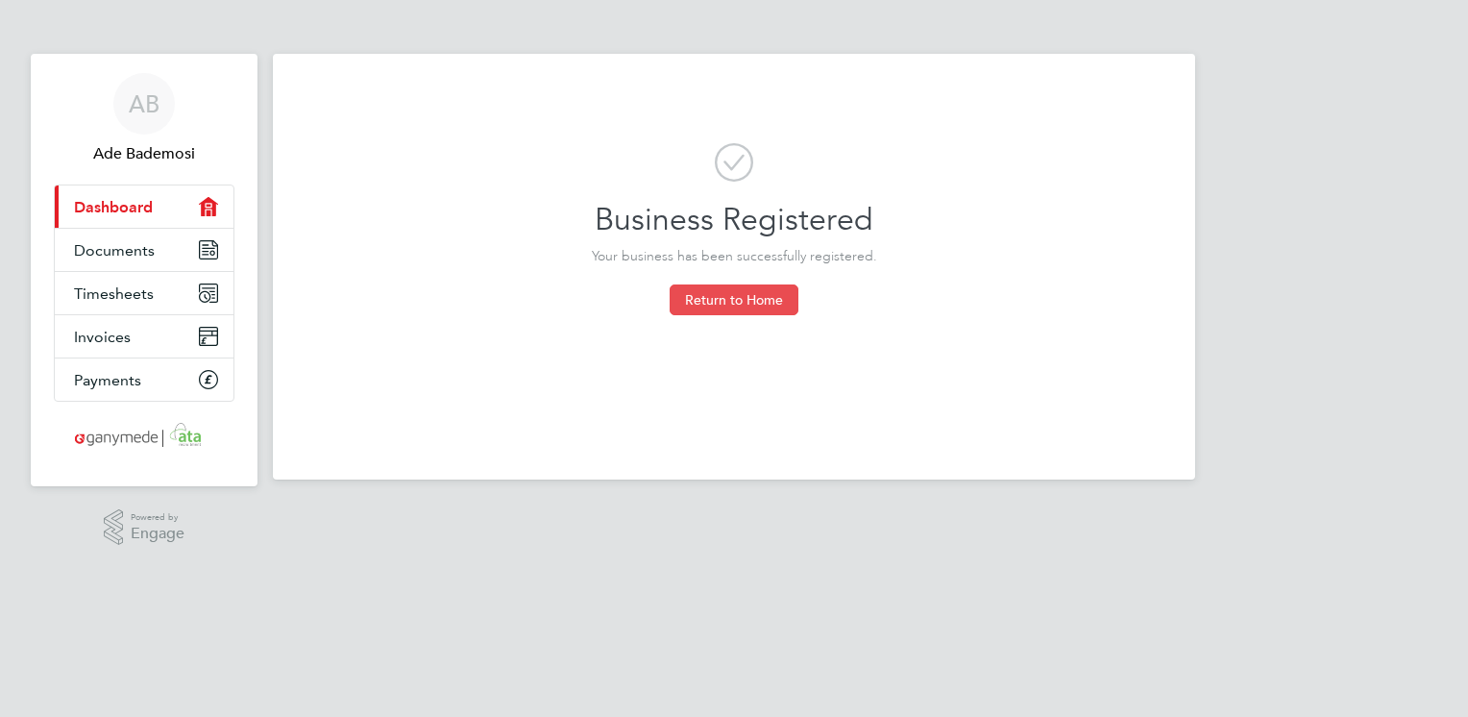
click at [736, 305] on button "Return to Home" at bounding box center [734, 299] width 129 height 31
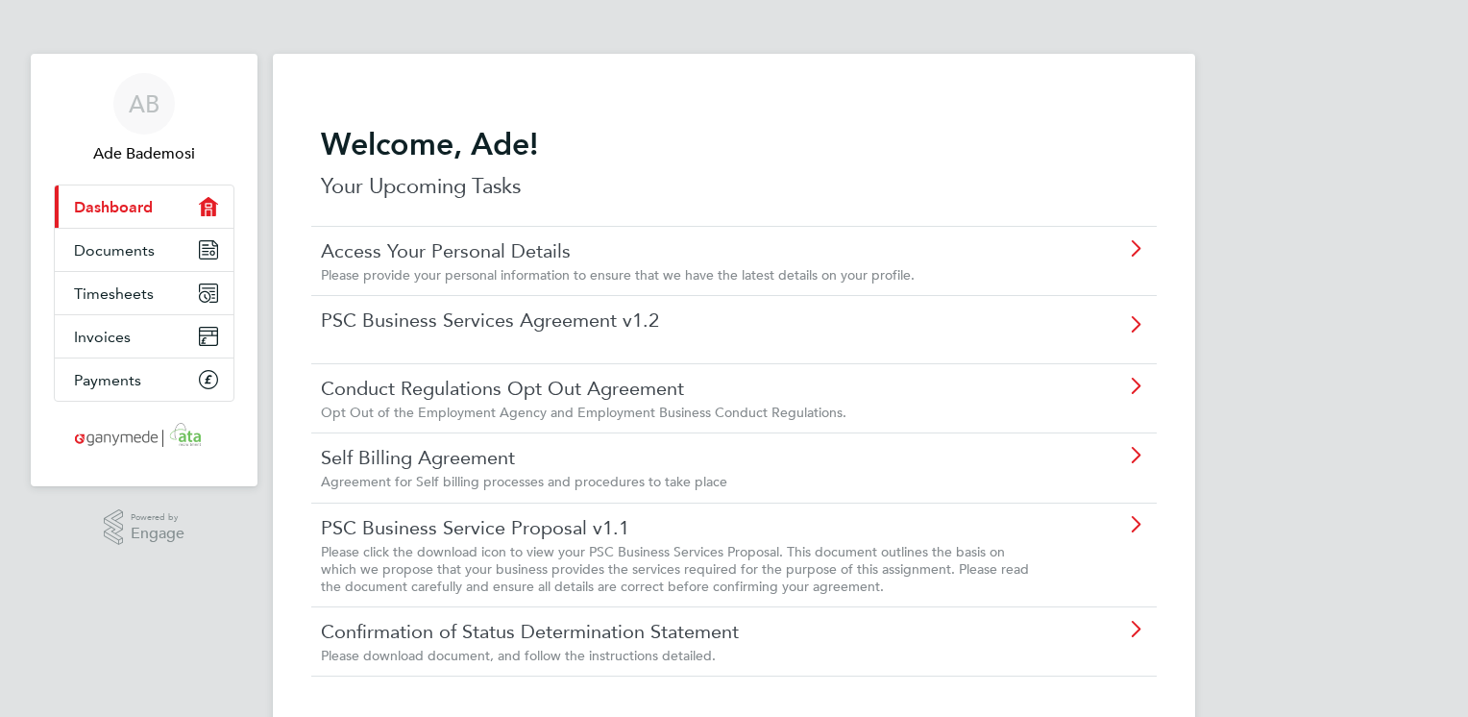
click at [603, 456] on link "Self Billing Agreement" at bounding box center [680, 457] width 718 height 25
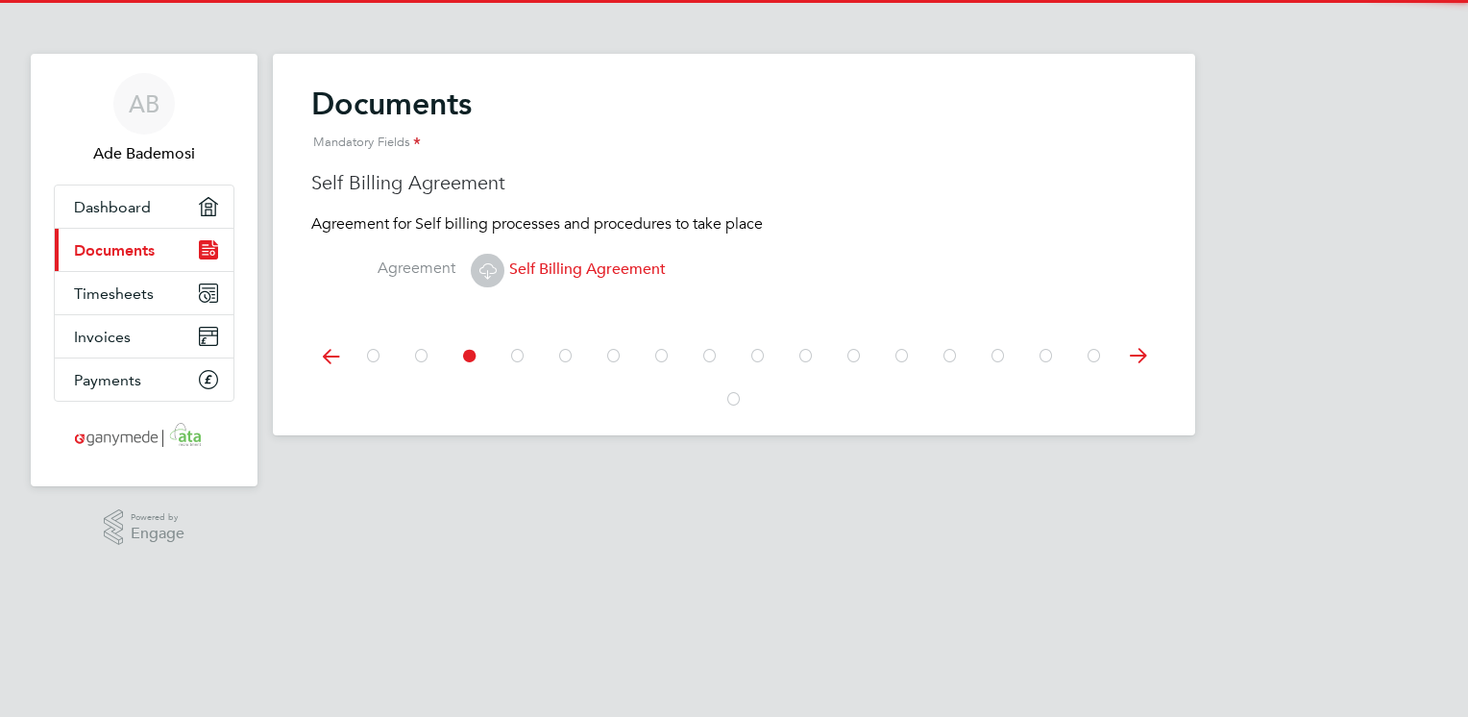
click at [515, 264] on span "Self Billing Agreement" at bounding box center [568, 268] width 195 height 19
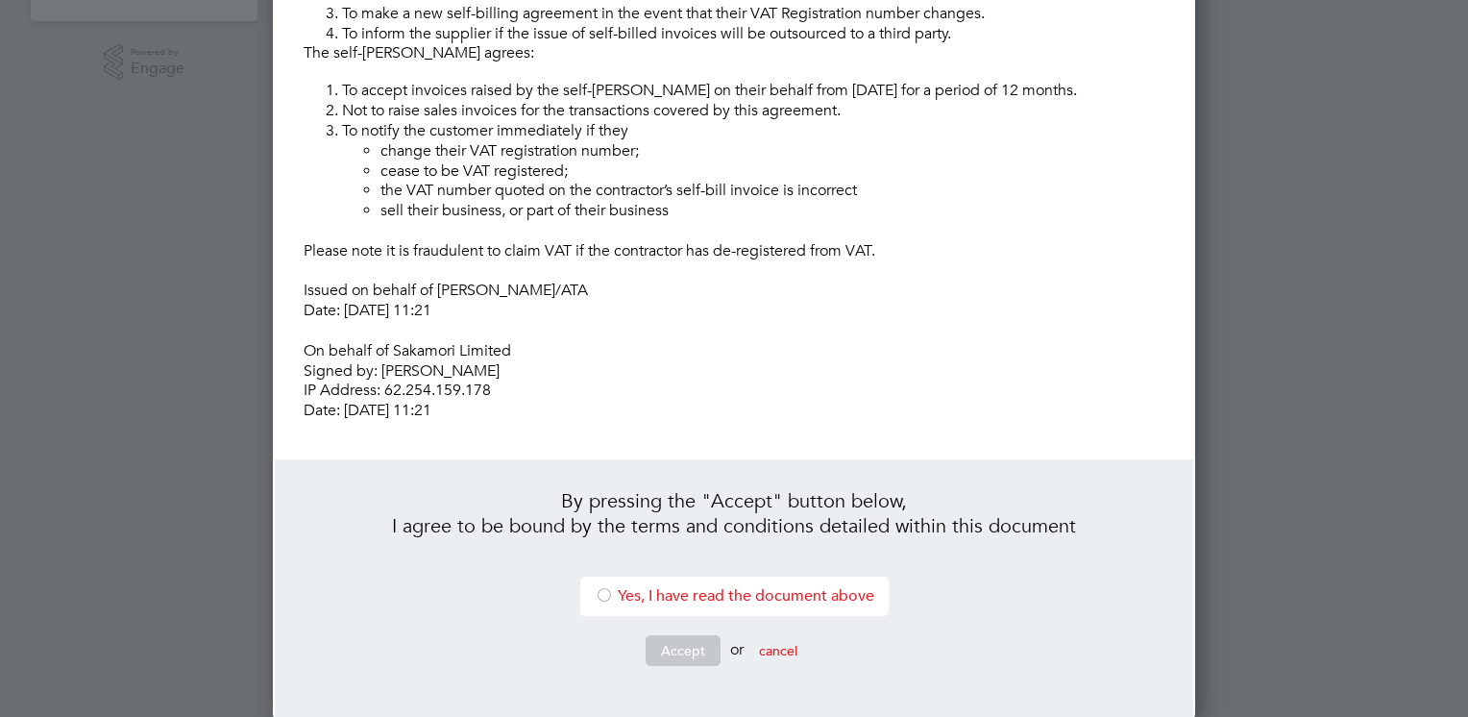
scroll to position [481, 0]
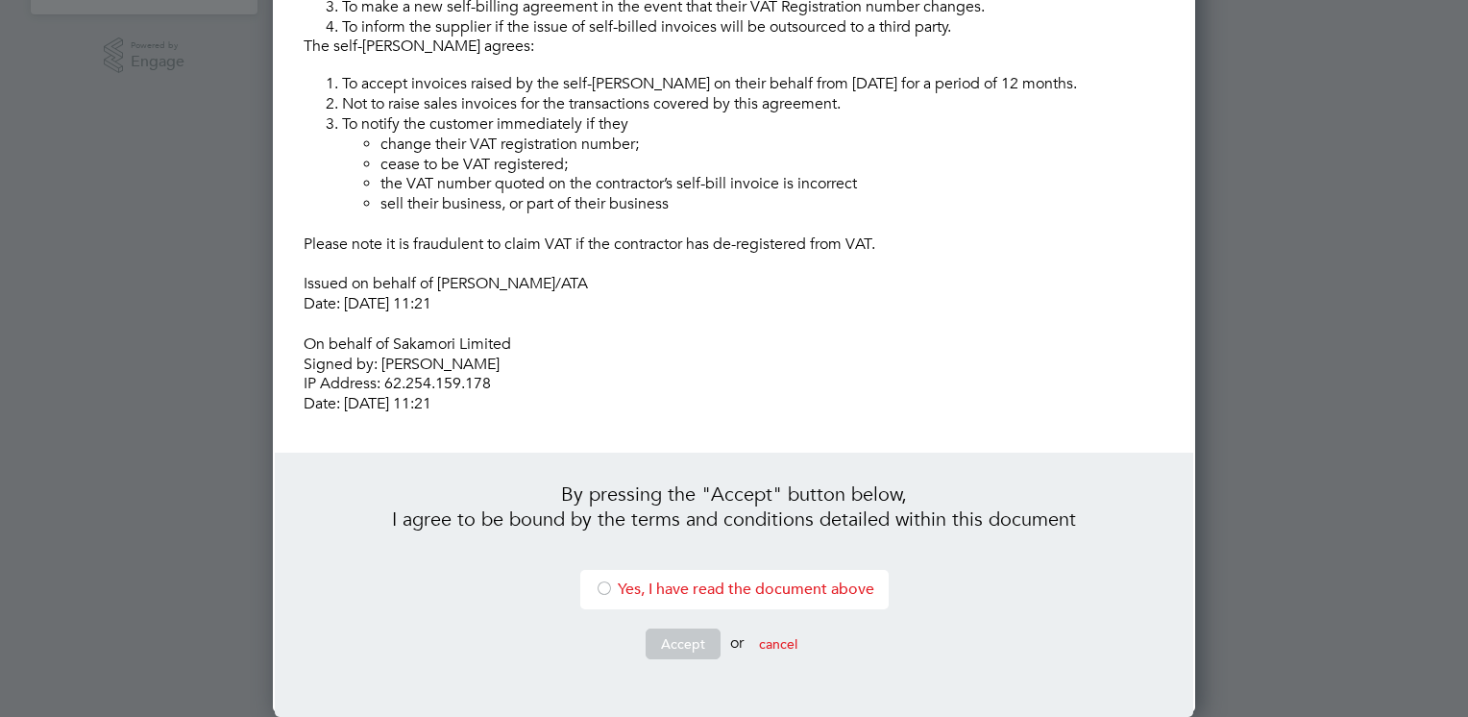
click at [630, 590] on li "Yes, I have read the document above" at bounding box center [734, 589] width 308 height 39
click at [670, 643] on button "Accept" at bounding box center [683, 643] width 75 height 31
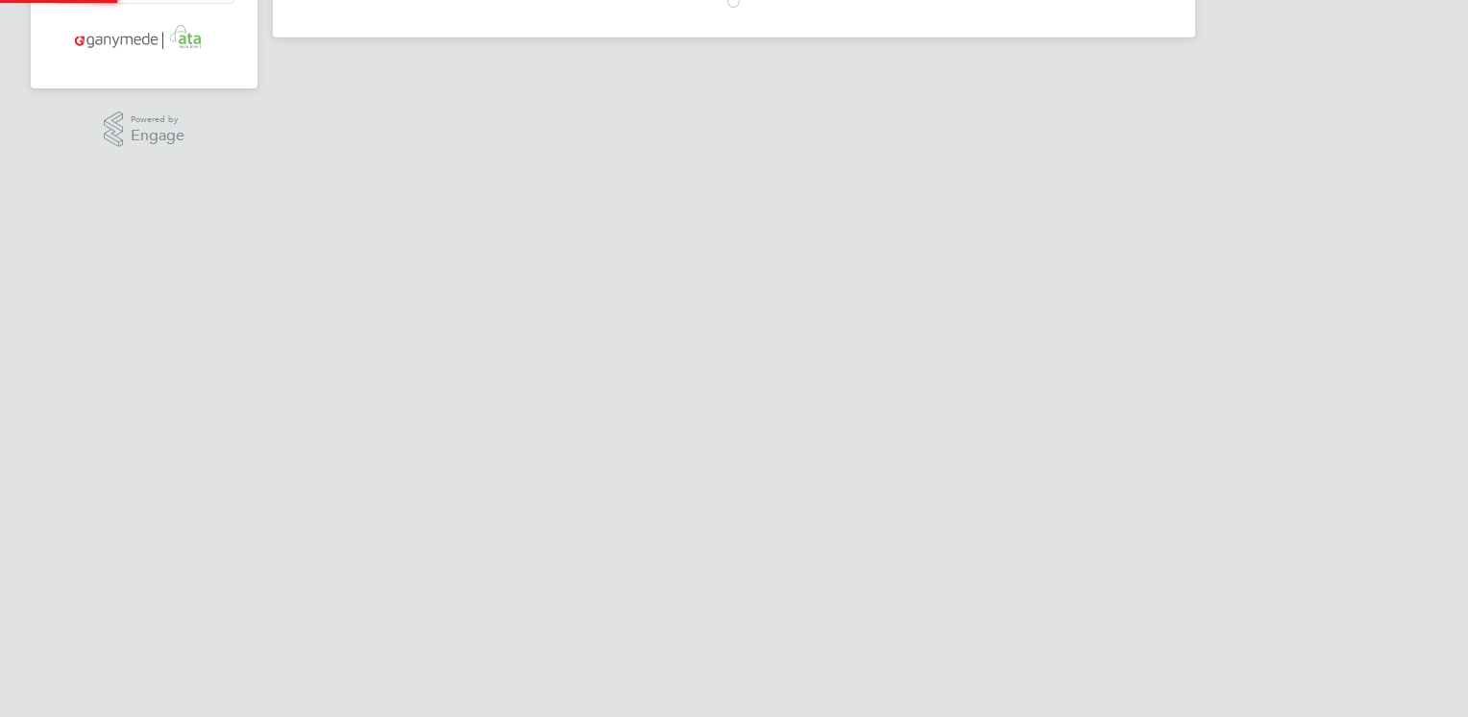
scroll to position [0, 0]
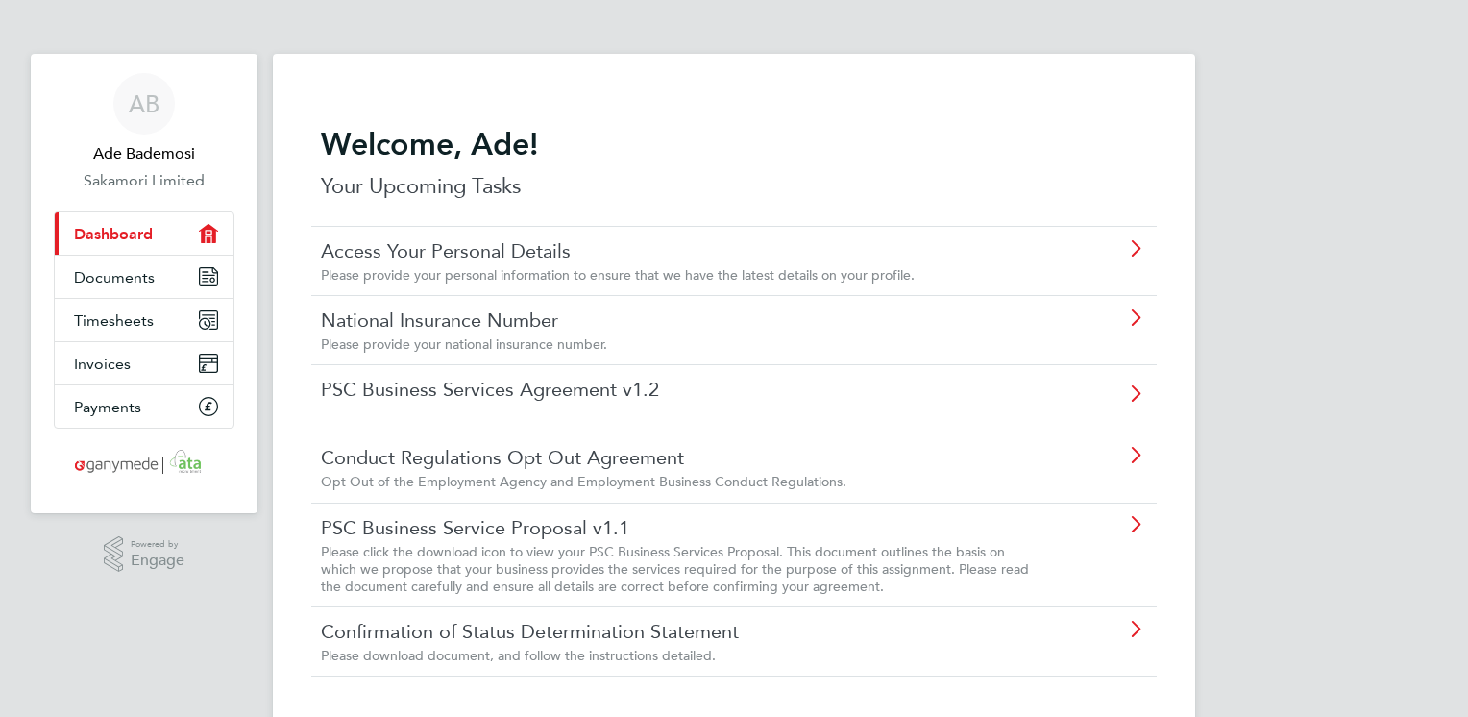
click at [660, 466] on link "Conduct Regulations Opt Out Agreement" at bounding box center [680, 457] width 718 height 25
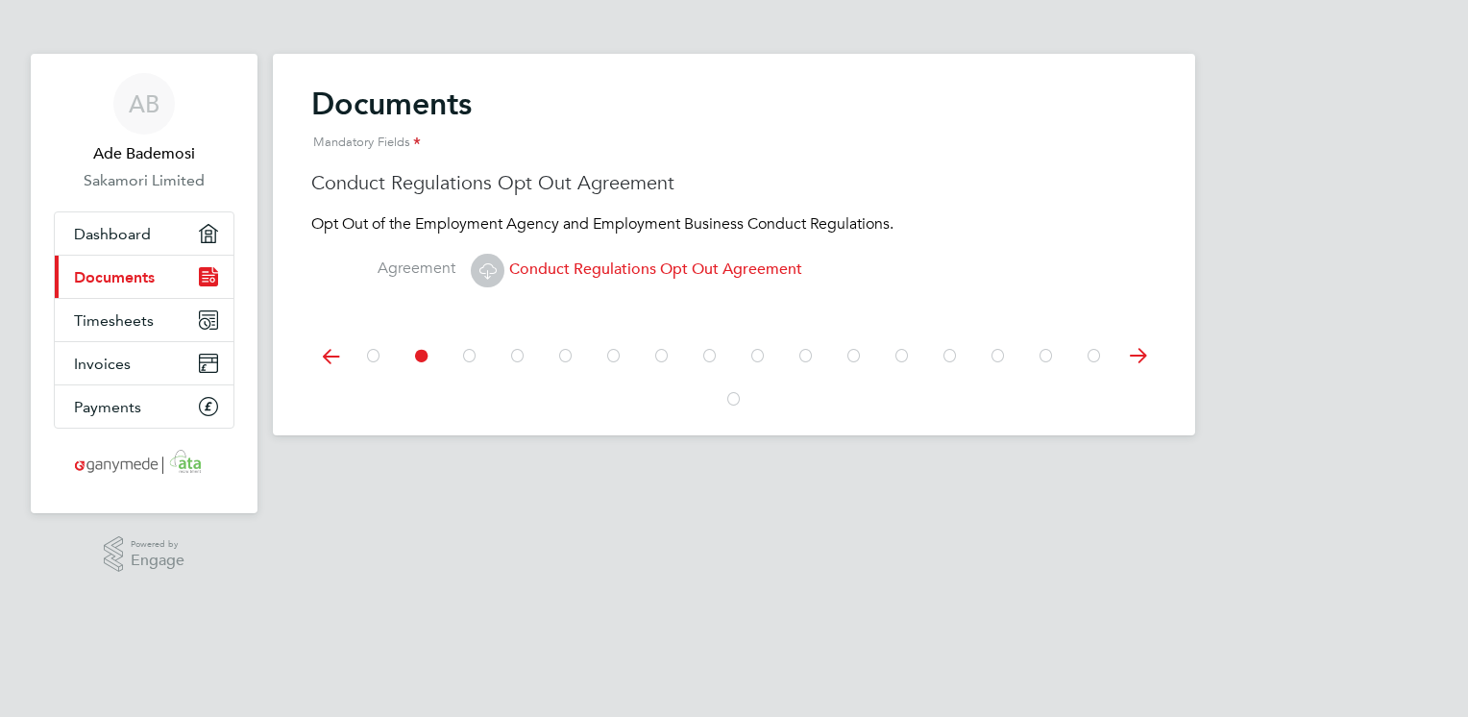
click at [549, 268] on span "Conduct Regulations Opt Out Agreement" at bounding box center [636, 268] width 331 height 19
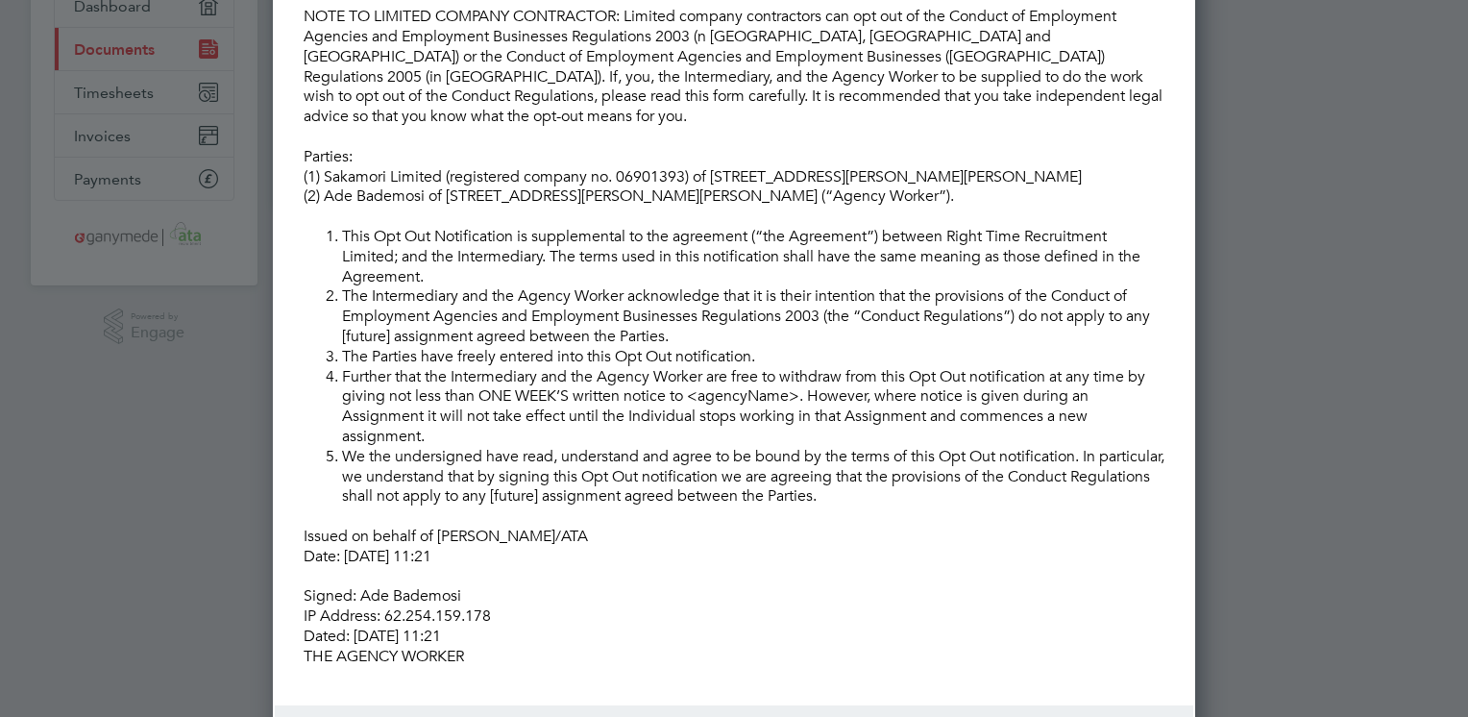
scroll to position [459, 0]
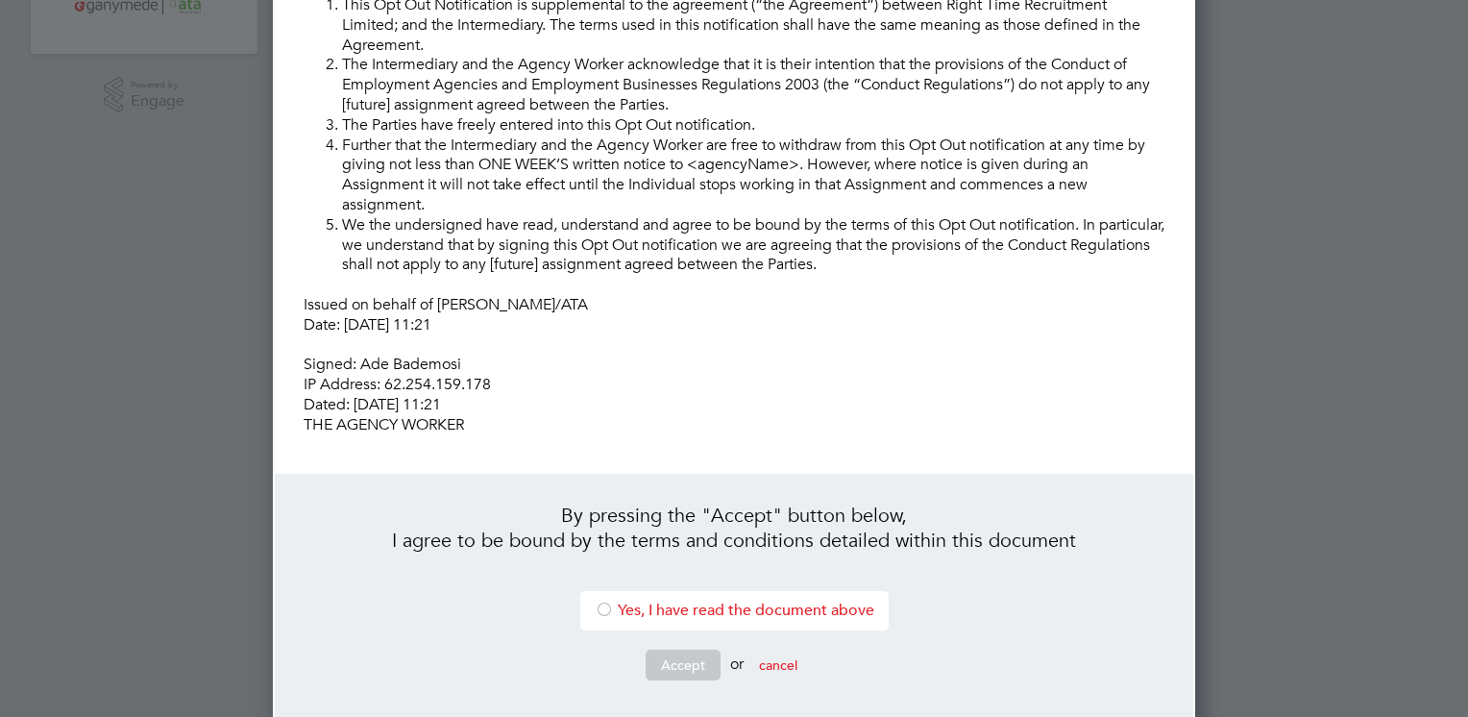
click at [638, 605] on li "Yes, I have read the document above" at bounding box center [734, 610] width 308 height 39
click at [684, 649] on button "Accept" at bounding box center [683, 664] width 75 height 31
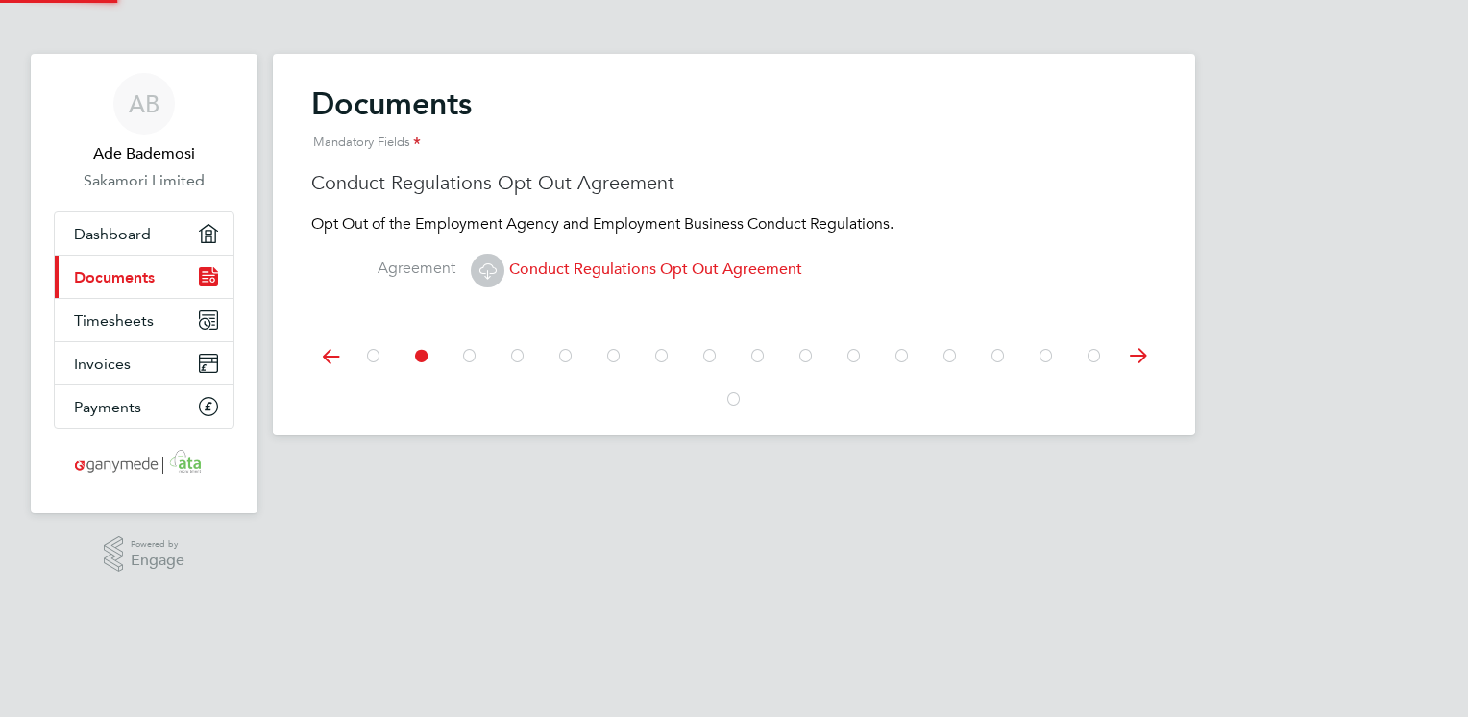
scroll to position [0, 0]
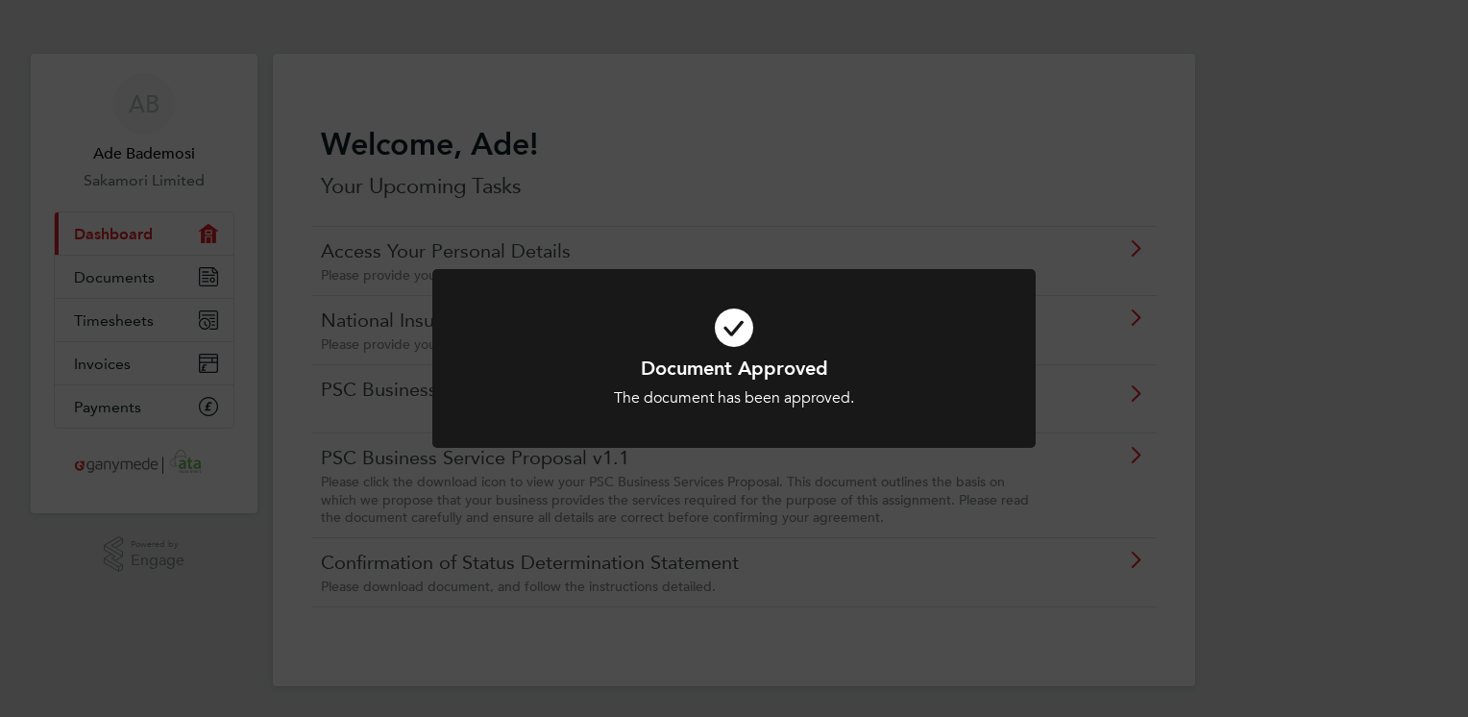
click at [565, 181] on div "Document Approved The document has been approved. Cancel Okay" at bounding box center [734, 358] width 1468 height 717
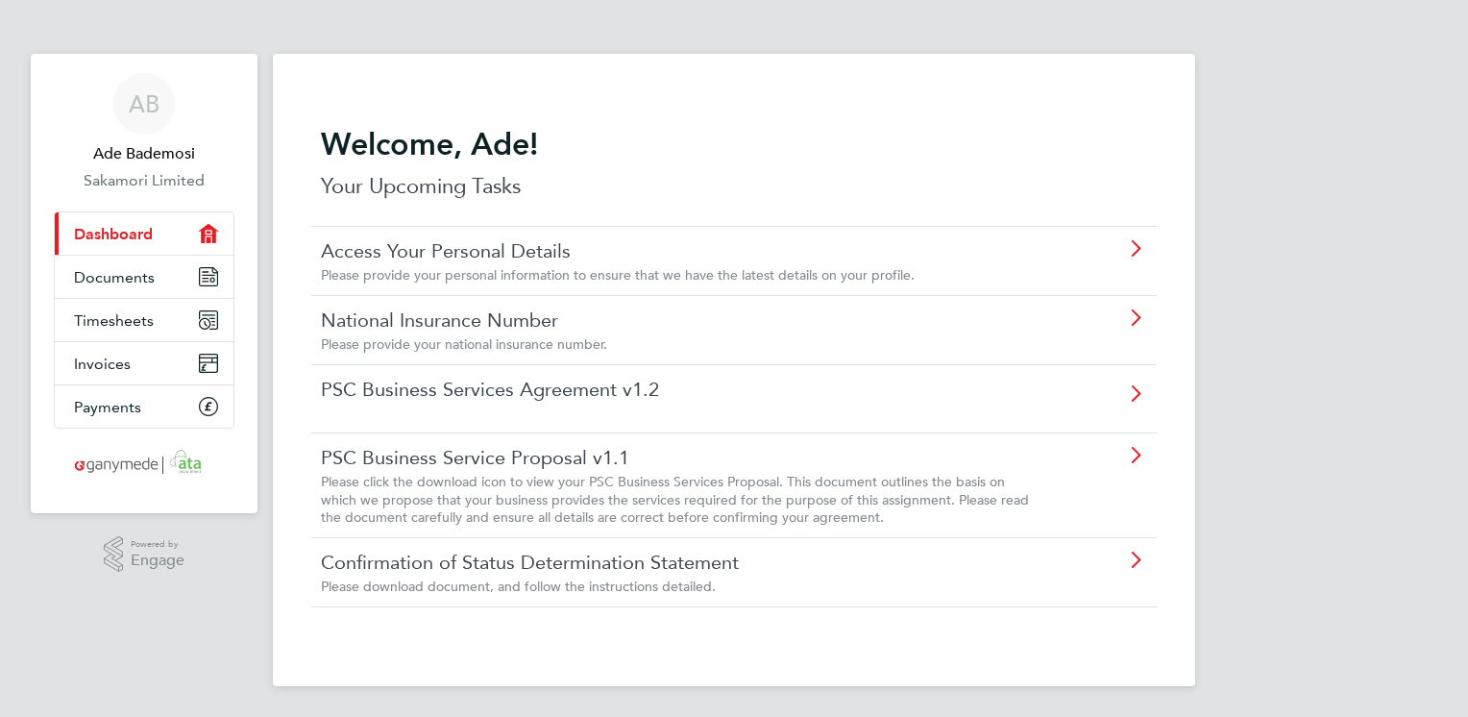
click at [645, 475] on span "Please click the download icon to view your PSC Business Services Proposal. Thi…" at bounding box center [675, 499] width 708 height 52
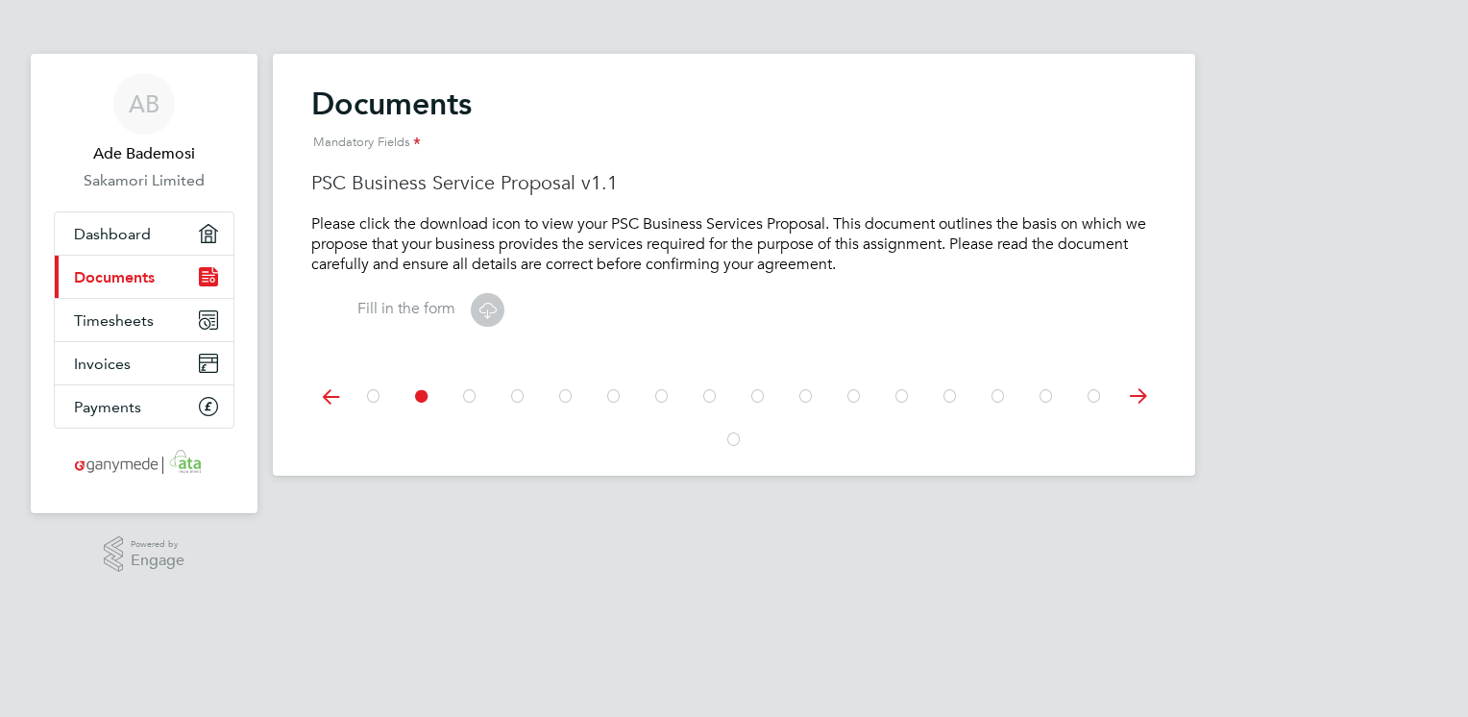
click at [475, 315] on icon at bounding box center [487, 310] width 24 height 24
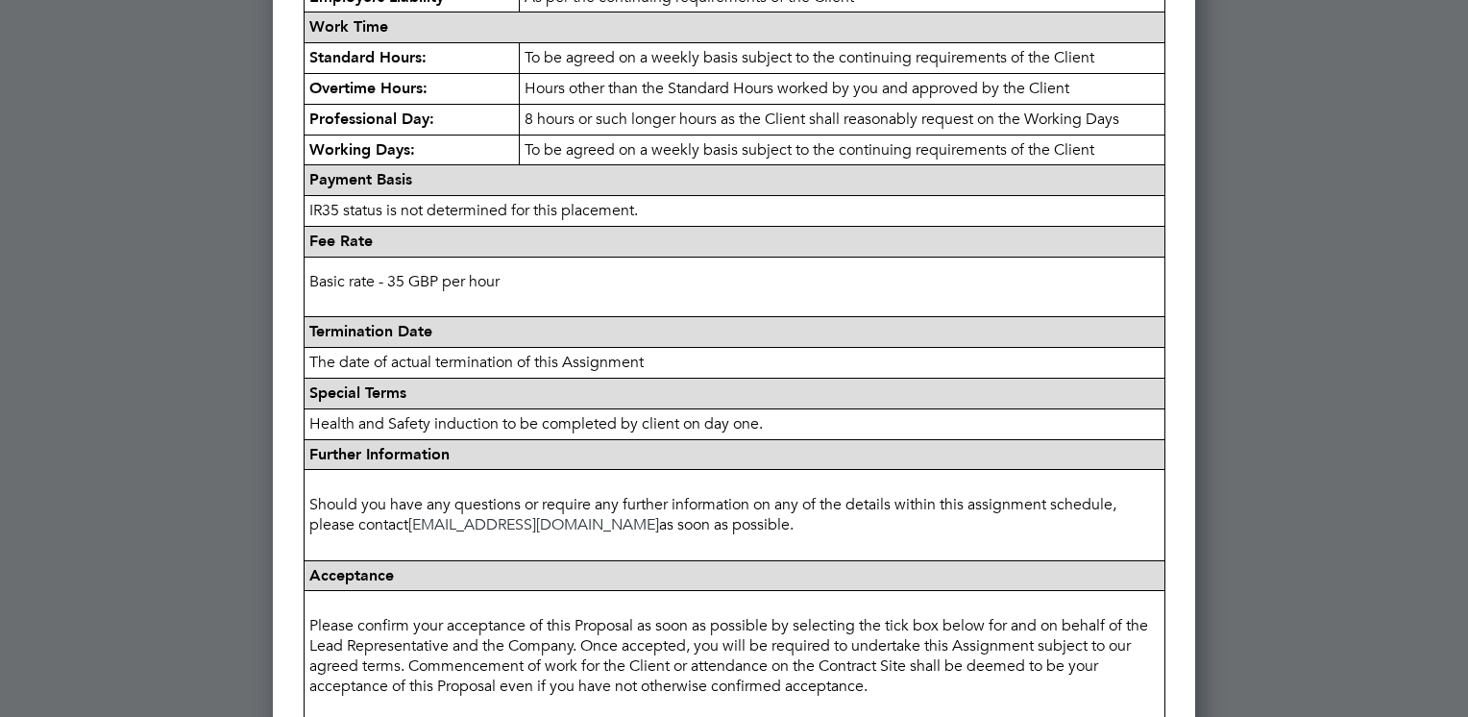
scroll to position [692, 0]
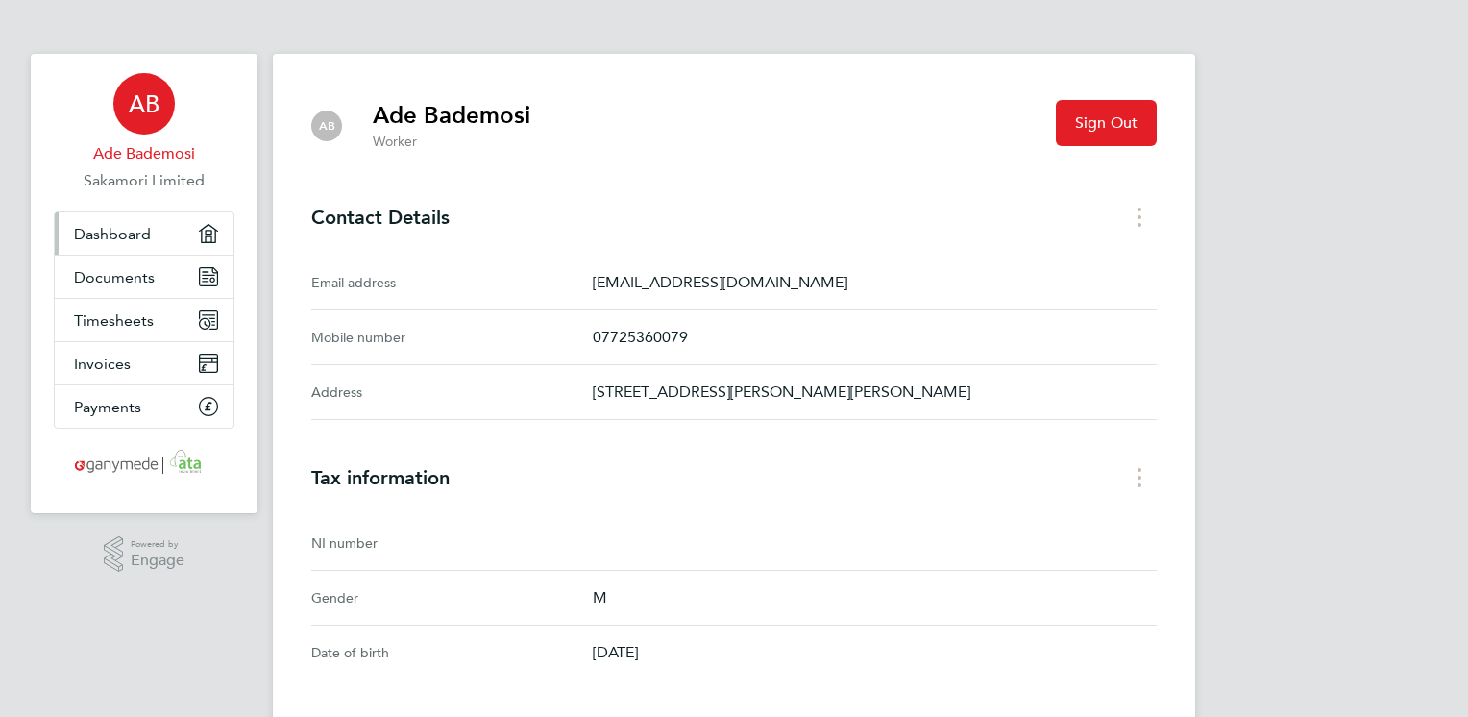
click at [146, 233] on span "Dashboard" at bounding box center [112, 234] width 77 height 18
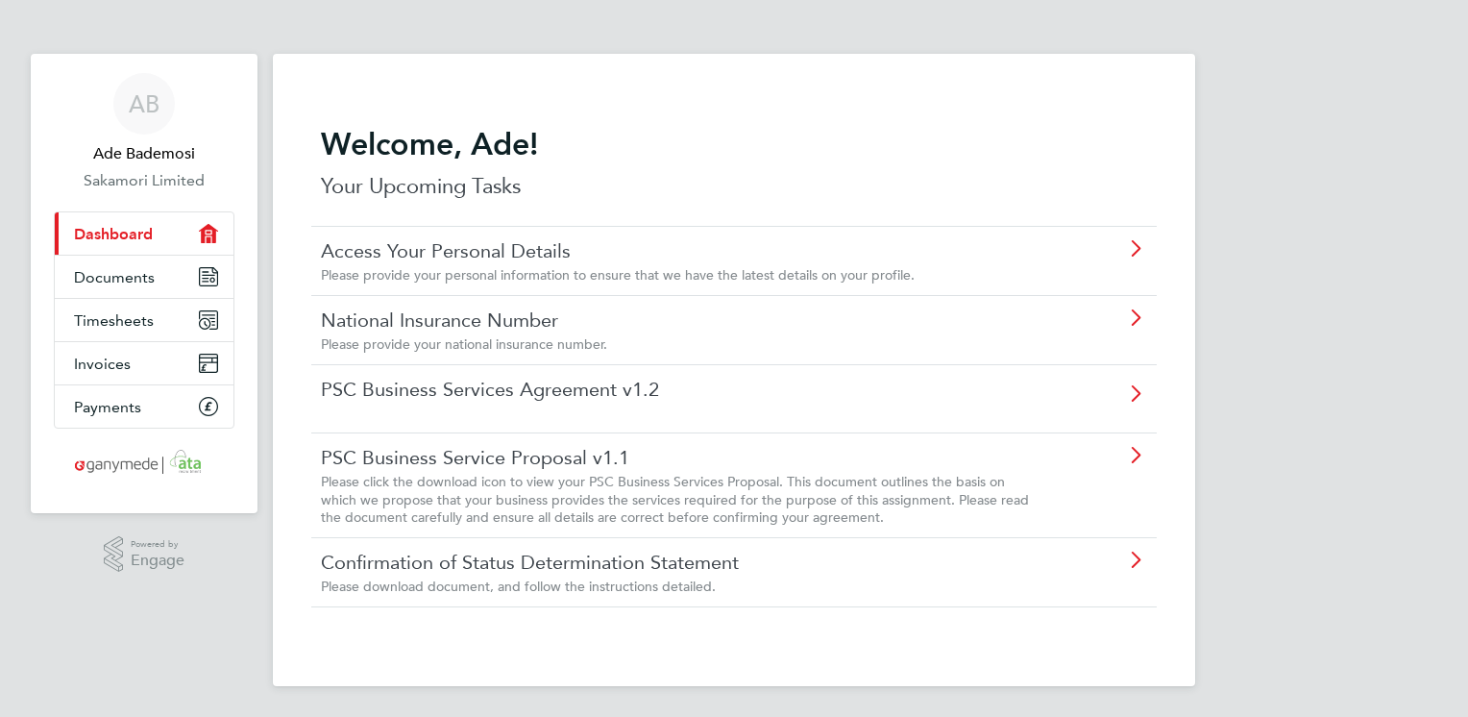
click at [722, 405] on div "PSC Business Services Agreement v1.2" at bounding box center [733, 398] width 845 height 68
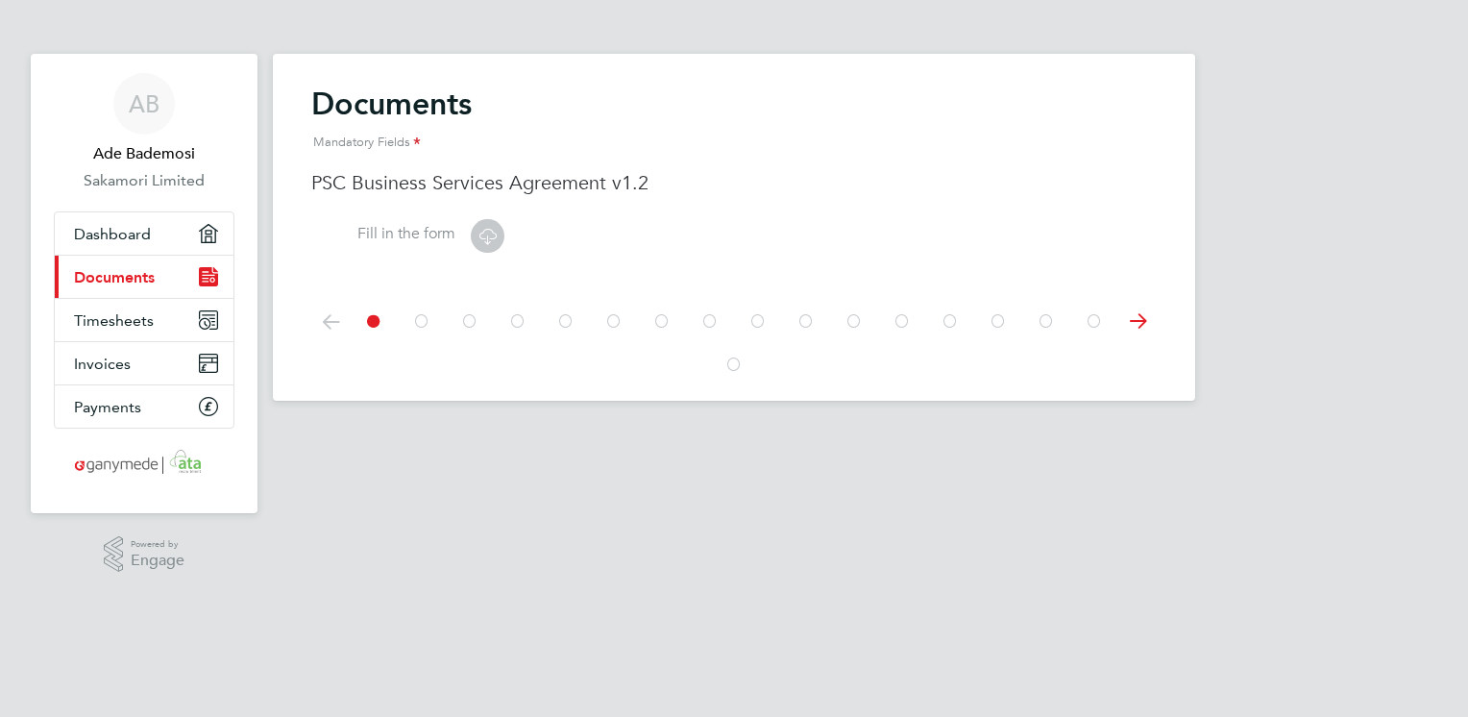
click at [481, 228] on icon at bounding box center [487, 236] width 24 height 24
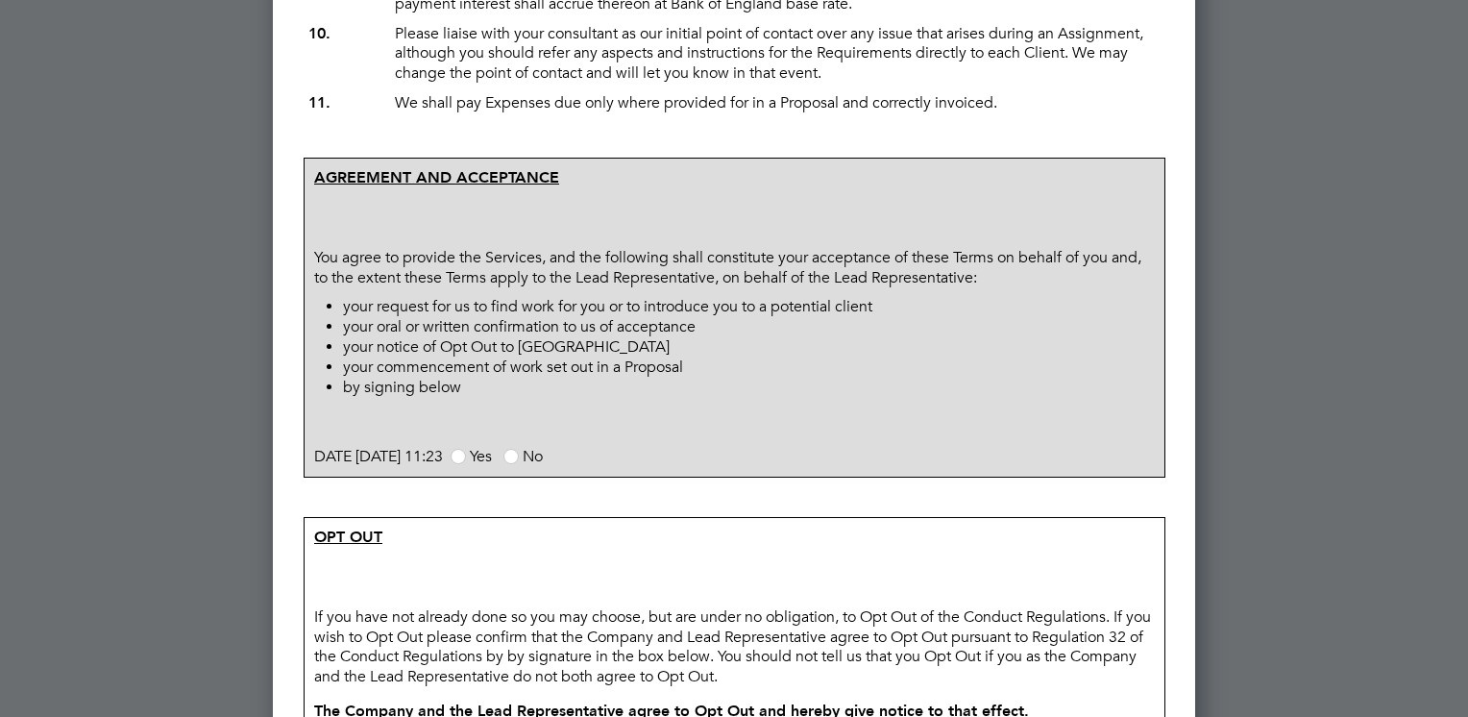
scroll to position [1268, 0]
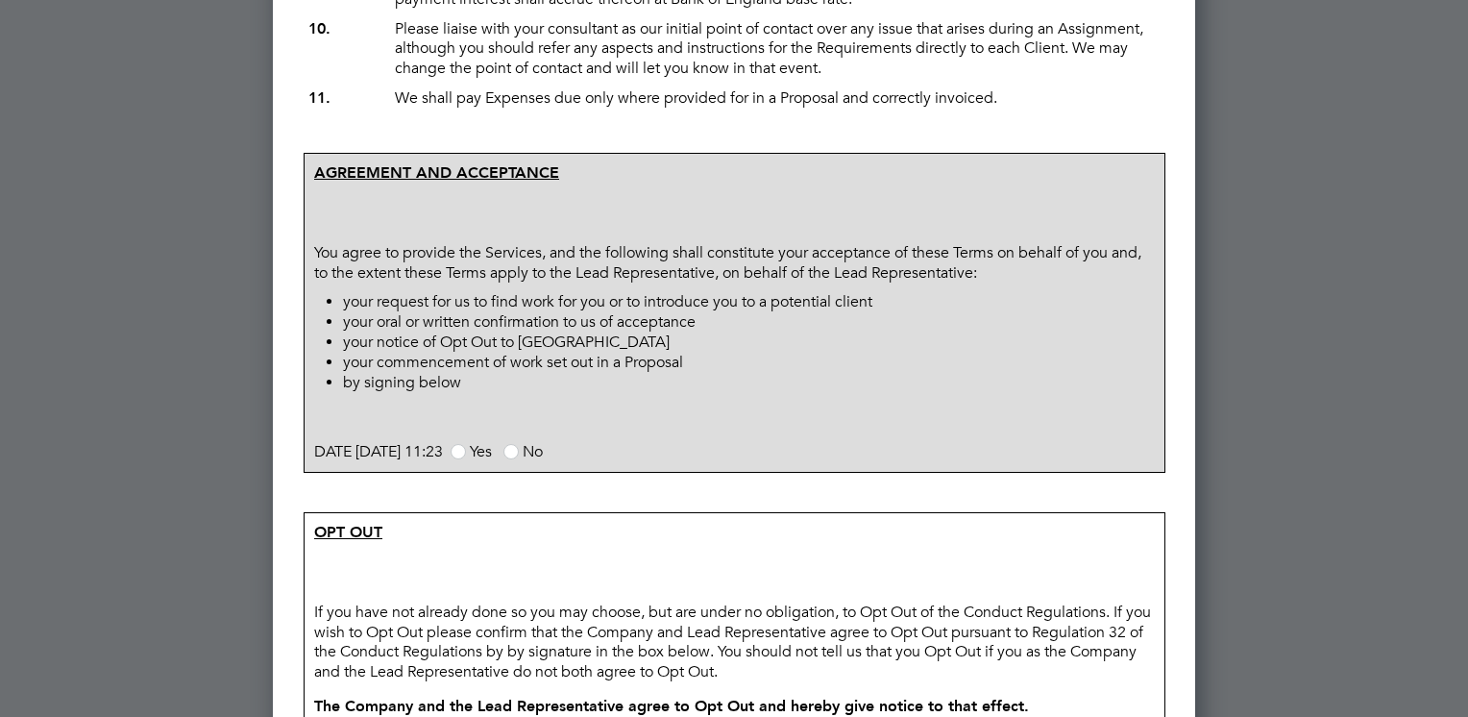
click at [466, 459] on span at bounding box center [458, 451] width 15 height 15
click at [0, 0] on input "Yes" at bounding box center [0, 0] width 0 height 0
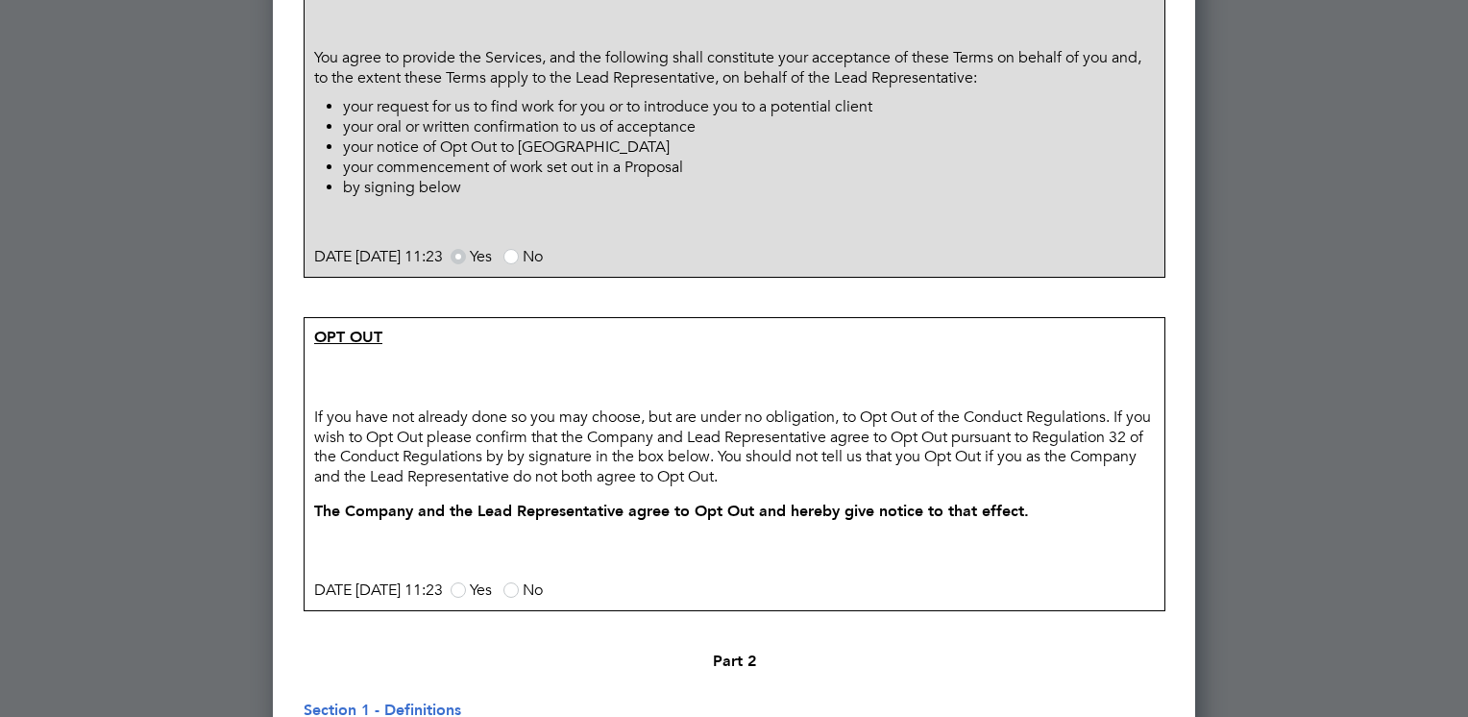
scroll to position [1499, 0]
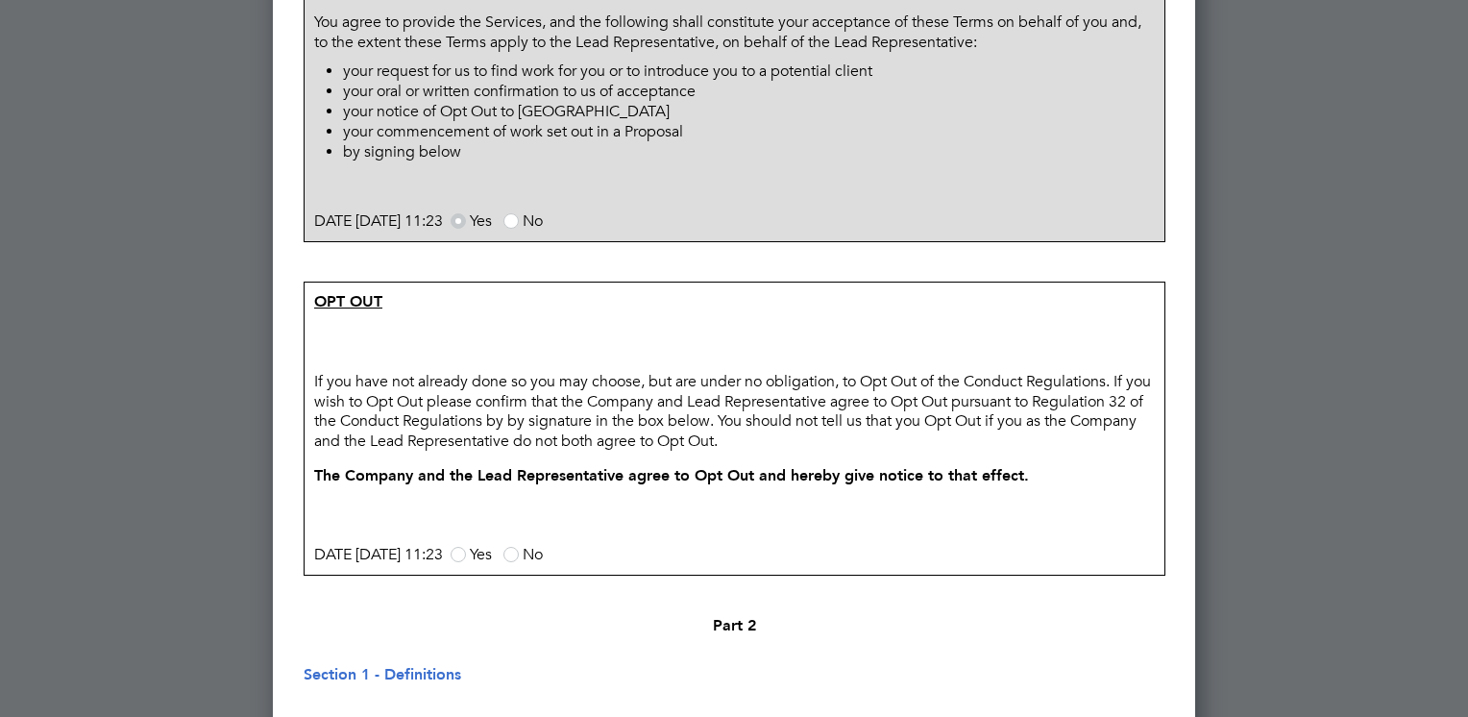
click at [894, 527] on p at bounding box center [735, 516] width 860 height 40
click at [466, 562] on span at bounding box center [458, 554] width 15 height 15
click at [0, 0] on input "Yes" at bounding box center [0, 0] width 0 height 0
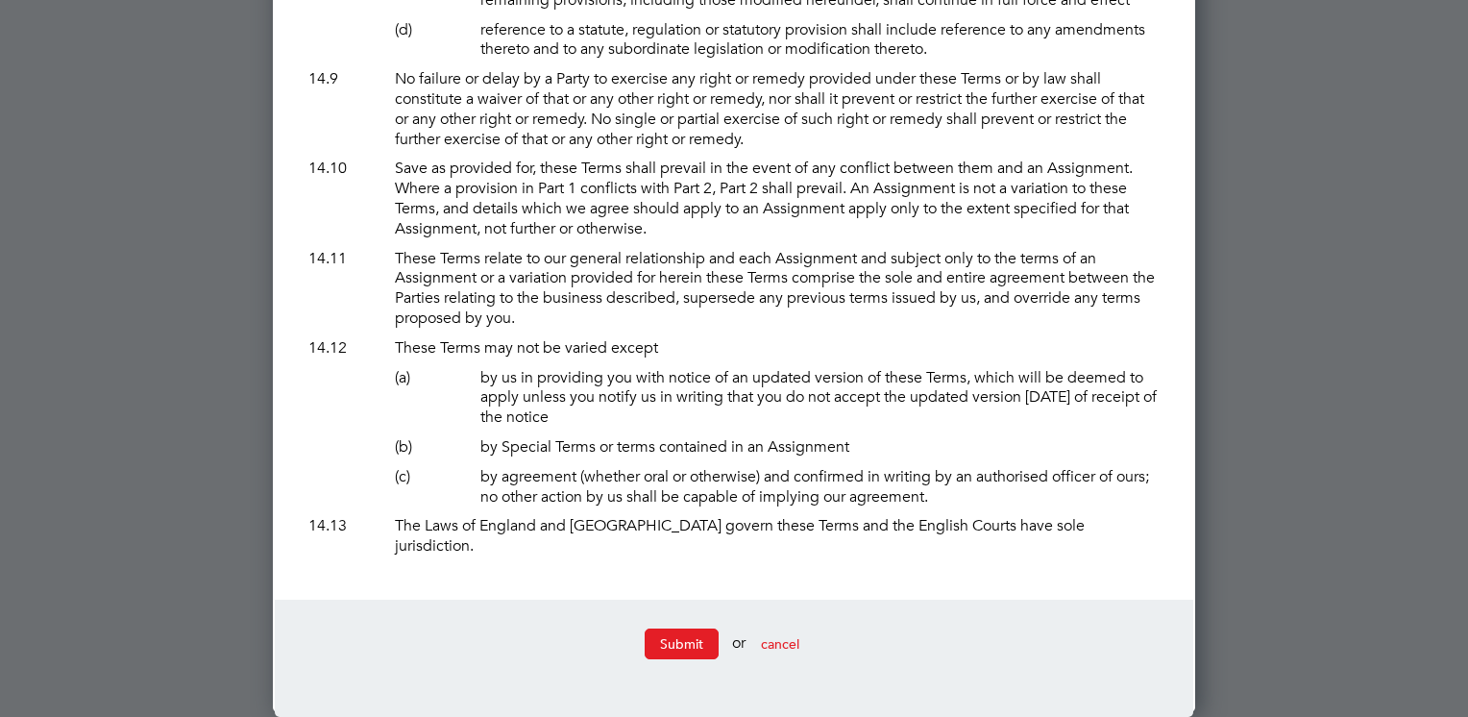
scroll to position [16724, 0]
click at [1384, 301] on div at bounding box center [734, 358] width 1468 height 717
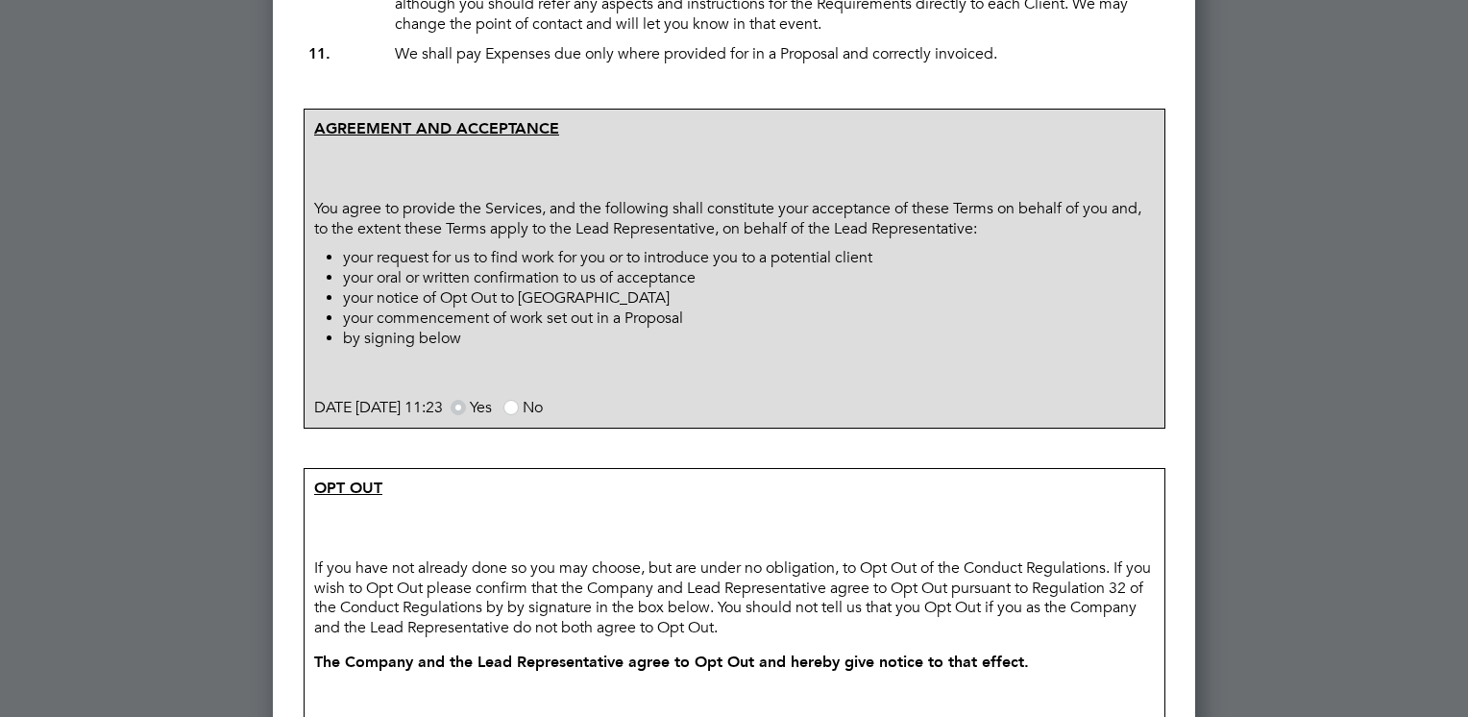
scroll to position [1275, 0]
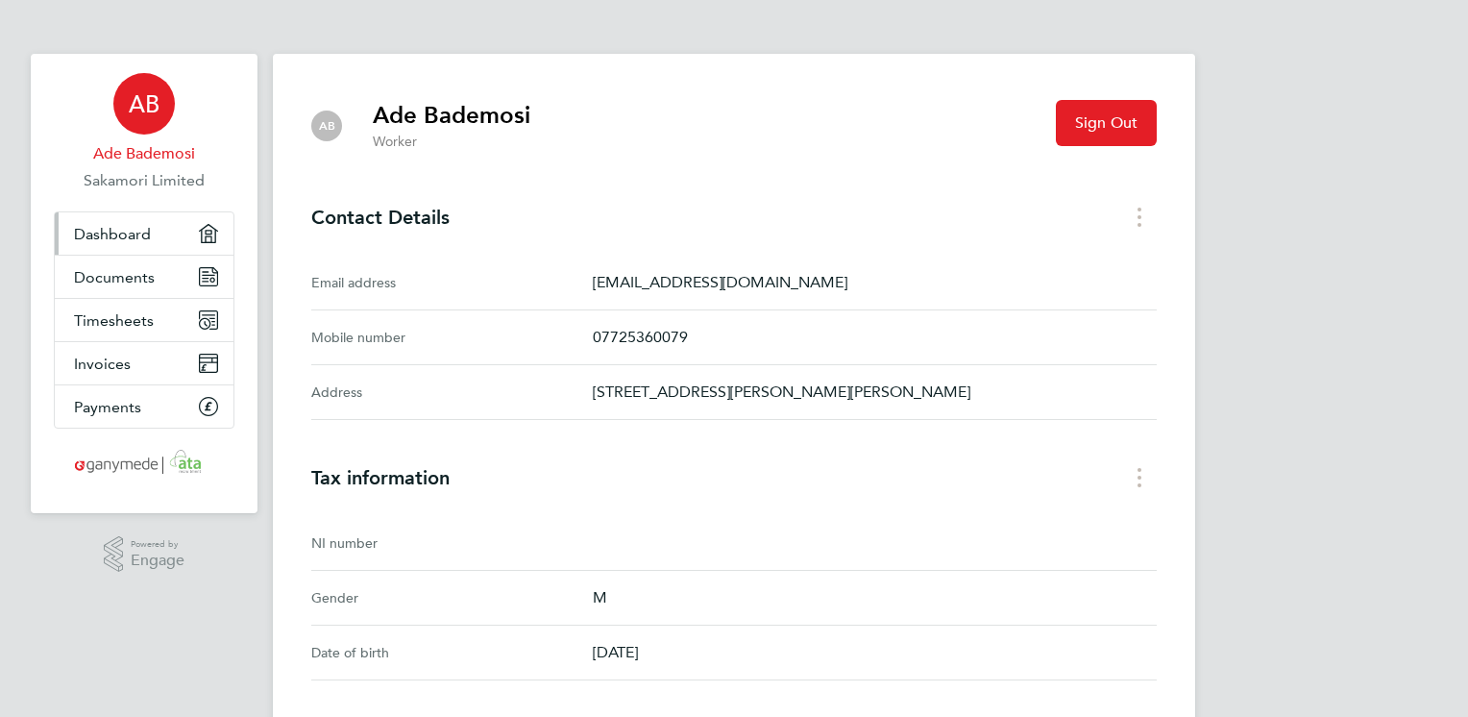
click at [181, 244] on link "Dashboard" at bounding box center [144, 233] width 179 height 42
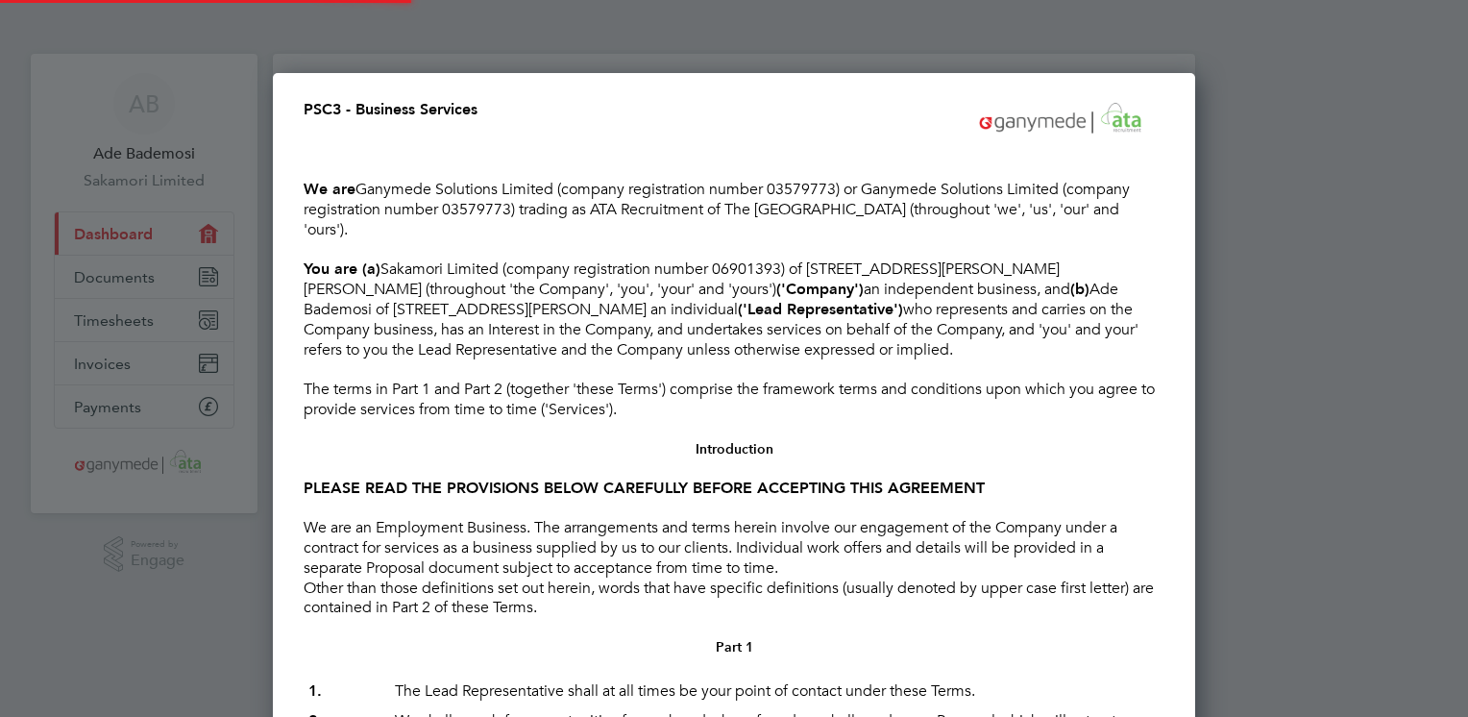
scroll to position [17364, 923]
click at [157, 234] on div at bounding box center [734, 358] width 1468 height 717
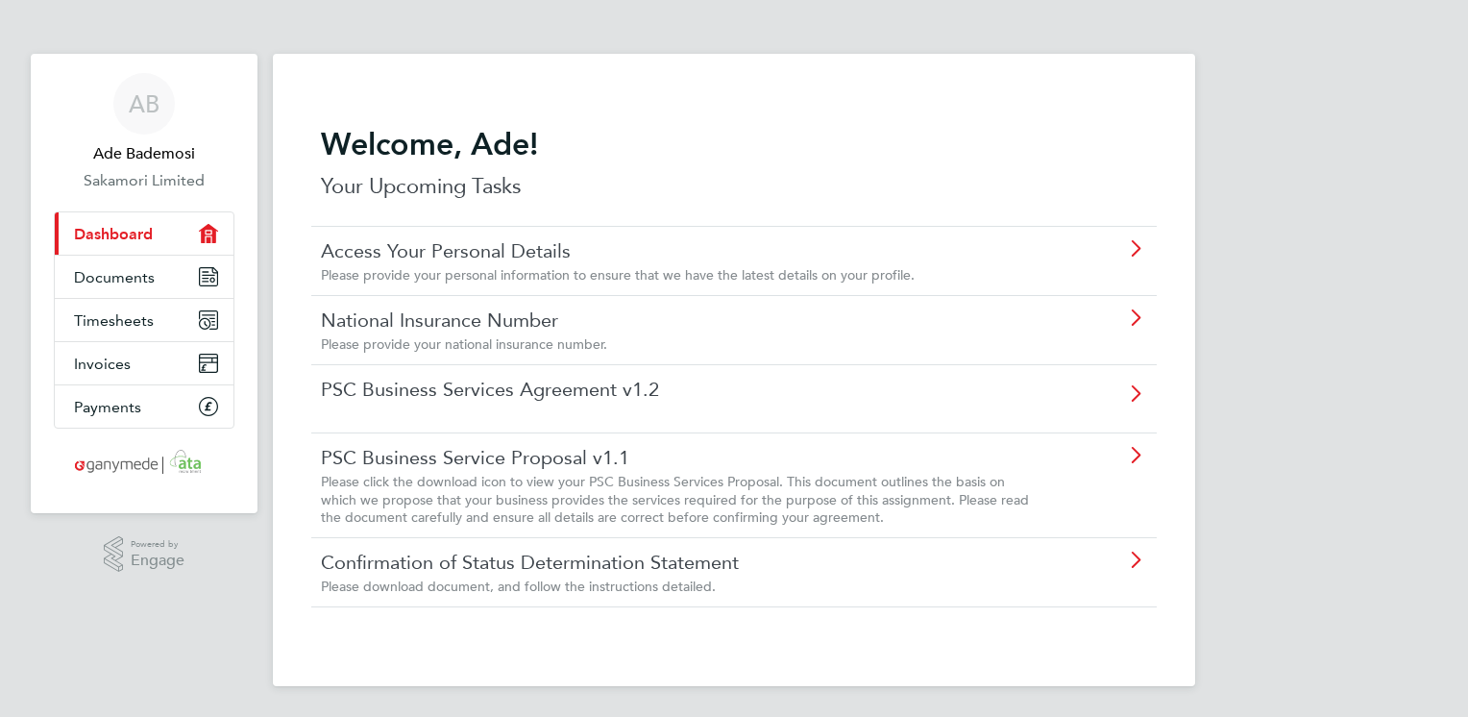
click at [658, 398] on link "PSC Business Services Agreement v1.2" at bounding box center [680, 389] width 718 height 25
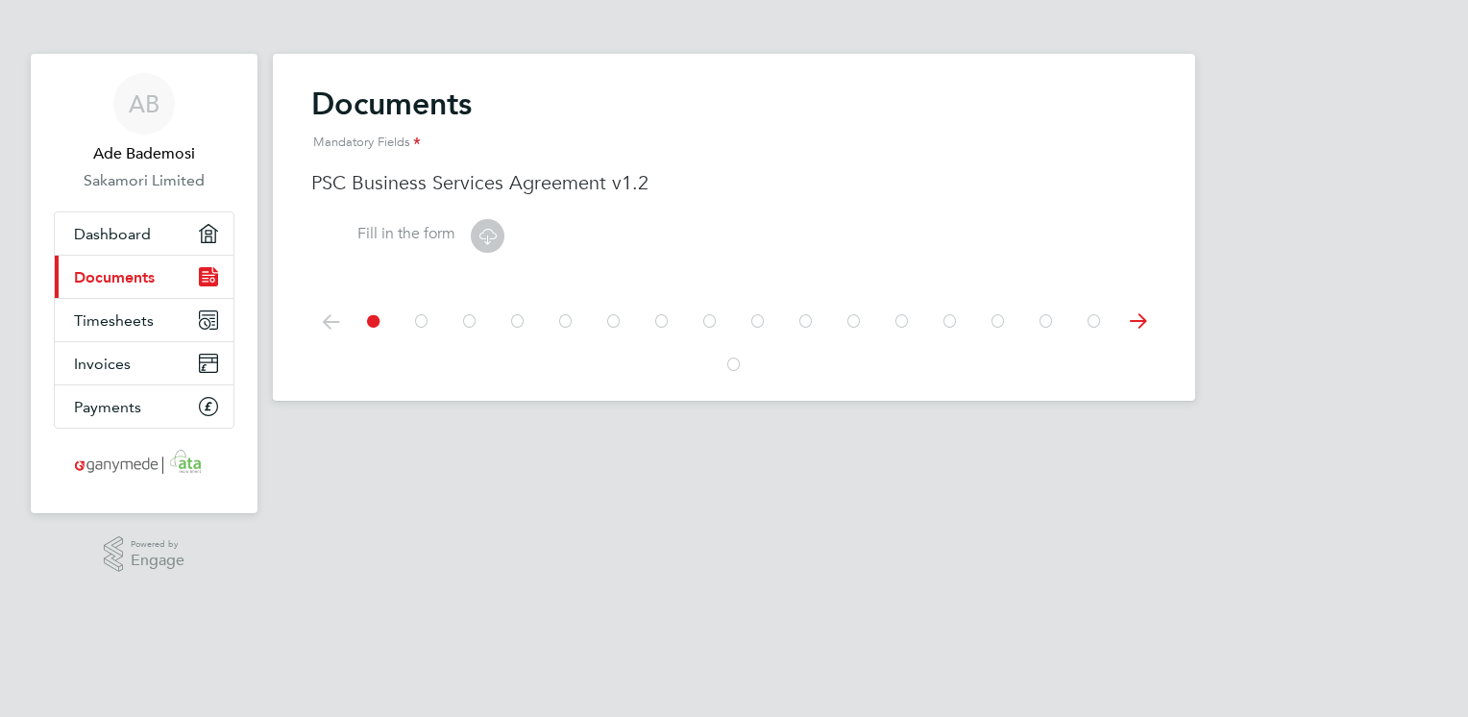
click at [480, 238] on icon at bounding box center [487, 236] width 24 height 24
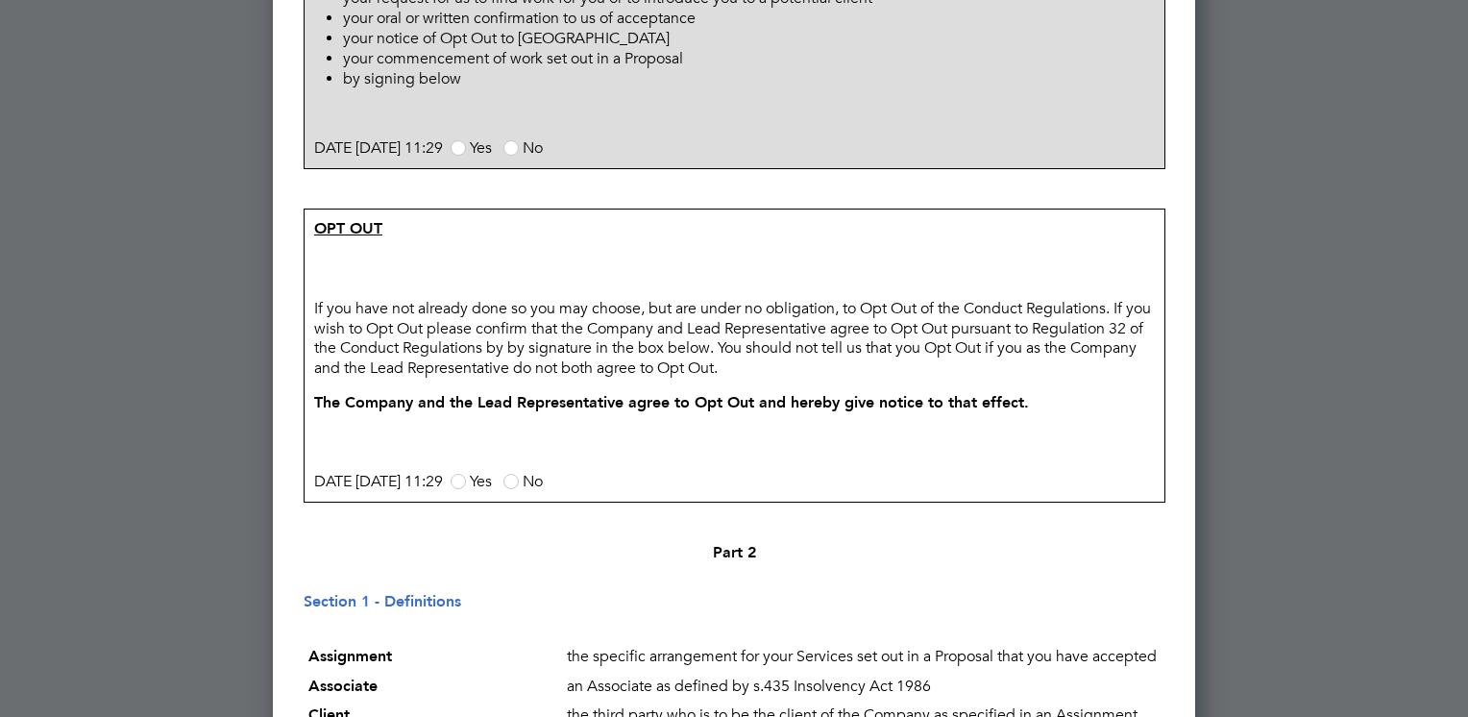
scroll to position [1575, 0]
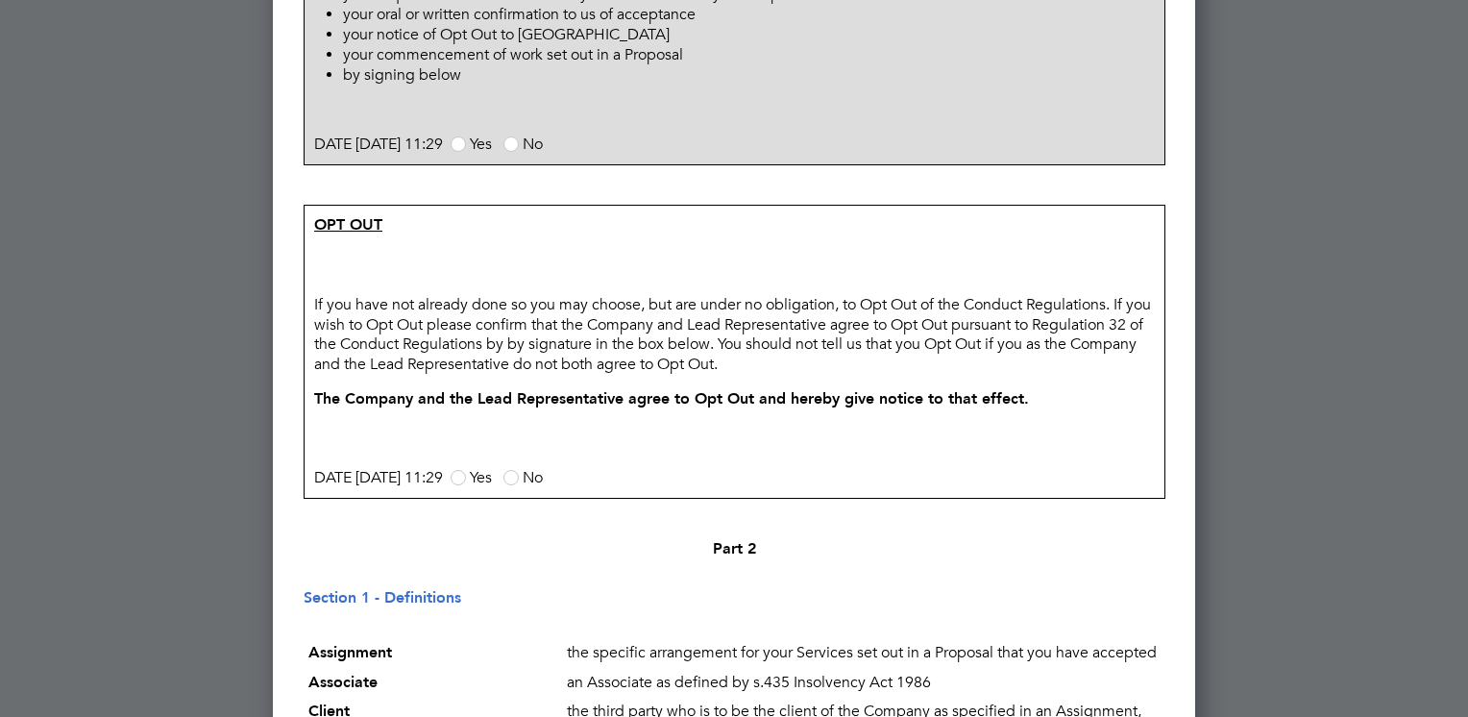
click at [466, 152] on span at bounding box center [458, 143] width 15 height 15
click at [0, 0] on input "Yes" at bounding box center [0, 0] width 0 height 0
click at [492, 487] on label "Yes" at bounding box center [471, 477] width 41 height 19
click at [0, 0] on input "Yes" at bounding box center [0, 0] width 0 height 0
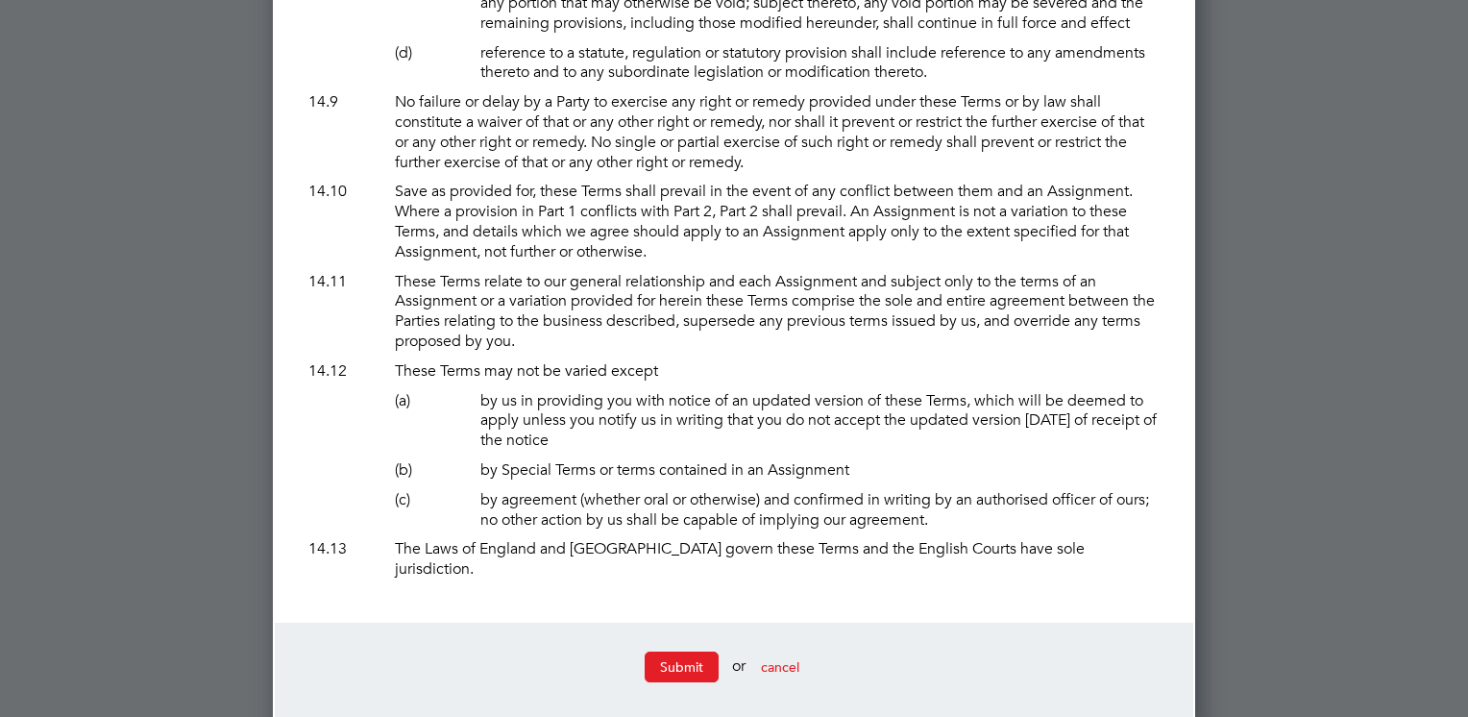
scroll to position [16724, 0]
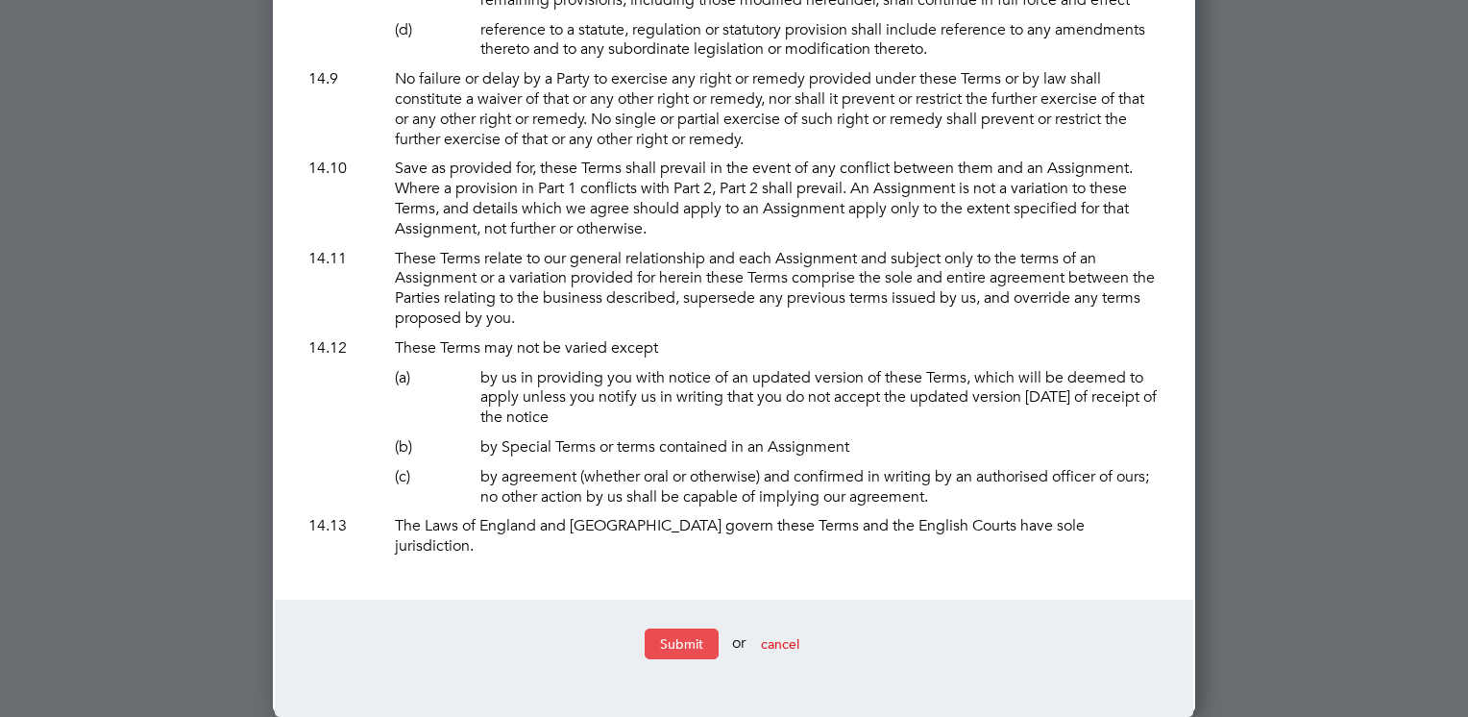
click at [687, 640] on button "Submit" at bounding box center [682, 643] width 74 height 31
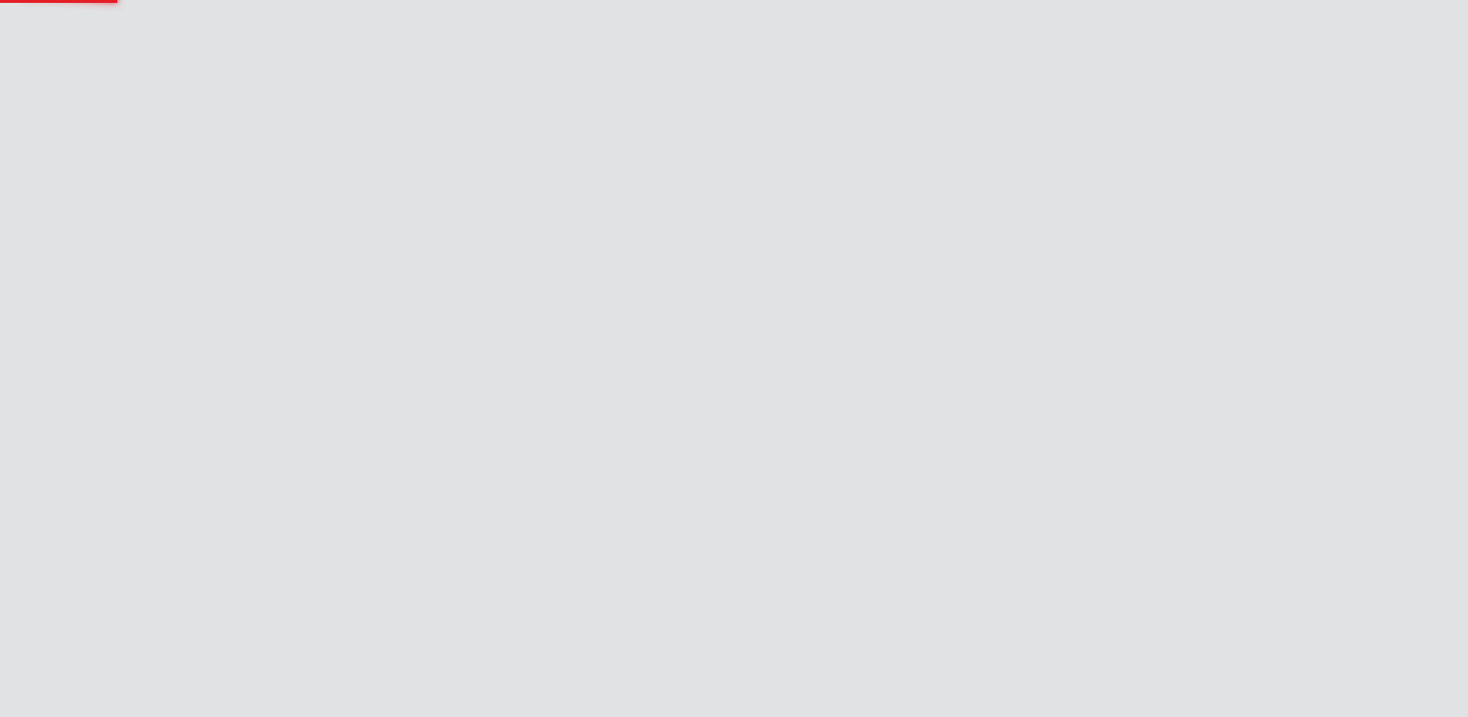
scroll to position [0, 0]
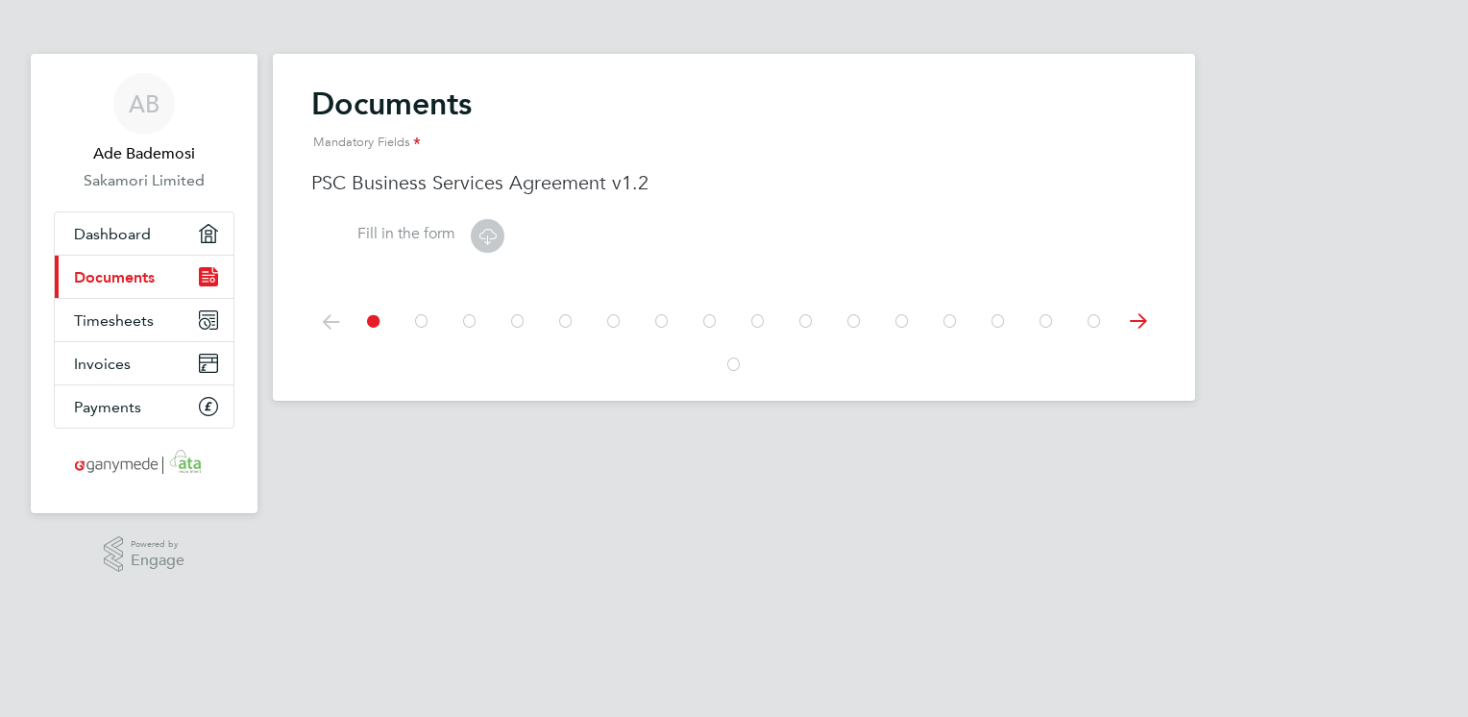
click at [138, 292] on link "Current page: Documents" at bounding box center [144, 277] width 179 height 42
click at [119, 246] on link "Dashboard" at bounding box center [144, 233] width 179 height 42
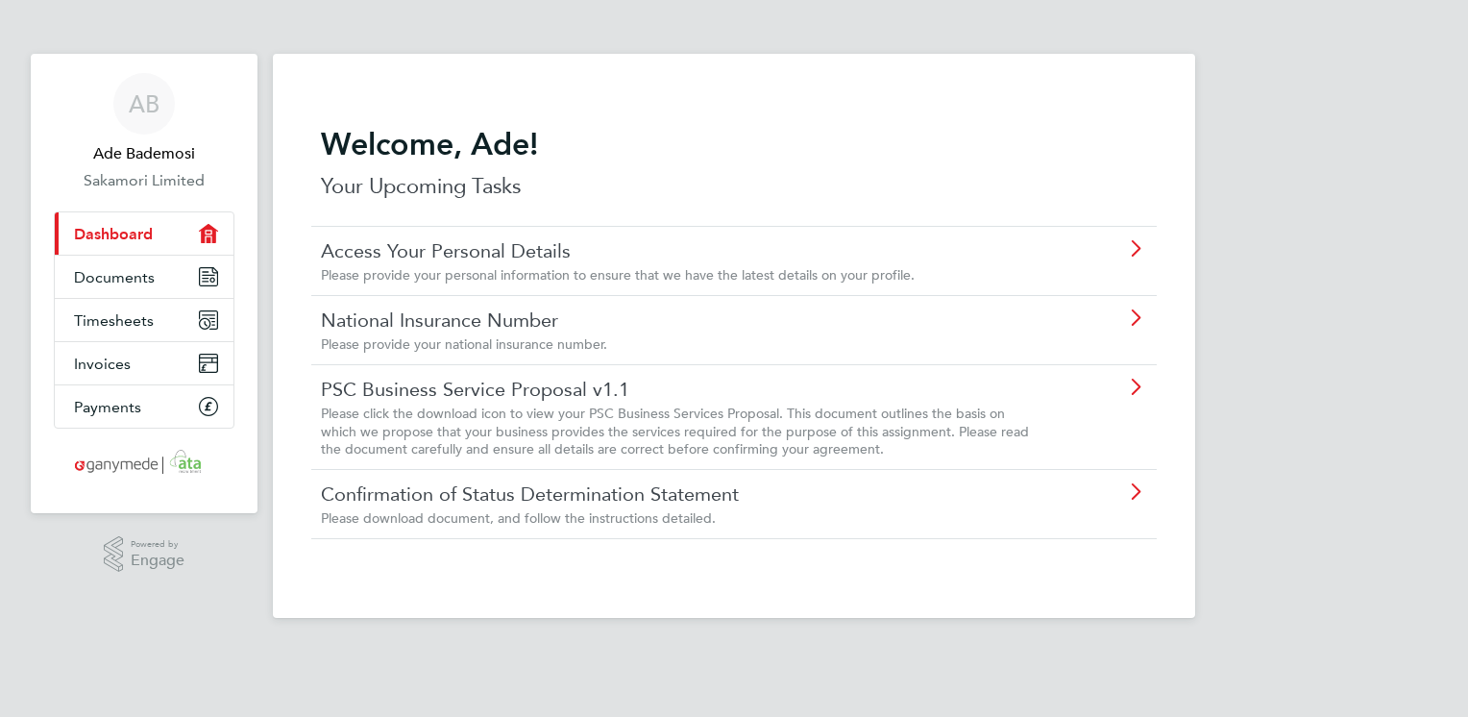
click at [562, 427] on span "Please click the download icon to view your PSC Business Services Proposal. Thi…" at bounding box center [675, 430] width 708 height 52
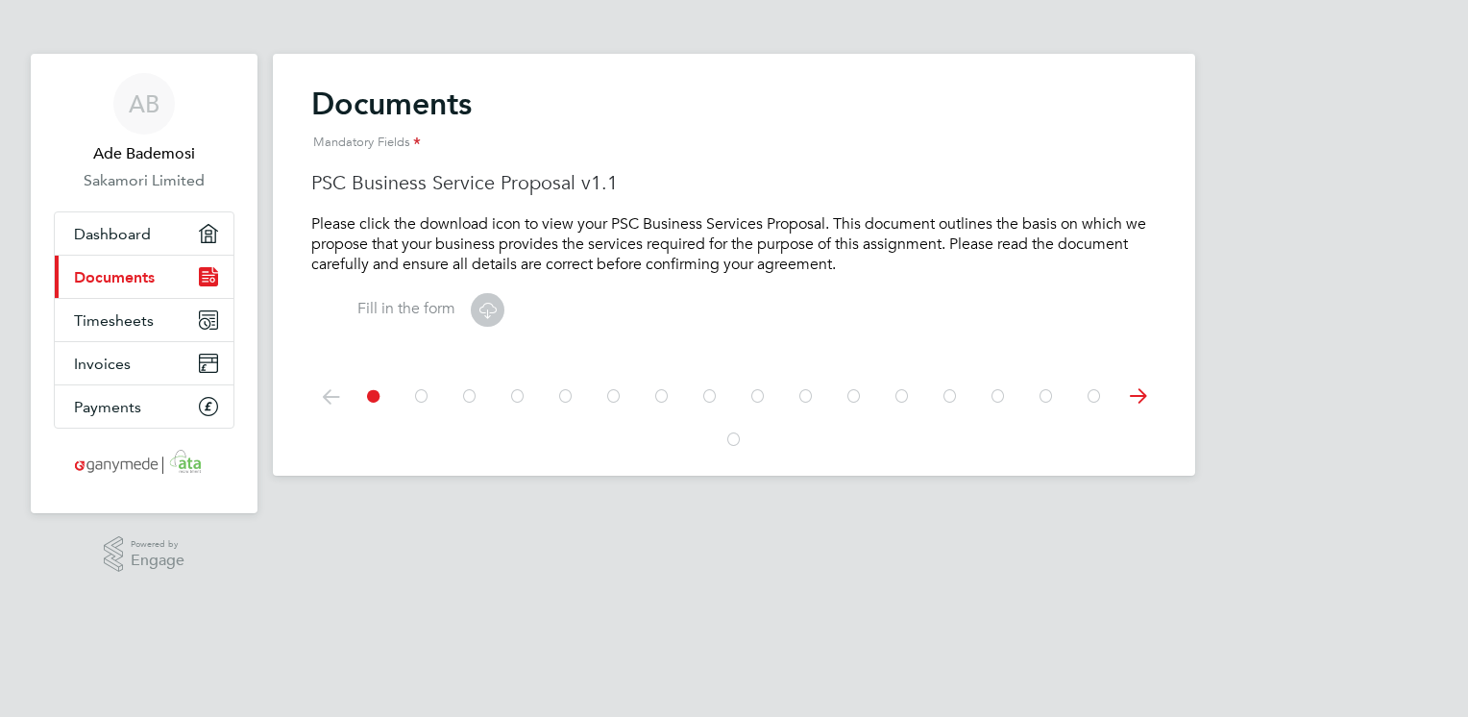
click at [478, 313] on icon at bounding box center [487, 310] width 24 height 24
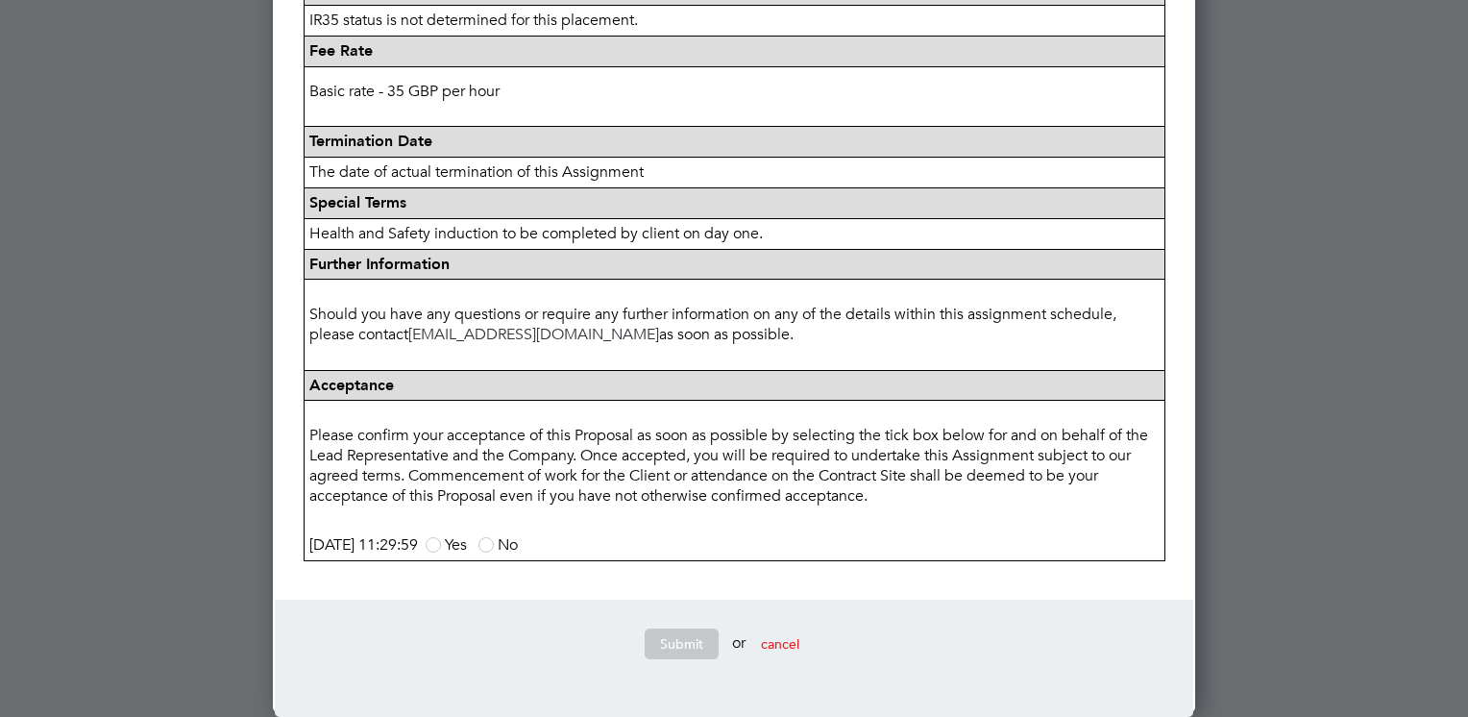
scroll to position [935, 0]
click at [441, 547] on span at bounding box center [433, 544] width 15 height 15
click at [0, 0] on input "Yes" at bounding box center [0, 0] width 0 height 0
click at [670, 641] on button "Submit" at bounding box center [682, 643] width 74 height 31
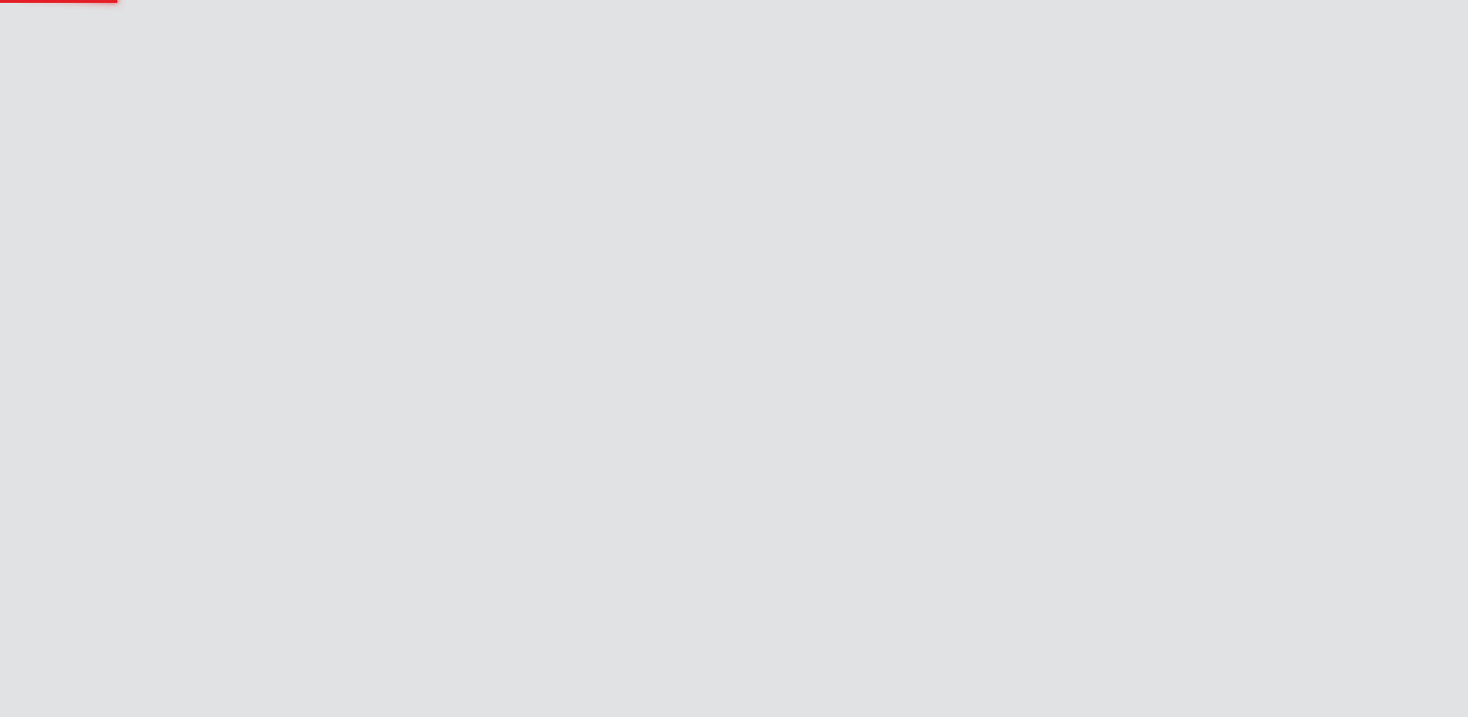
scroll to position [0, 0]
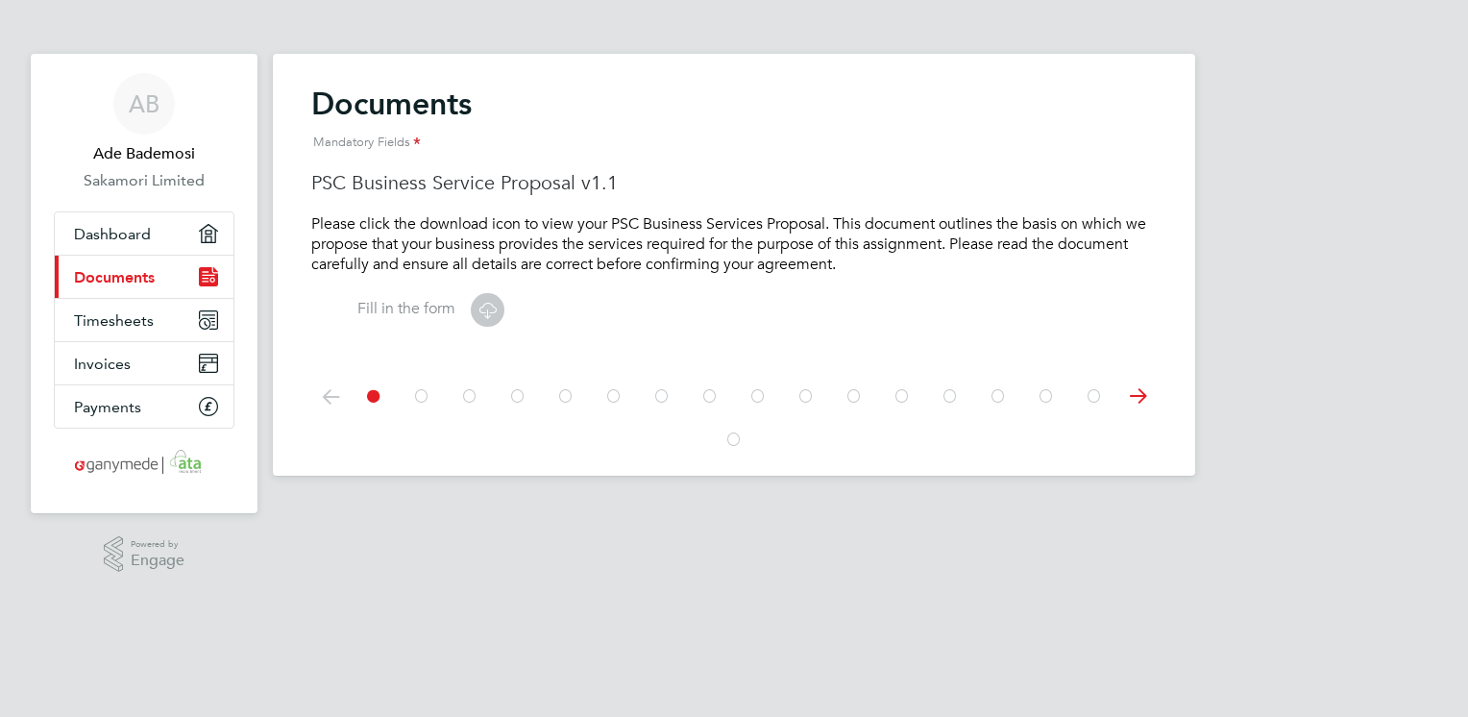
click at [152, 268] on span "Documents" at bounding box center [114, 277] width 81 height 18
click at [154, 232] on link "Dashboard" at bounding box center [144, 233] width 179 height 42
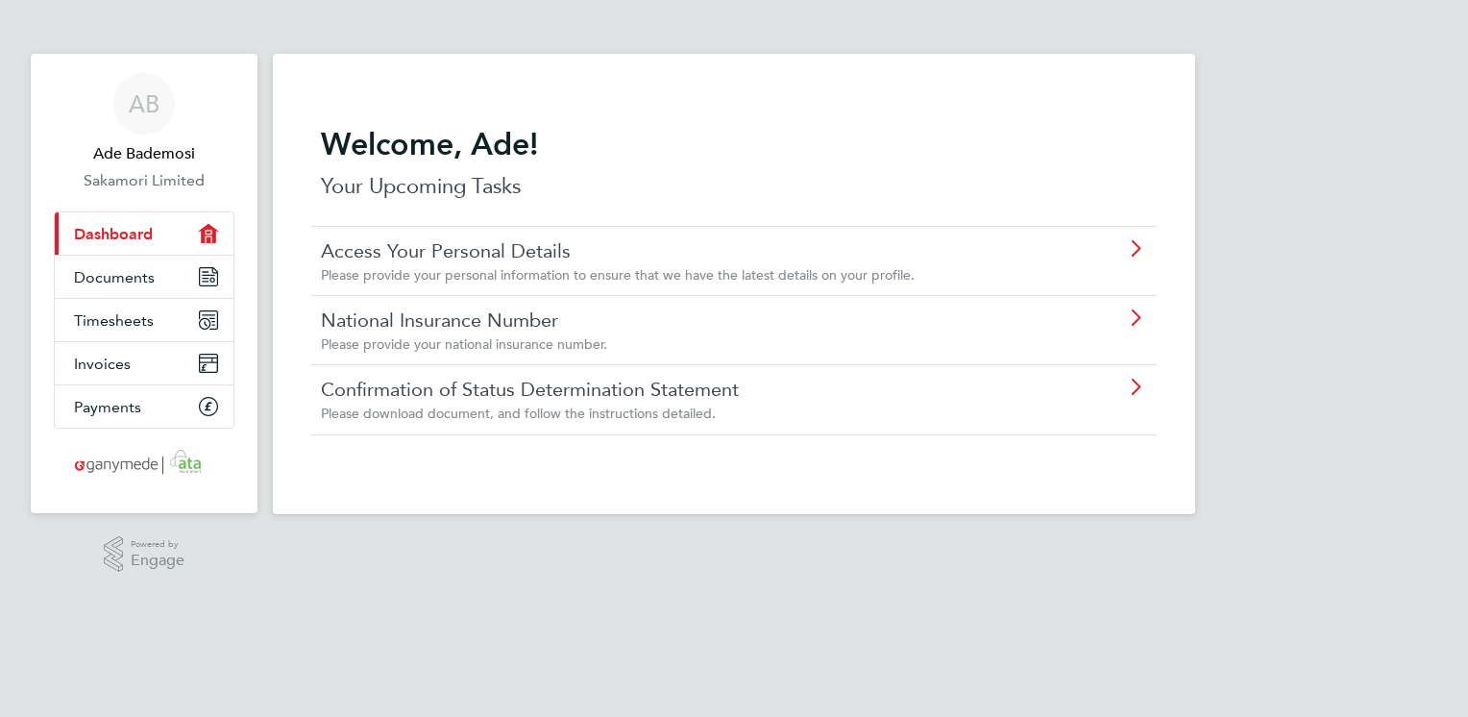
click at [597, 396] on link "Confirmation of Status Determination Statement" at bounding box center [680, 389] width 718 height 25
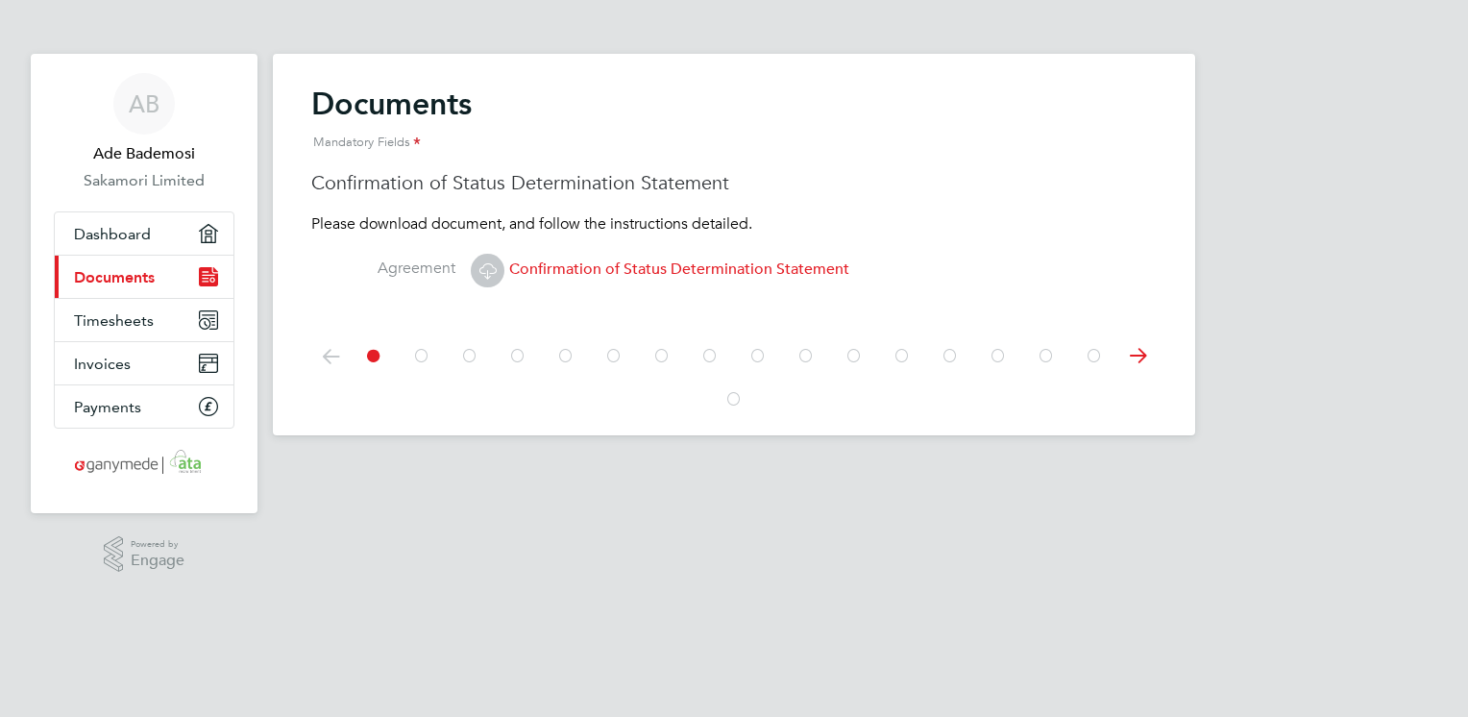
click at [663, 268] on span "Confirmation of Status Determination Statement" at bounding box center [660, 268] width 378 height 19
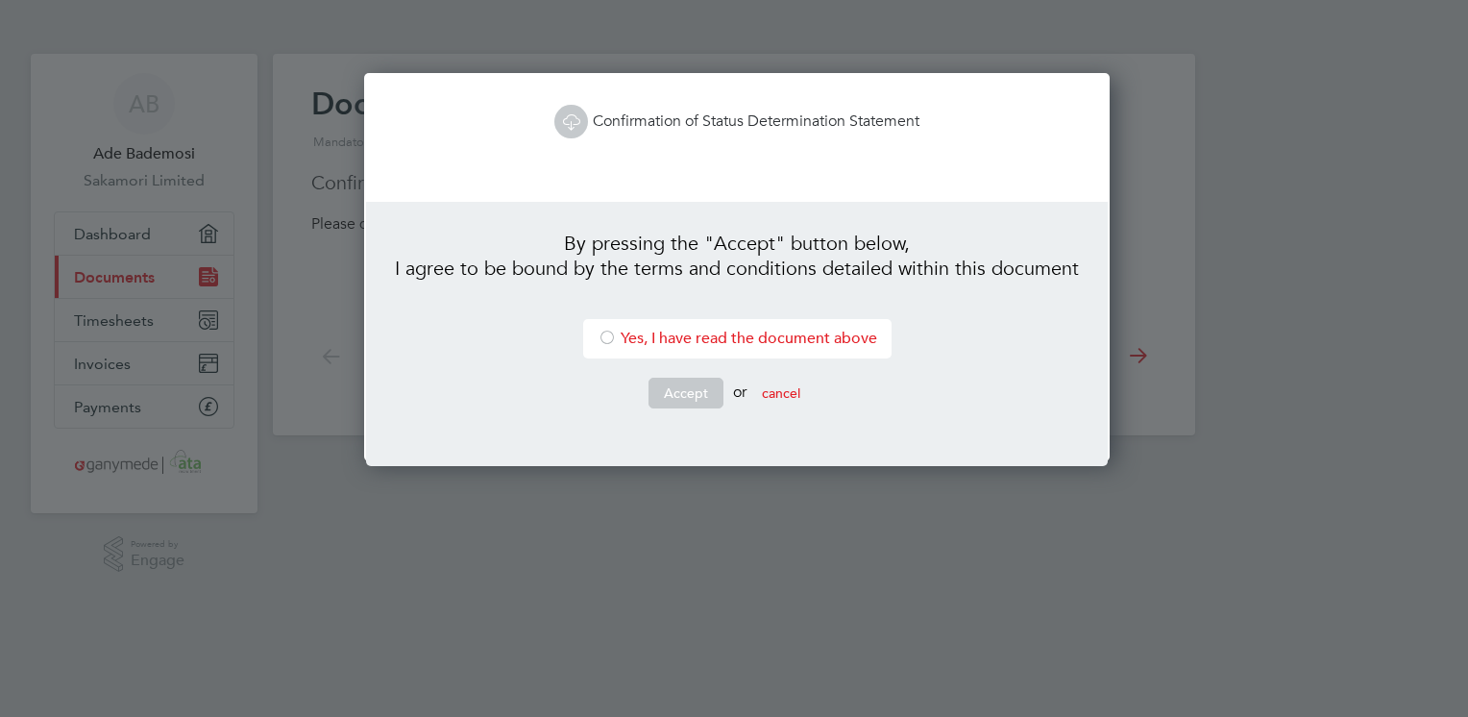
scroll to position [388, 739]
click at [615, 133] on li "Confirmation of Status Determination Statement" at bounding box center [737, 131] width 684 height 63
click at [615, 125] on link "Confirmation of Status Determination Statement" at bounding box center [736, 120] width 365 height 19
click at [615, 324] on li "Yes, I have read the document above" at bounding box center [737, 338] width 308 height 39
click at [676, 389] on button "Accept" at bounding box center [685, 393] width 75 height 31
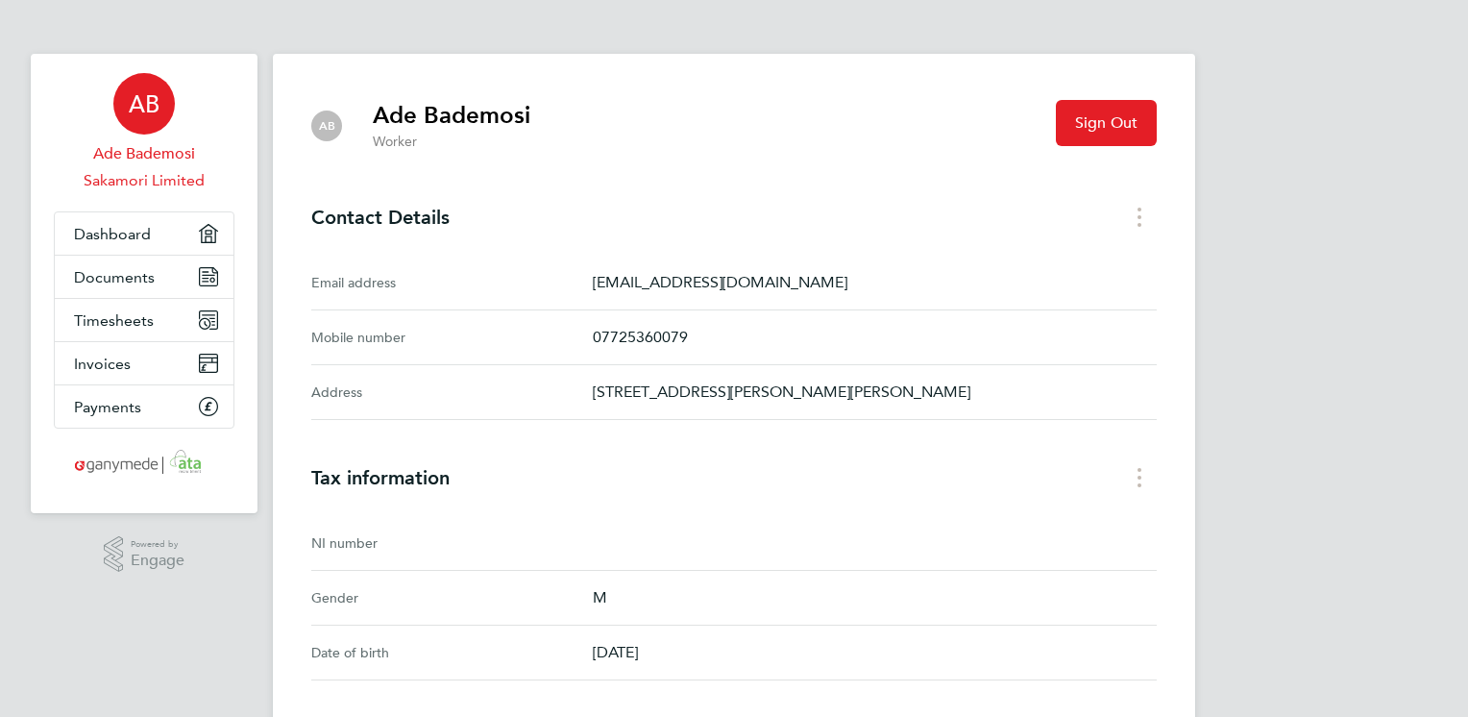
click at [142, 183] on link "Sakamori Limited" at bounding box center [144, 180] width 181 height 23
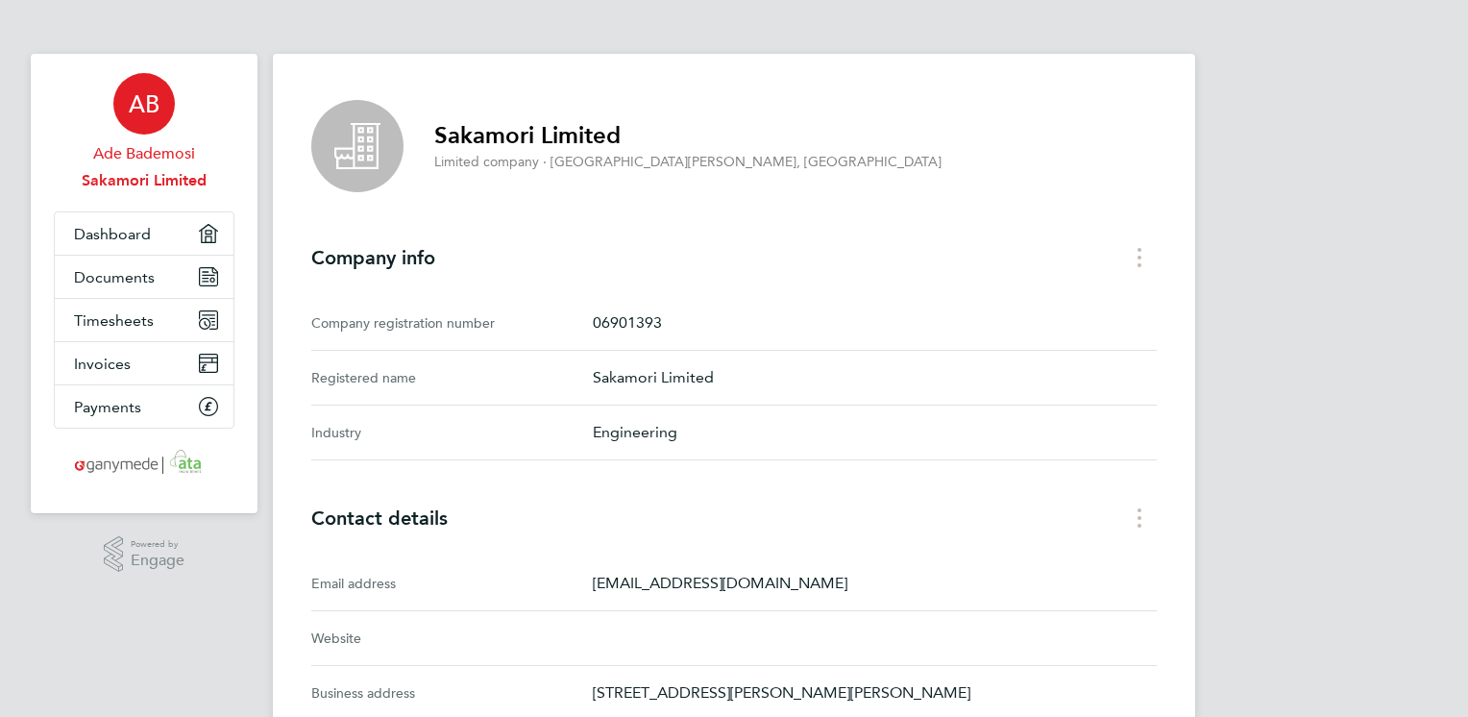
click at [160, 157] on span "Ade Bademosi" at bounding box center [144, 153] width 181 height 23
